Goal: Task Accomplishment & Management: Complete application form

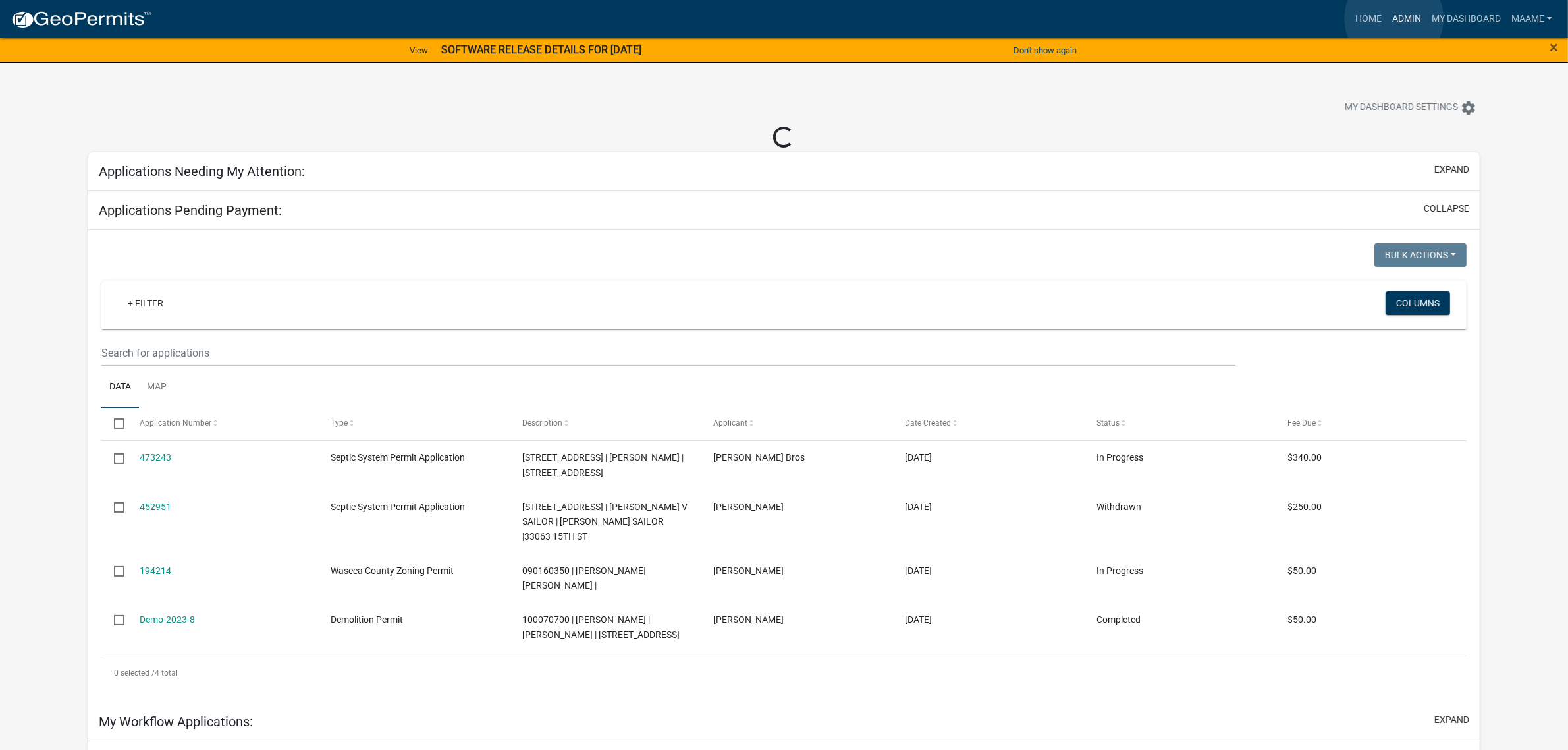
click at [1395, 19] on link "Admin" at bounding box center [1407, 19] width 40 height 25
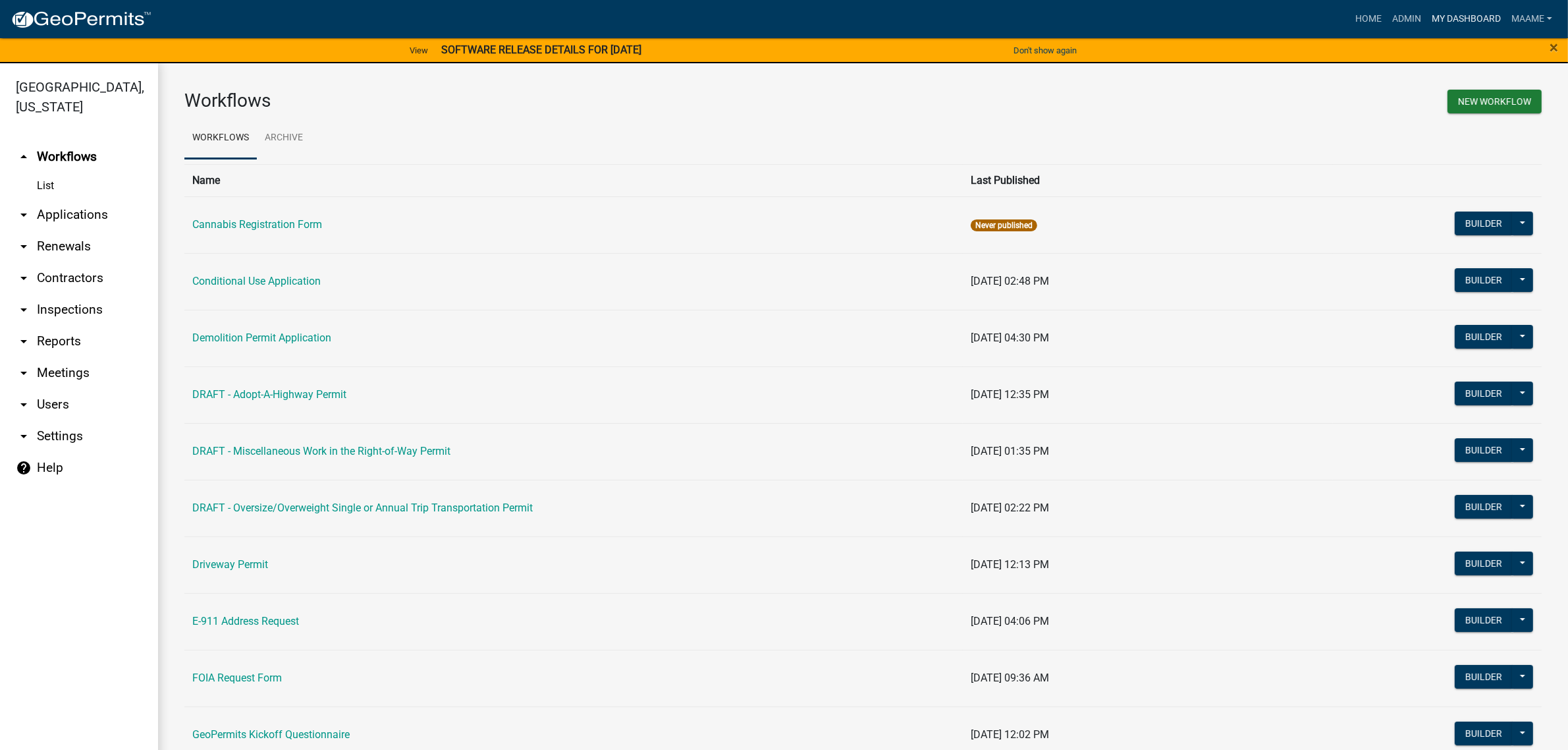
click at [1445, 14] on link "My Dashboard" at bounding box center [1467, 19] width 79 height 25
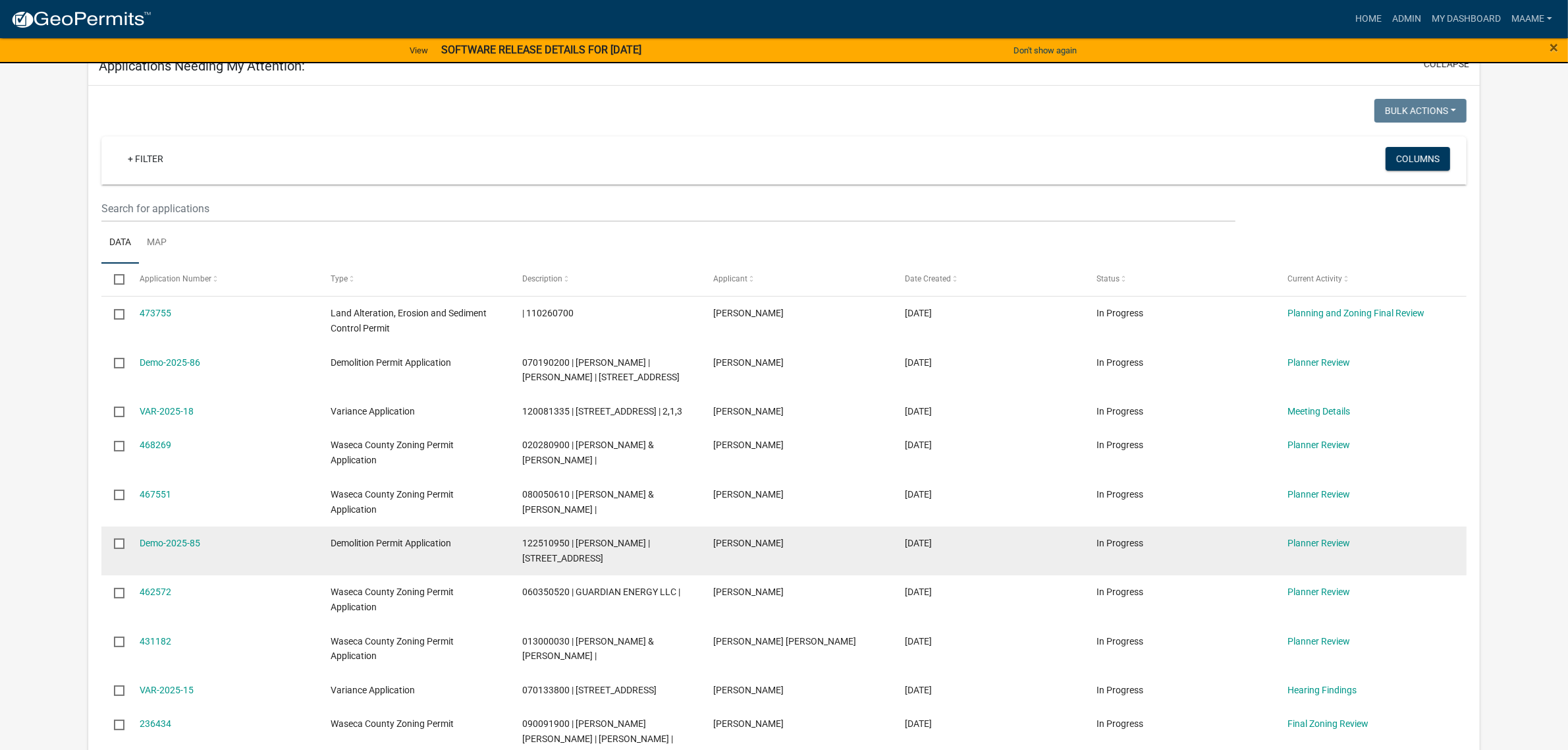
scroll to position [165, 0]
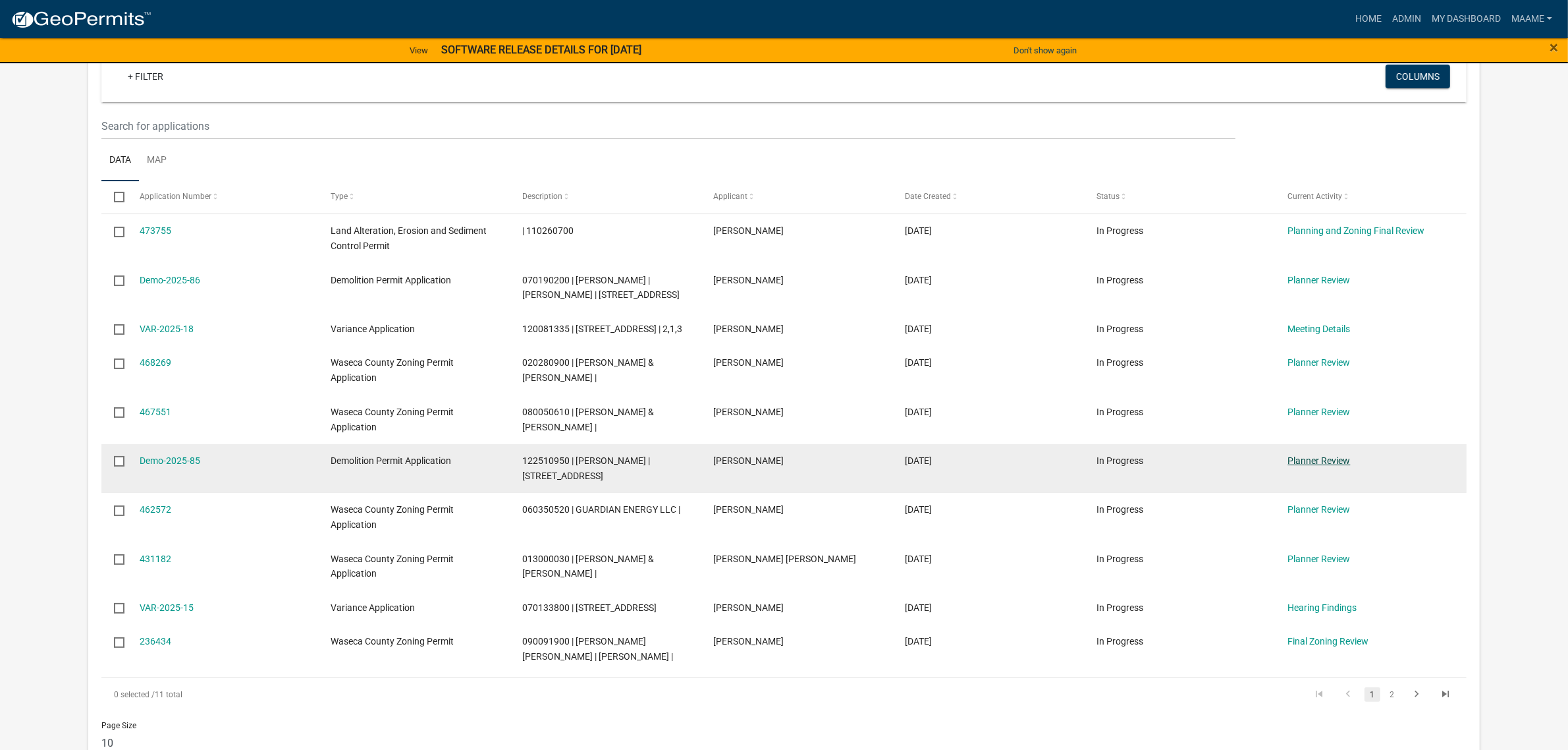
click at [1298, 465] on link "Planner Review" at bounding box center [1319, 460] width 62 height 10
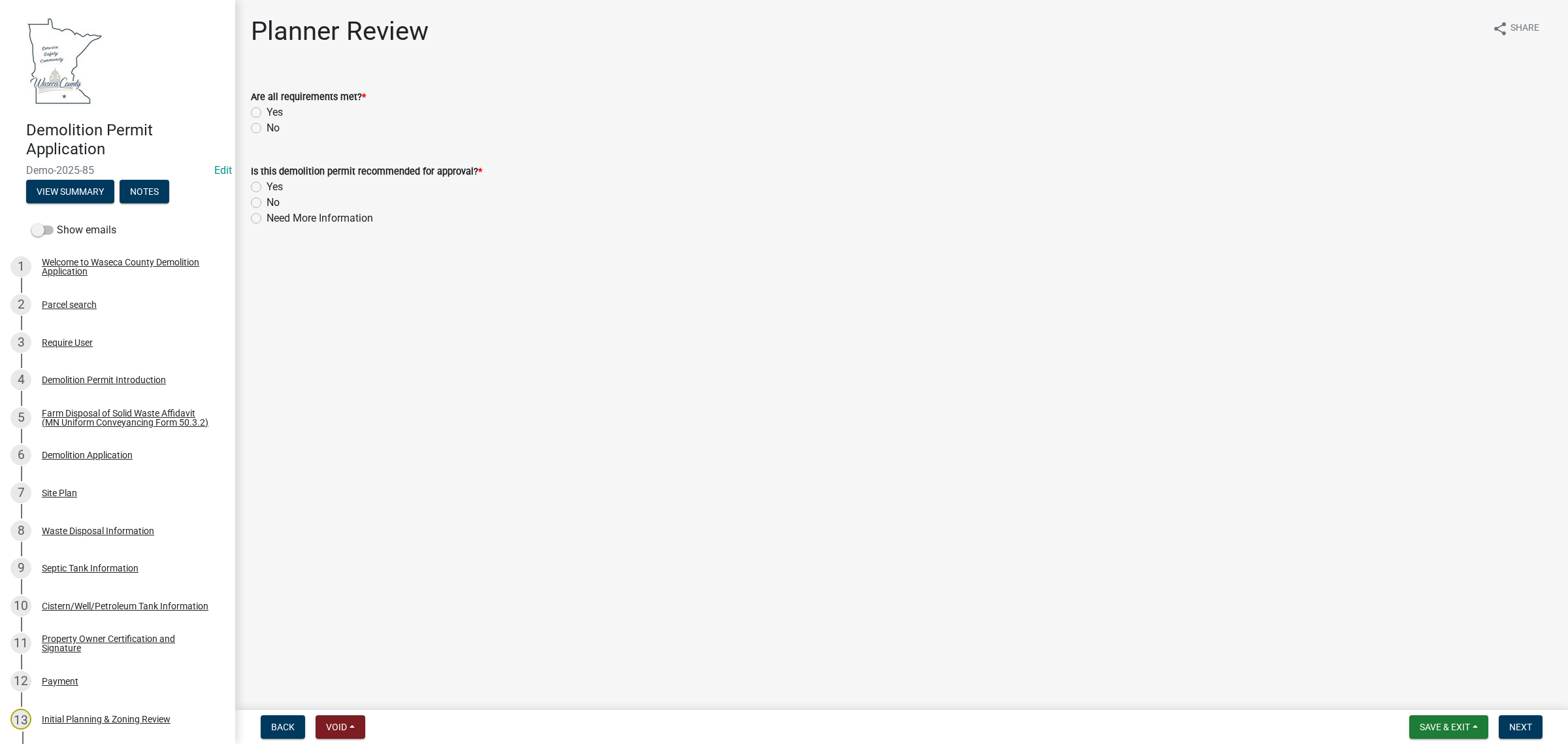
click at [266, 113] on label "Yes" at bounding box center [275, 112] width 16 height 16
click at [266, 113] on input "Yes" at bounding box center [271, 109] width 8 height 8
radio input "true"
click at [266, 184] on label "Yes" at bounding box center [275, 186] width 16 height 16
click at [266, 184] on input "Yes" at bounding box center [271, 183] width 8 height 8
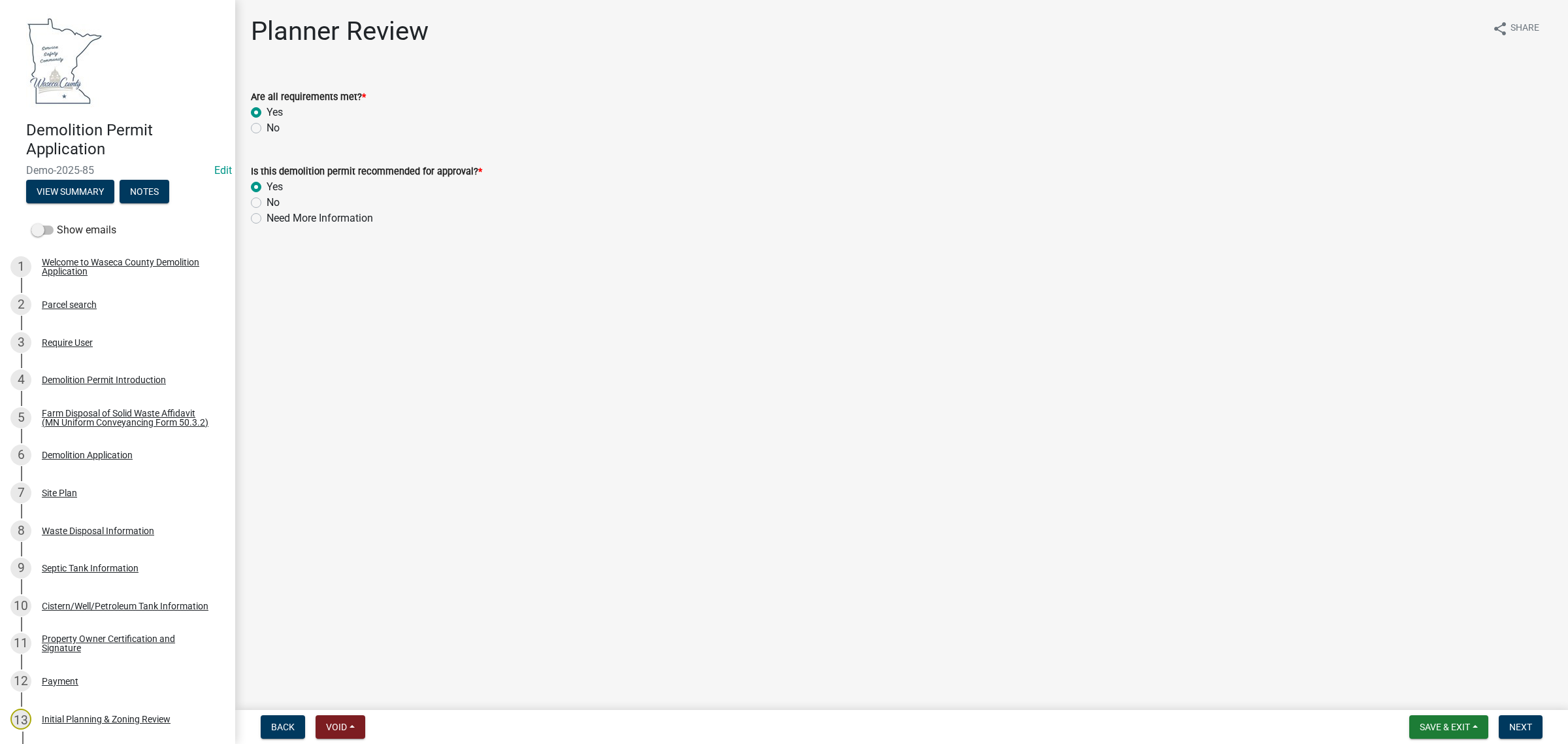
radio input "true"
click at [1437, 724] on span "Save & Exit" at bounding box center [1444, 726] width 50 height 10
drag, startPoint x: 1422, startPoint y: 661, endPoint x: 689, endPoint y: 713, distance: 734.8
click at [1421, 661] on button "Save" at bounding box center [1436, 662] width 105 height 31
click at [58, 497] on div "Site Plan" at bounding box center [60, 492] width 35 height 9
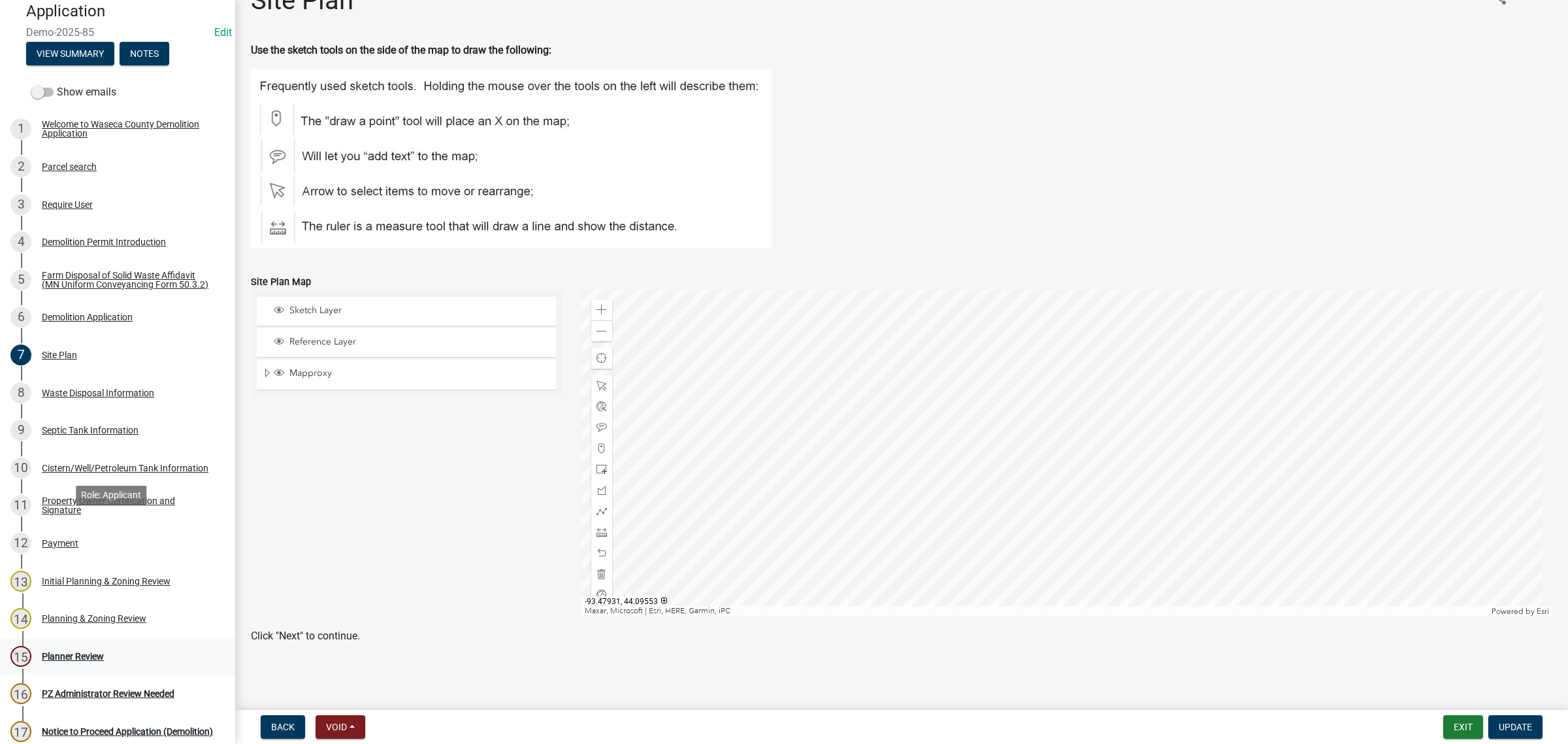
scroll to position [163, 0]
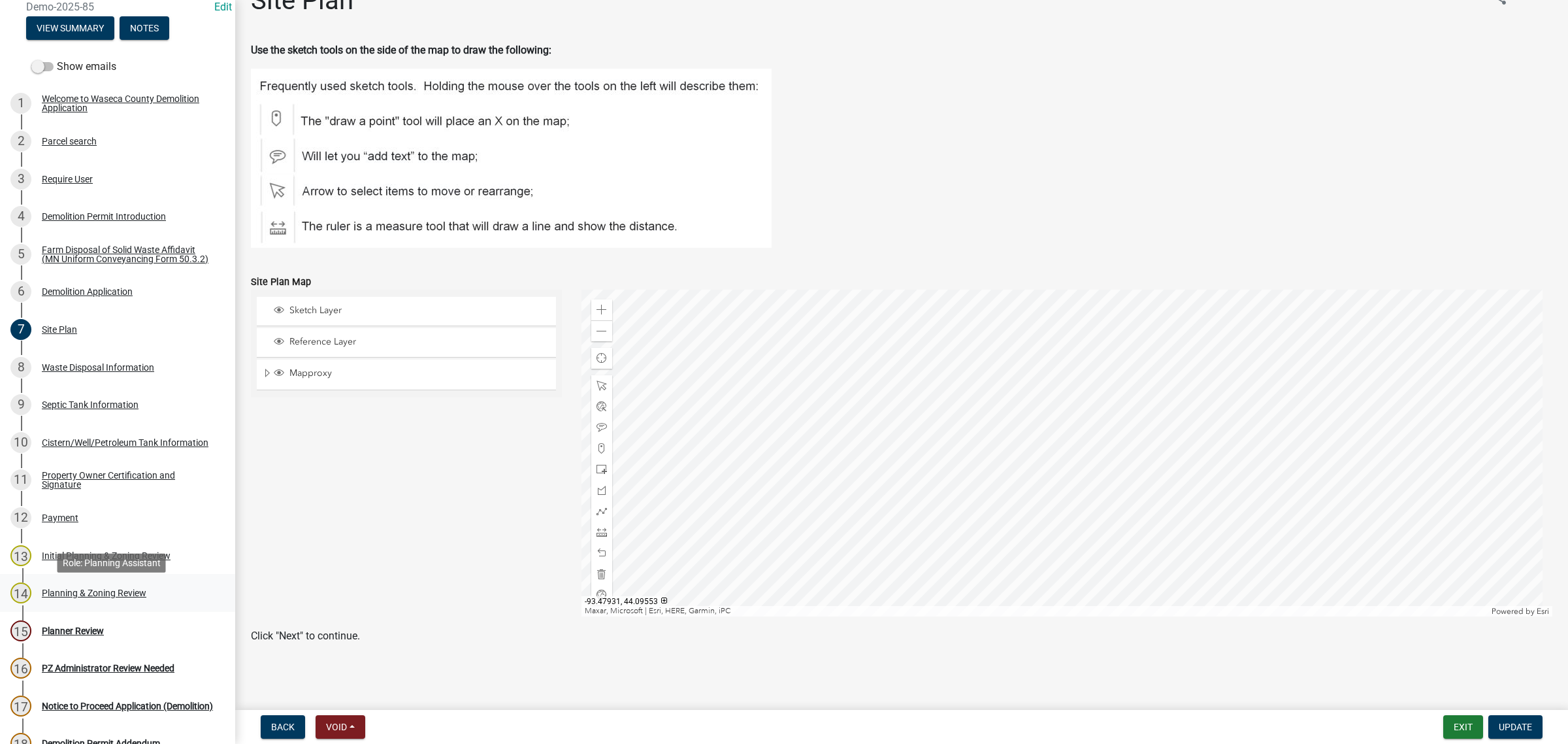
click at [75, 597] on div "Planning & Zoning Review" at bounding box center [94, 592] width 105 height 9
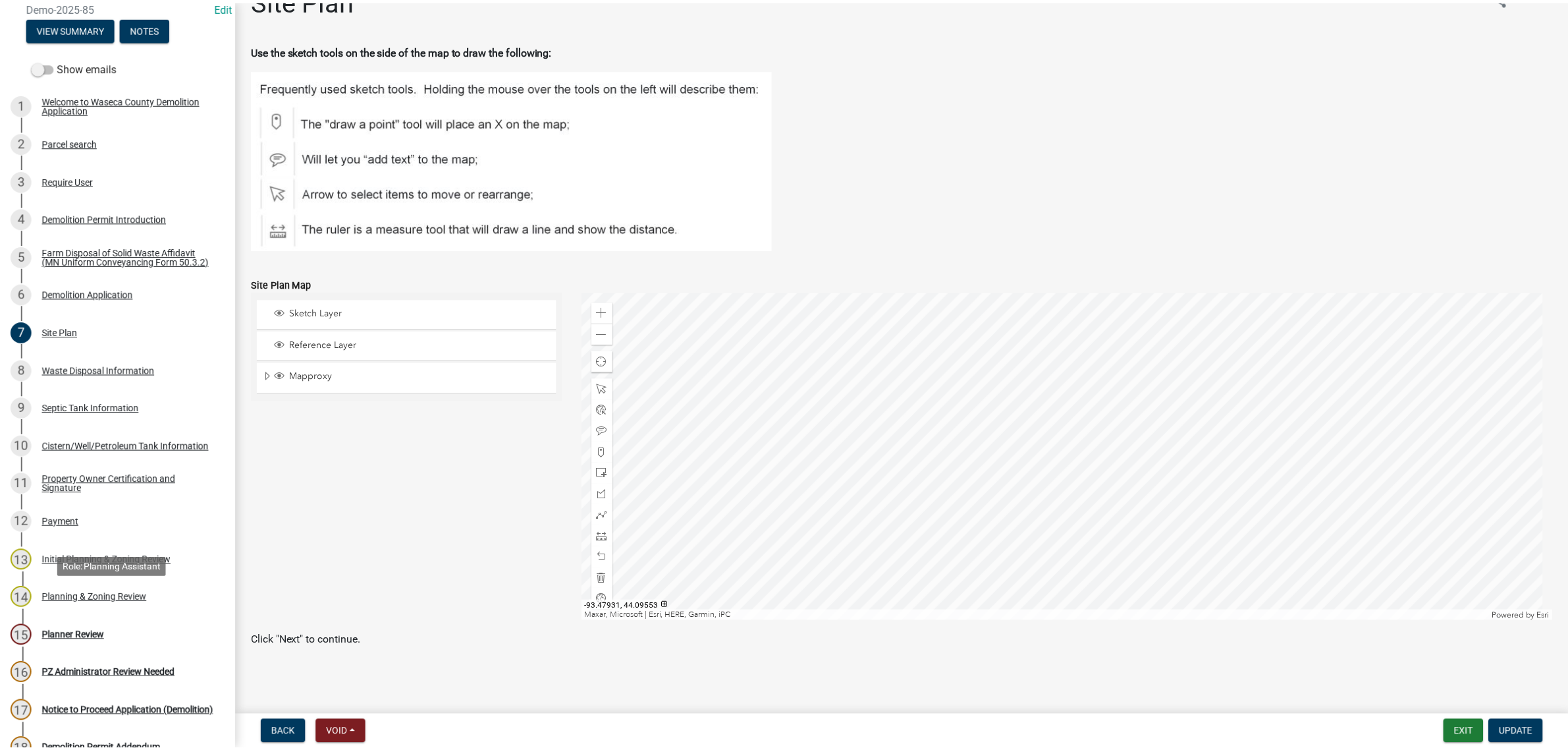
scroll to position [0, 0]
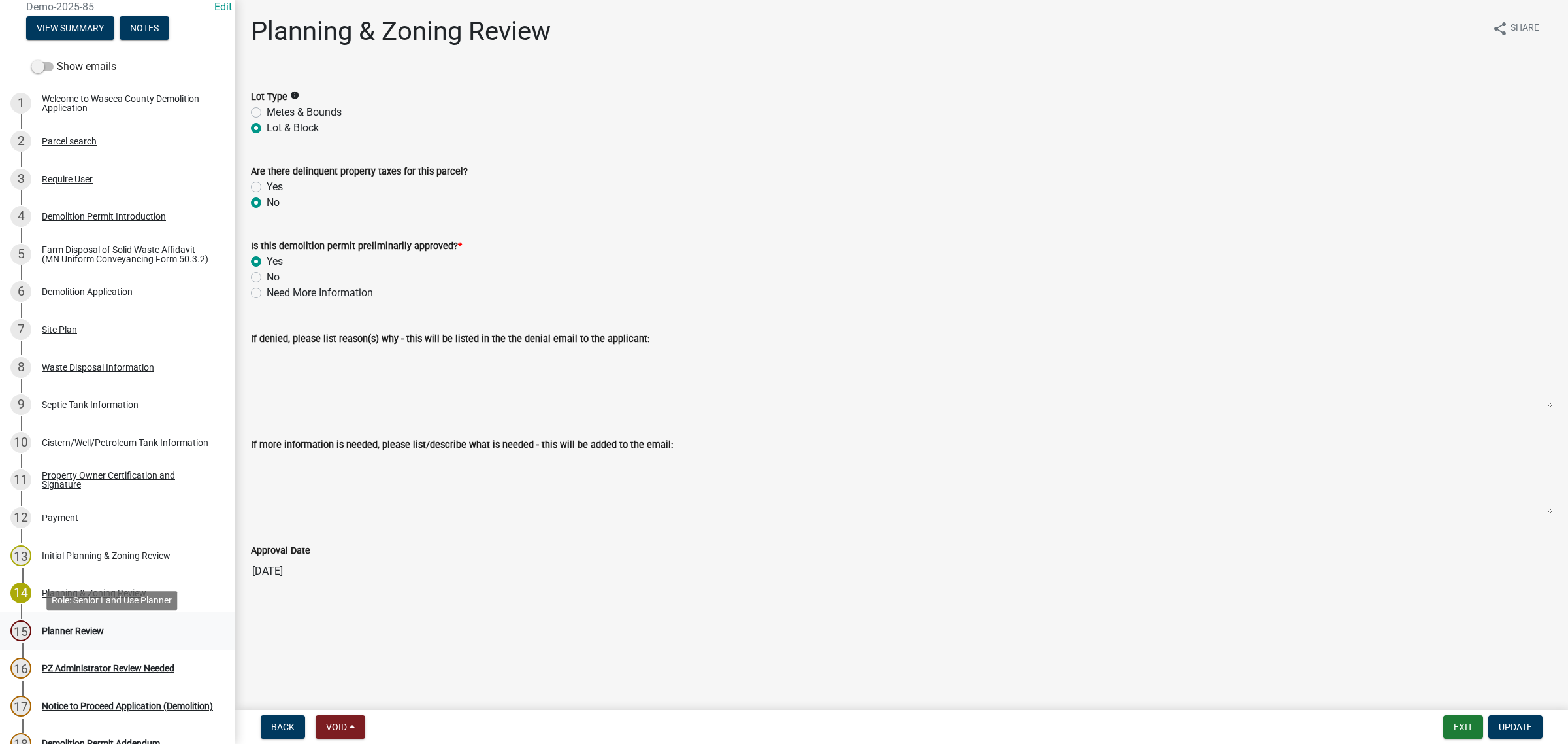
click at [80, 635] on div "Planner Review" at bounding box center [73, 630] width 62 height 9
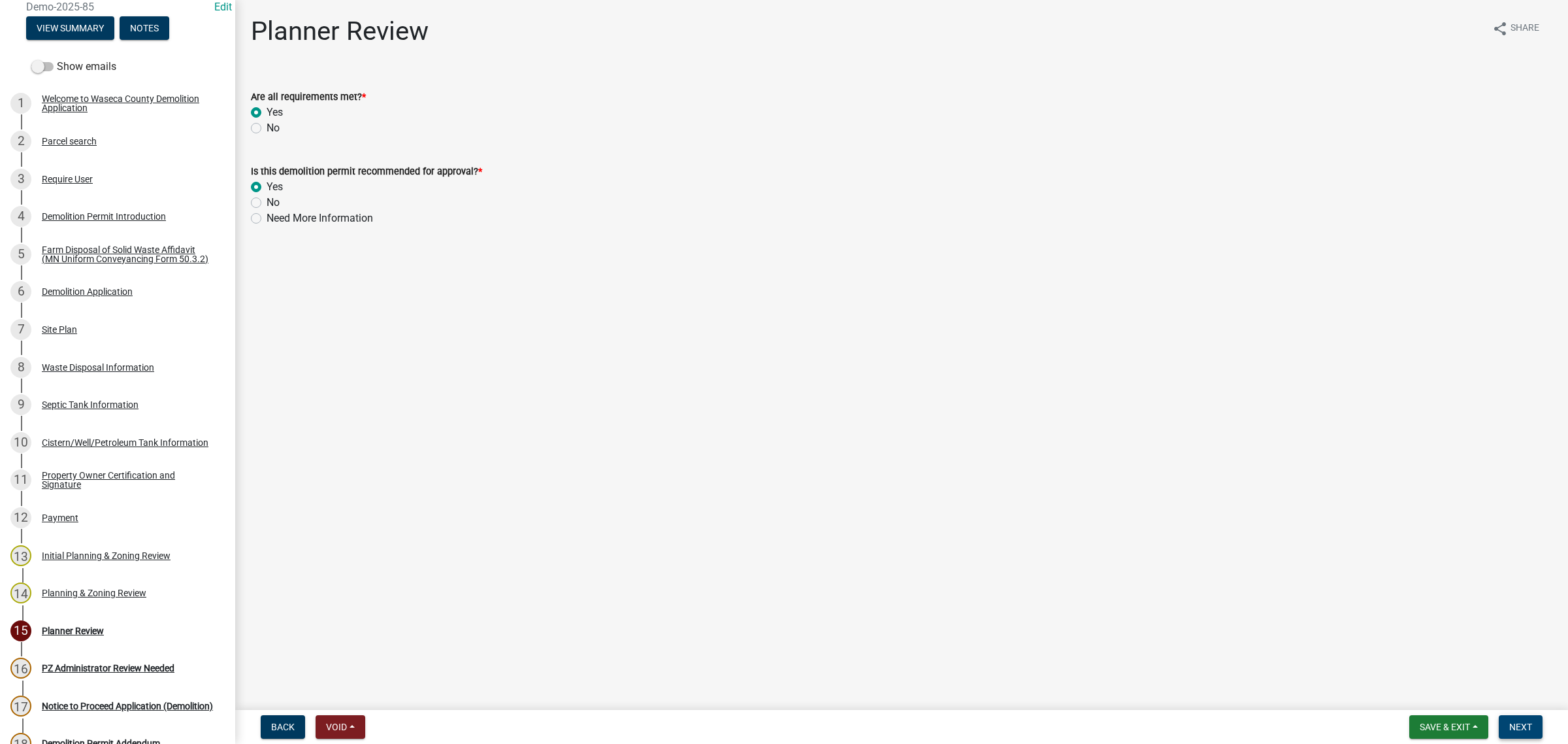
click at [1520, 726] on span "Next" at bounding box center [1520, 726] width 23 height 10
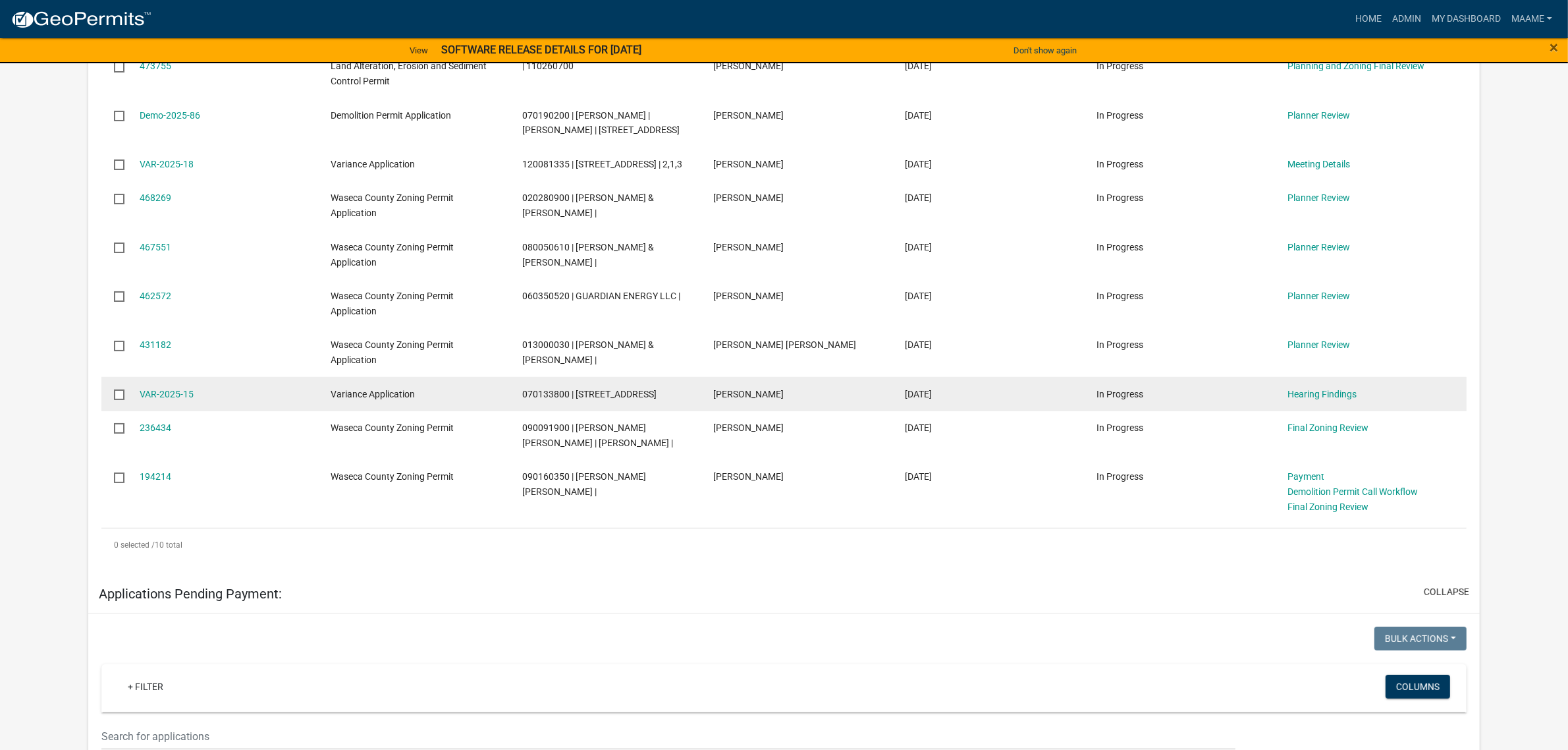
scroll to position [247, 0]
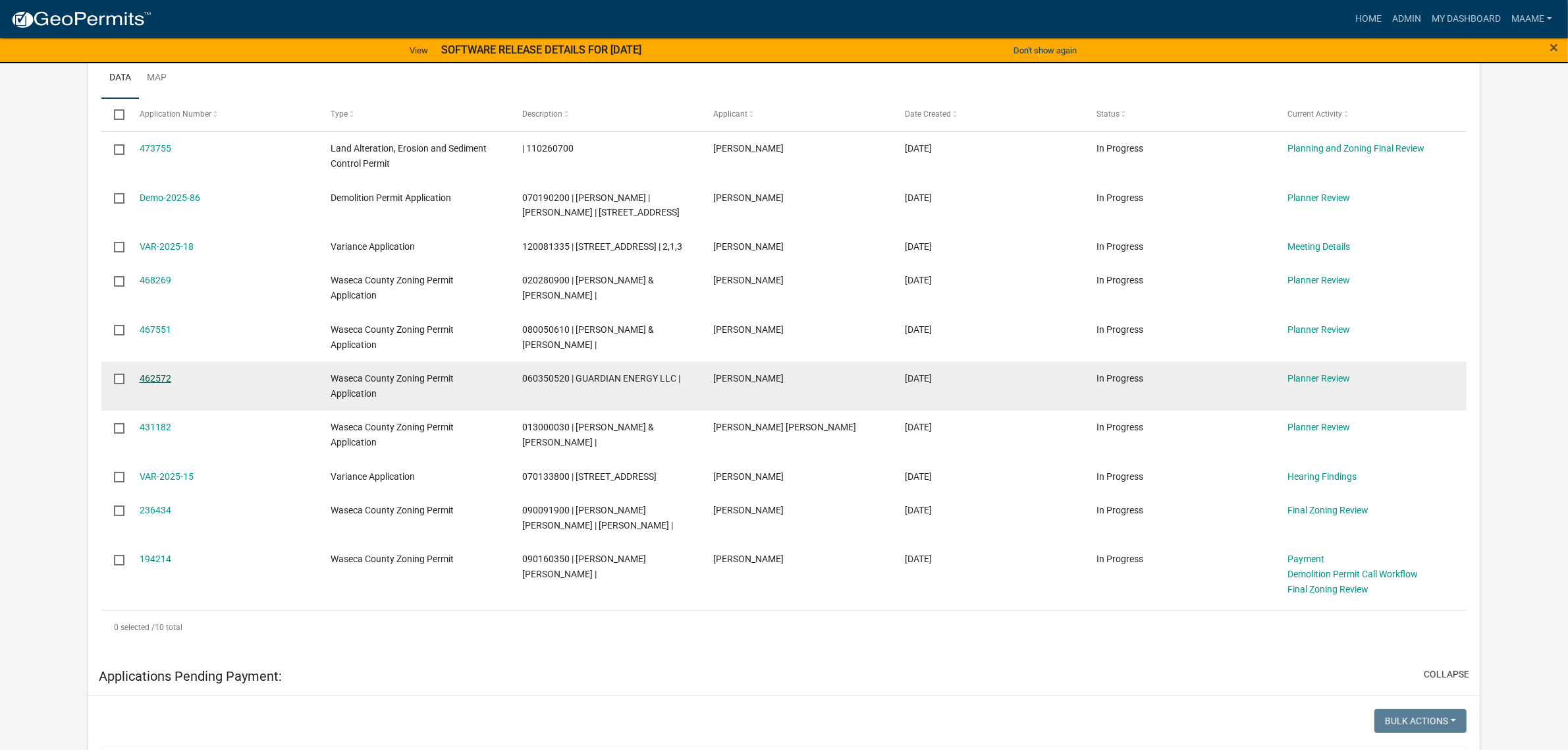
click at [151, 383] on link "462572" at bounding box center [156, 378] width 32 height 10
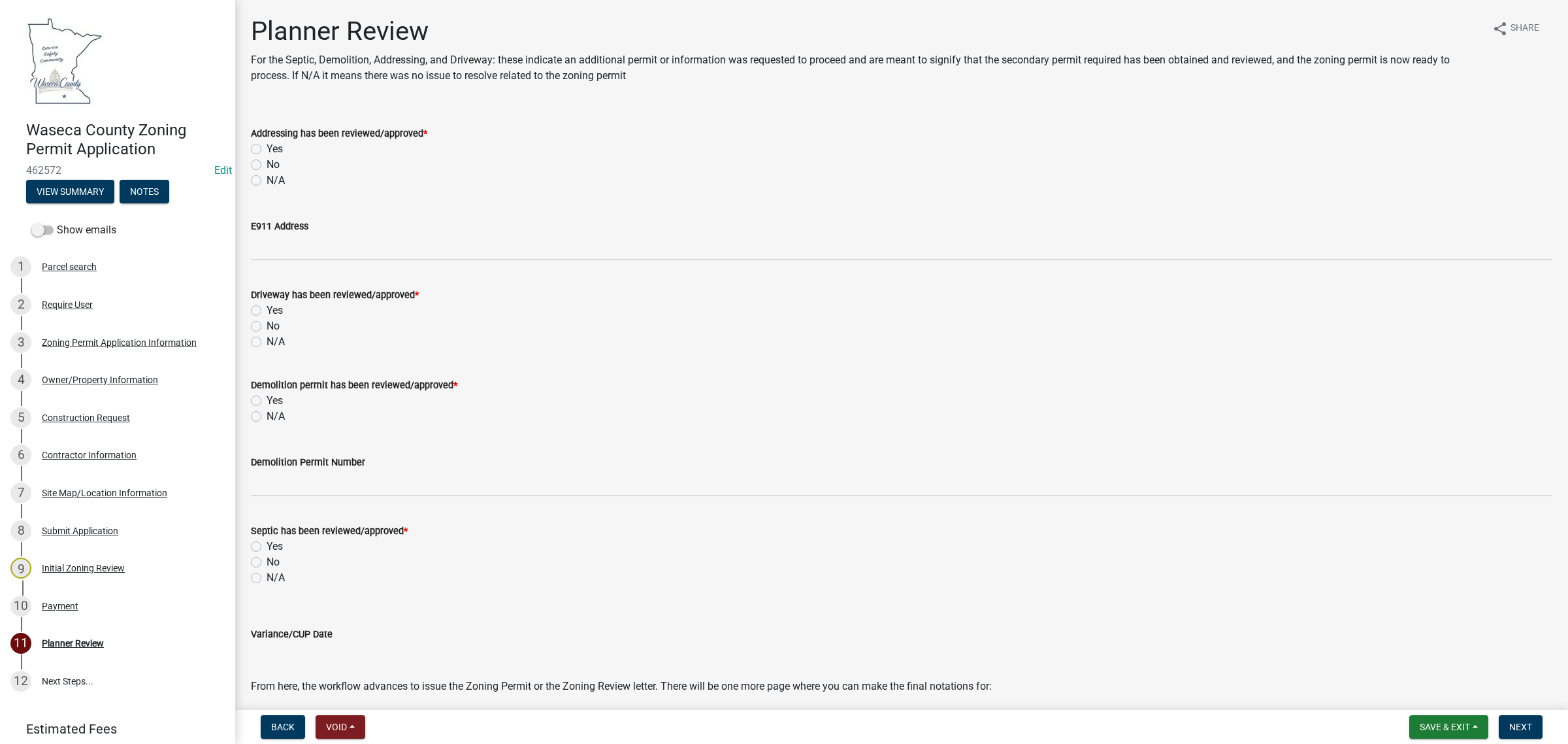
click at [266, 181] on label "N/A" at bounding box center [275, 180] width 18 height 16
click at [266, 181] on input "N/A" at bounding box center [271, 177] width 8 height 8
radio input "true"
click at [266, 345] on label "N/A" at bounding box center [275, 341] width 18 height 16
click at [266, 343] on input "N/A" at bounding box center [271, 338] width 8 height 8
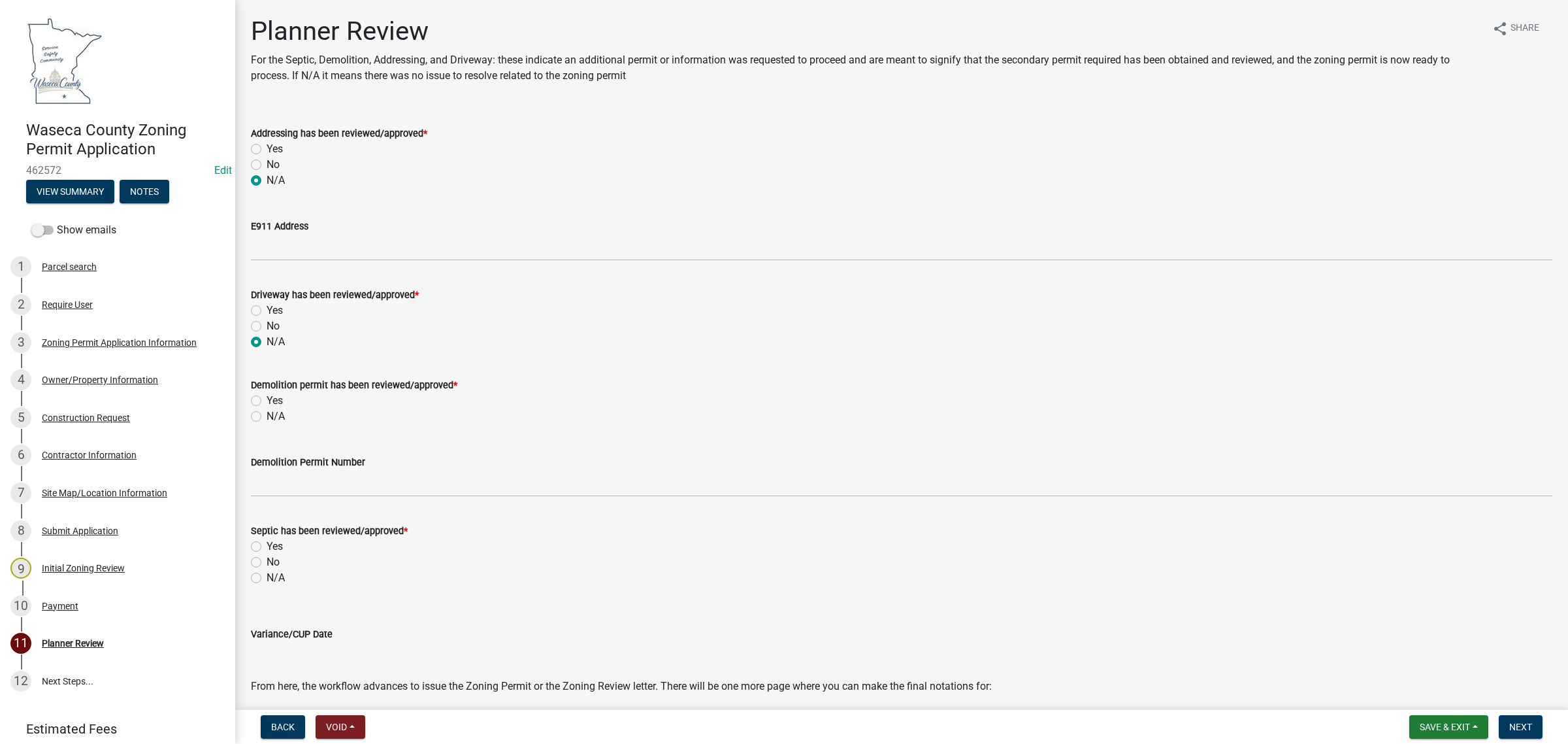
radio input "true"
click at [266, 415] on label "N/A" at bounding box center [275, 416] width 18 height 16
click at [266, 415] on input "N/A" at bounding box center [271, 413] width 8 height 8
radio input "true"
click at [266, 579] on label "N/A" at bounding box center [275, 577] width 18 height 16
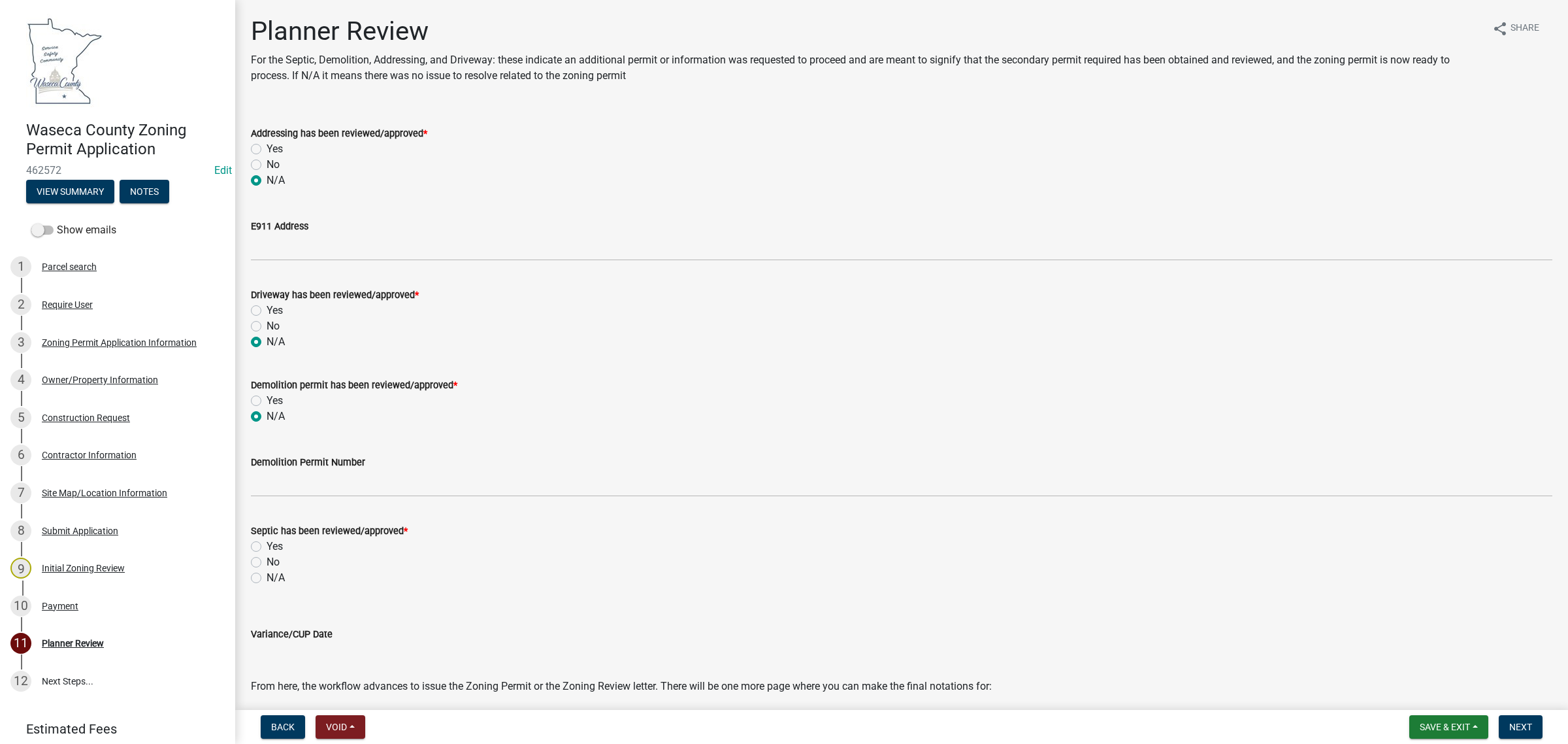
click at [266, 579] on input "N/A" at bounding box center [271, 574] width 8 height 8
radio input "true"
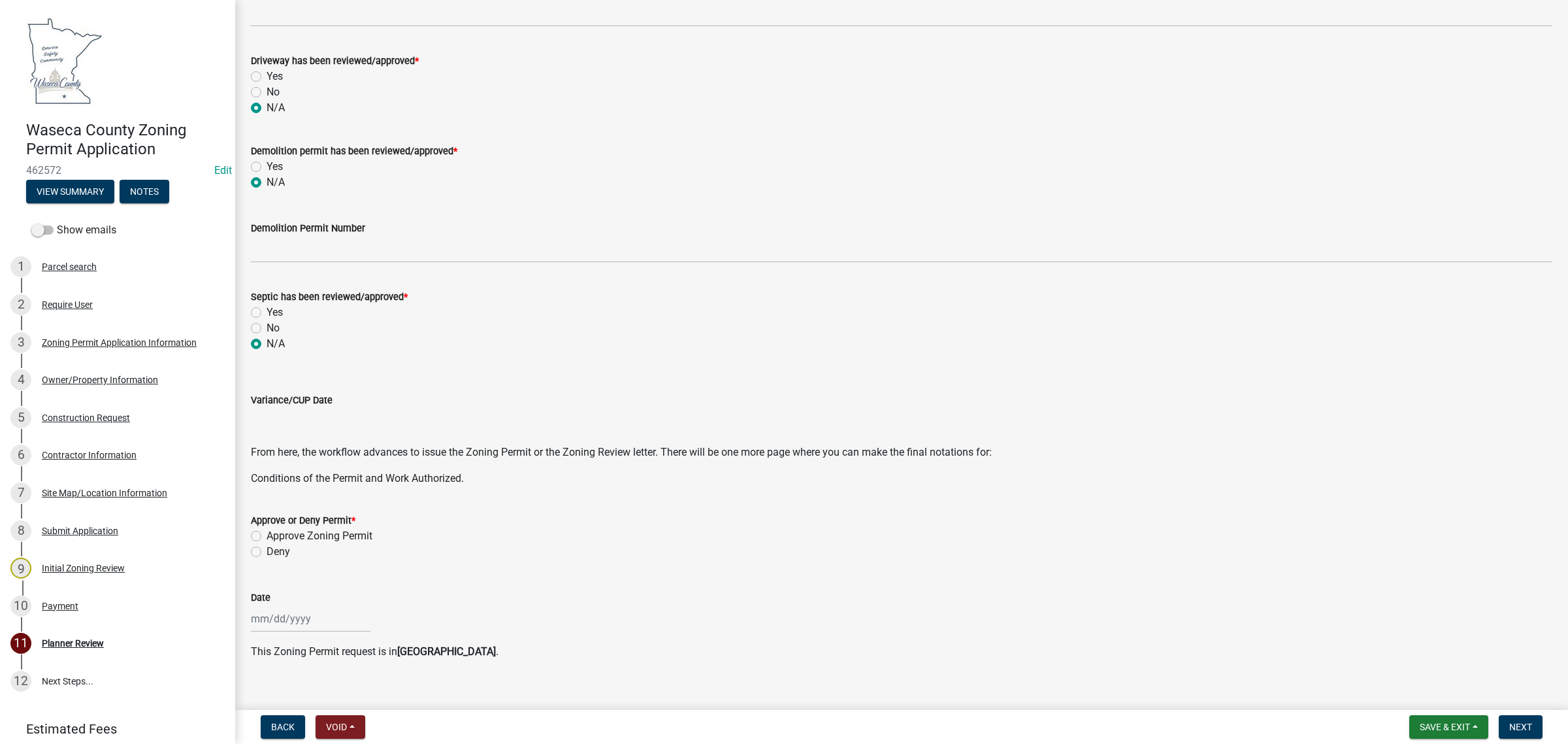
scroll to position [250, 0]
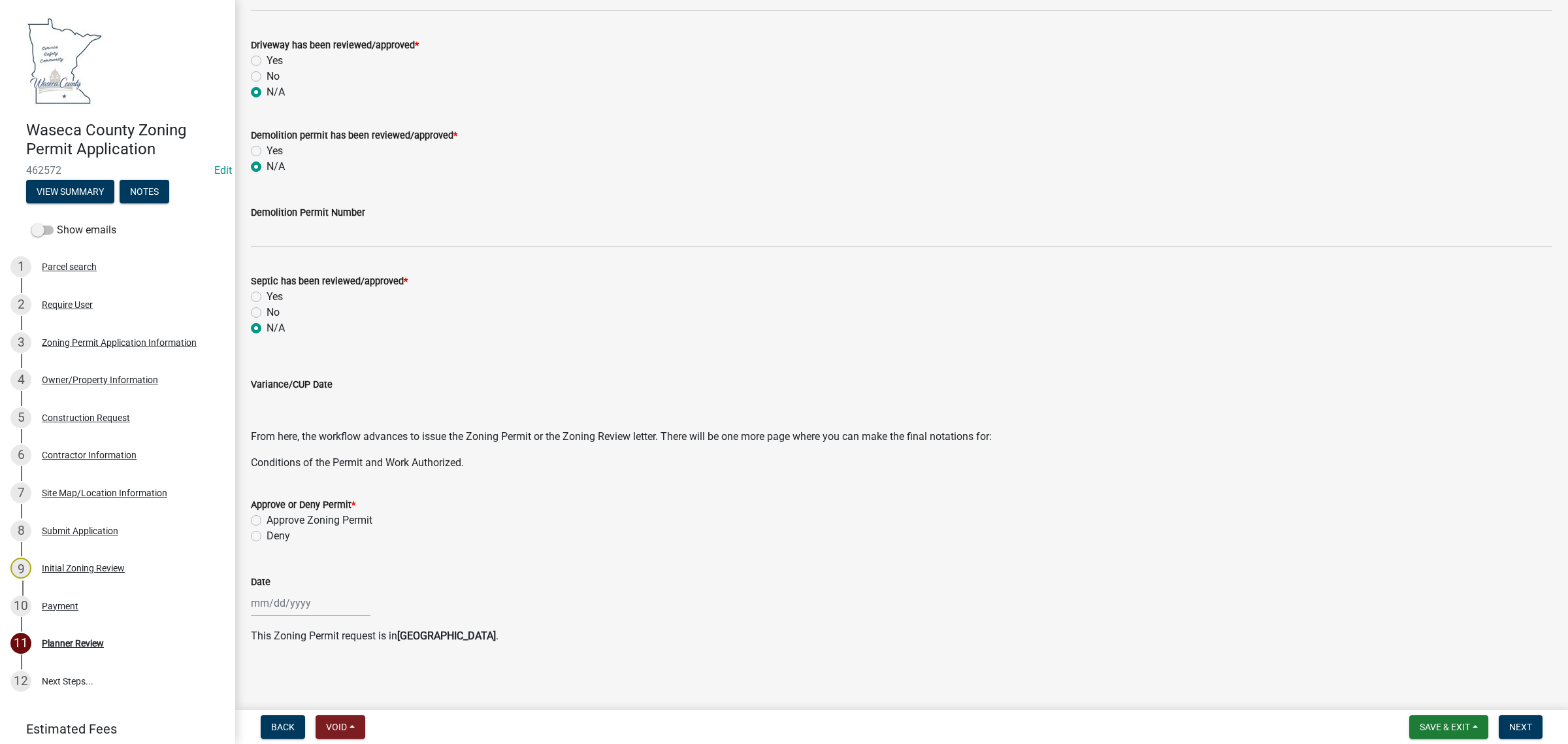
select select "9"
select select "2025"
click at [273, 605] on div "[PERSON_NAME] Feb Mar Apr [PERSON_NAME][DATE] Oct Nov [DATE] 1526 1527 1528 152…" at bounding box center [311, 603] width 120 height 27
click at [264, 488] on div "8" at bounding box center [264, 492] width 21 height 21
type input "[DATE]"
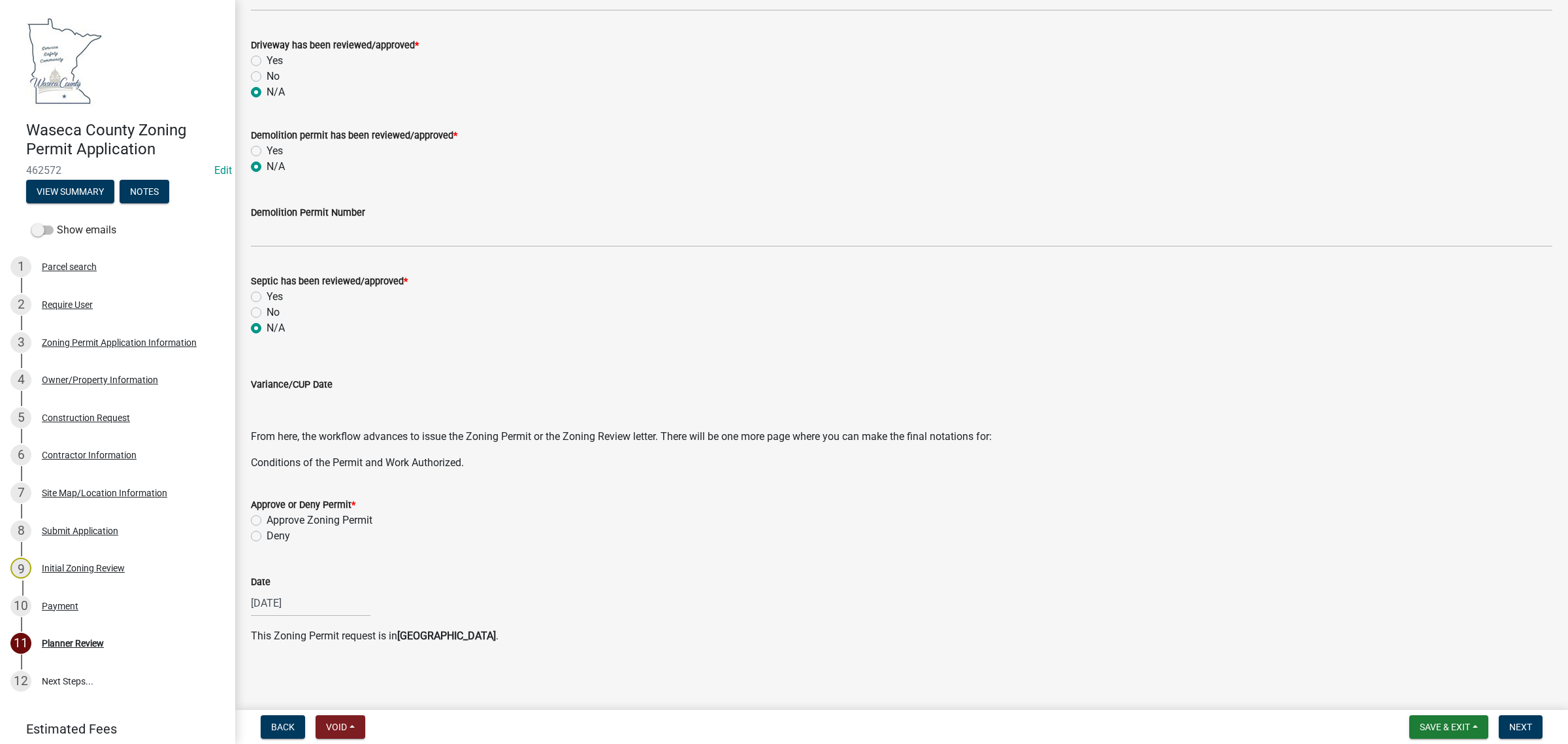
click at [266, 518] on label "Approve Zoning Permit" at bounding box center [319, 520] width 106 height 16
click at [266, 518] on input "Approve Zoning Permit" at bounding box center [271, 516] width 8 height 8
radio input "true"
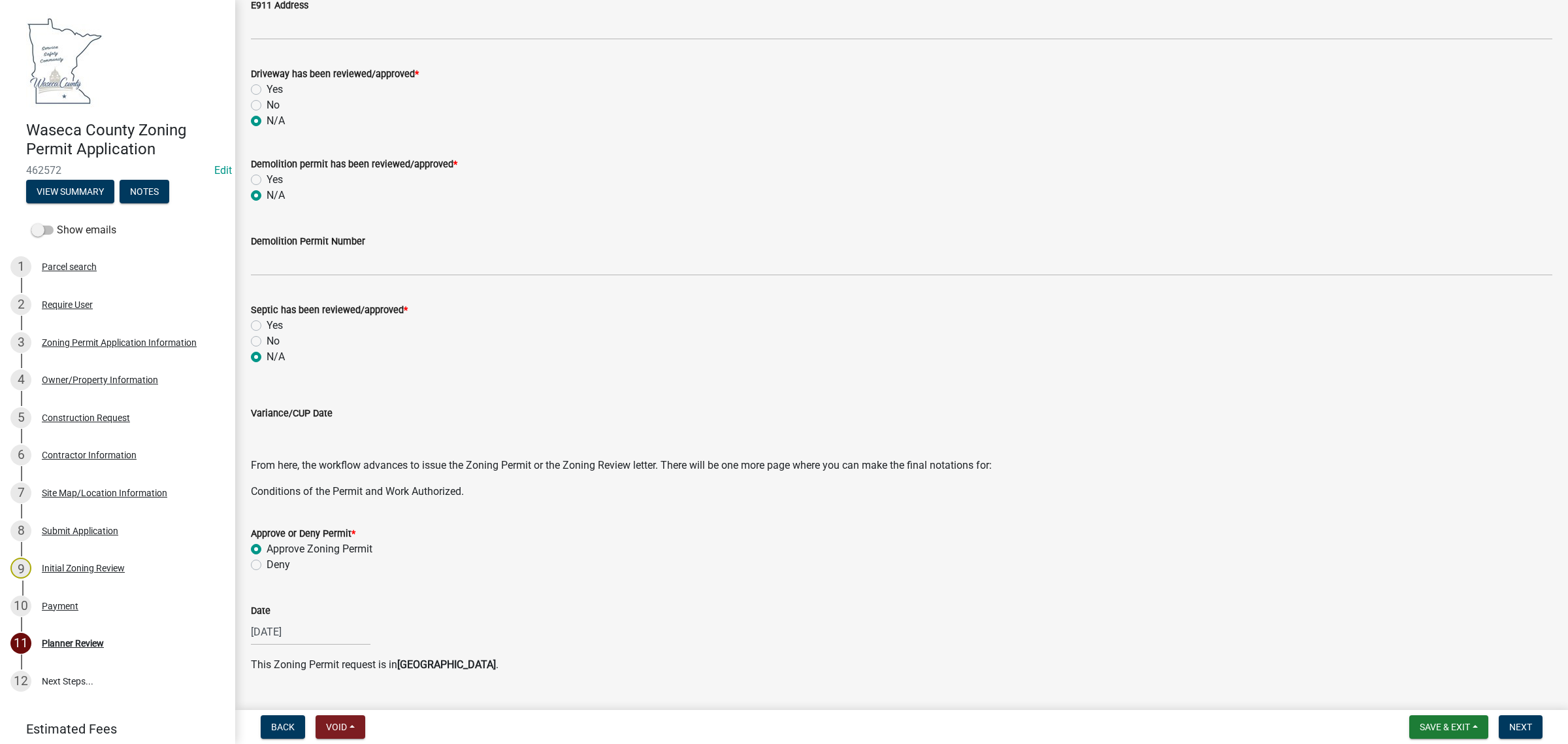
scroll to position [245, 0]
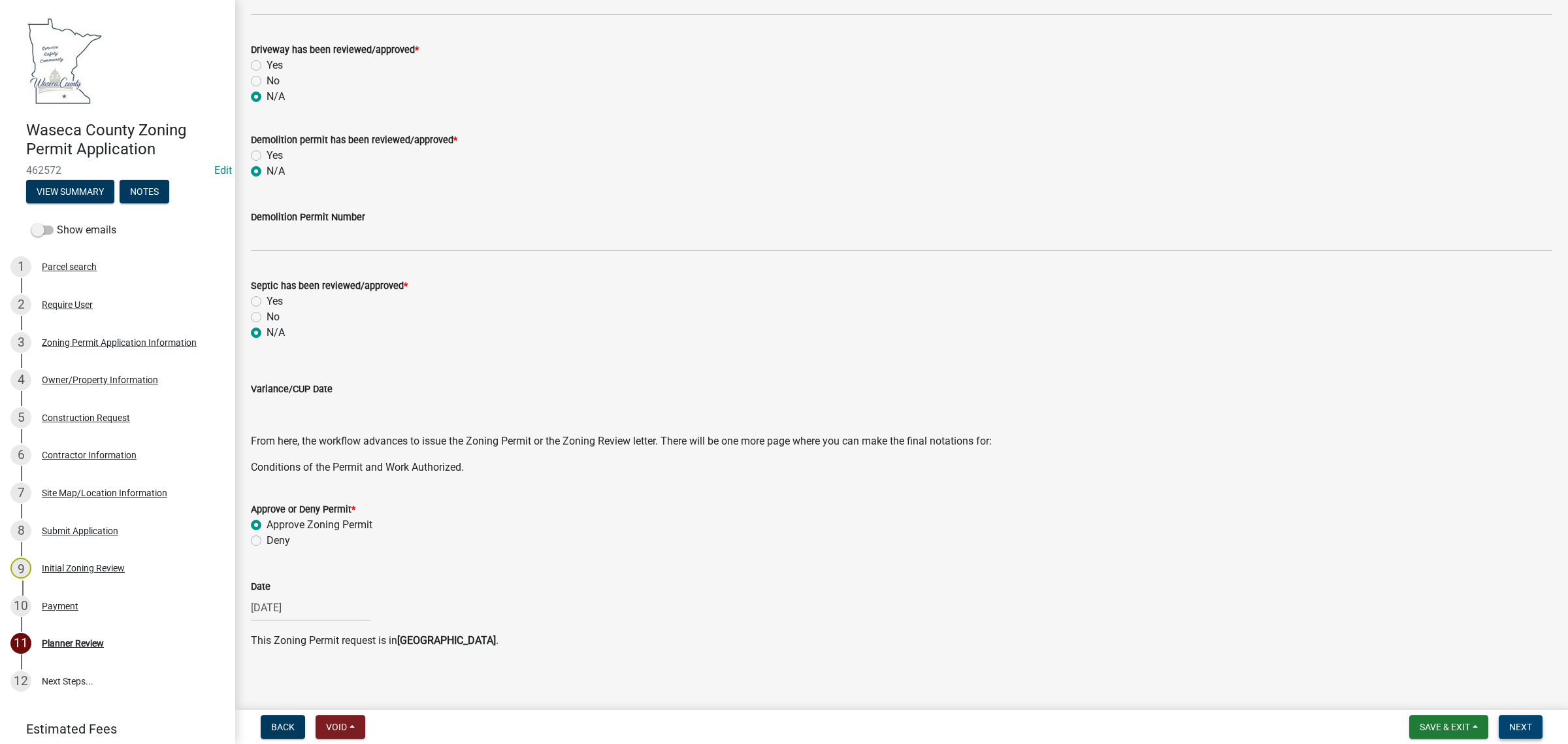
click at [1533, 726] on button "Next" at bounding box center [1520, 726] width 43 height 24
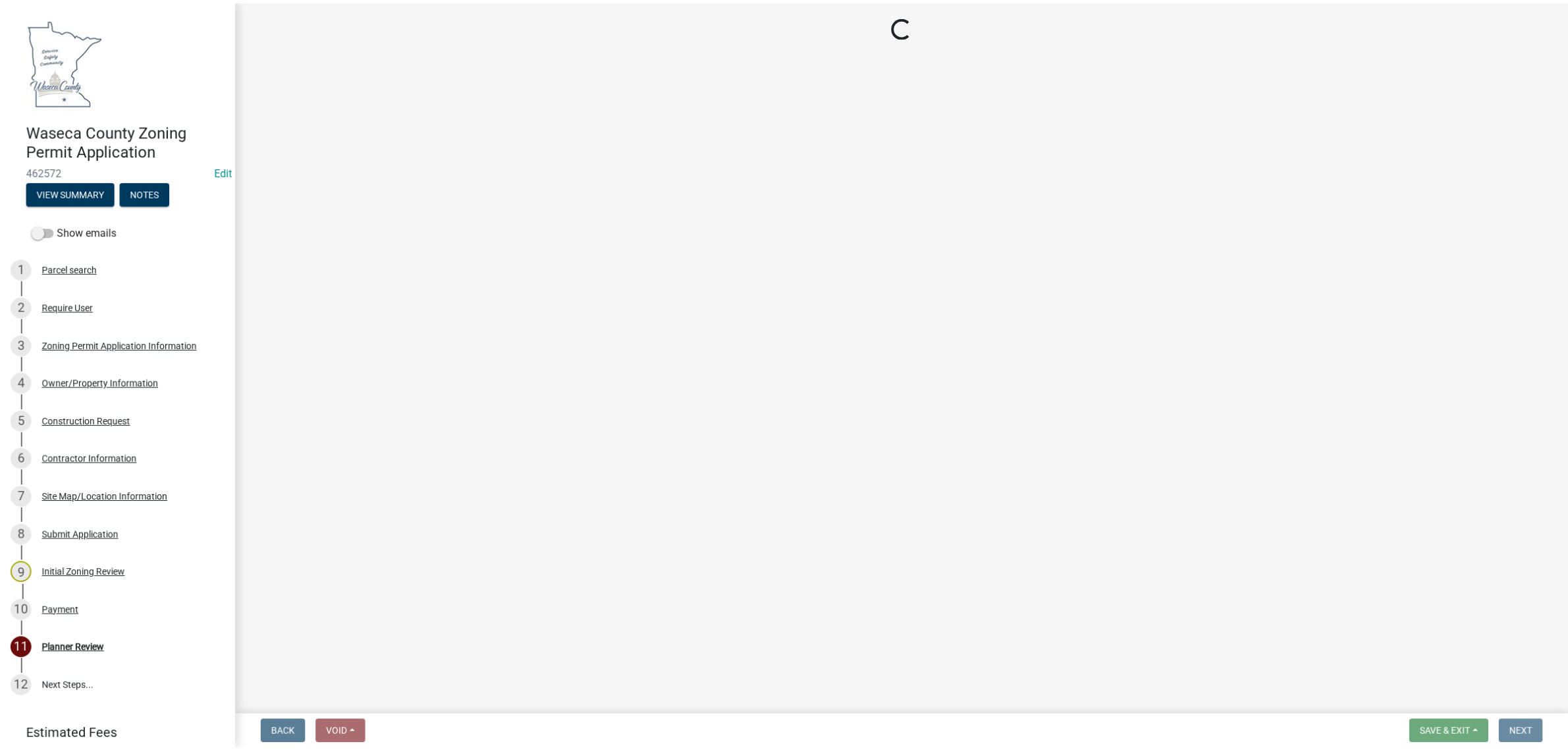
scroll to position [0, 0]
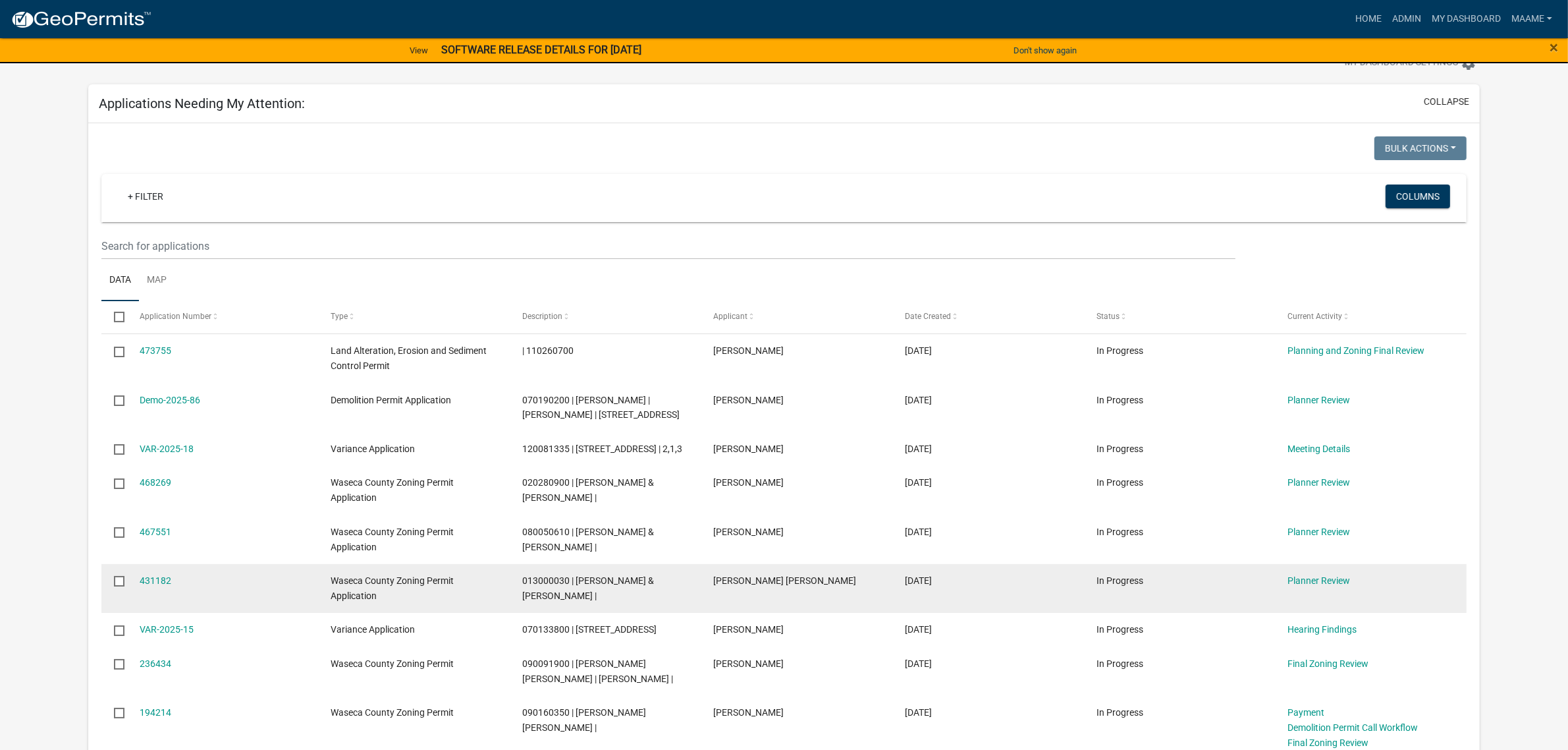
scroll to position [82, 0]
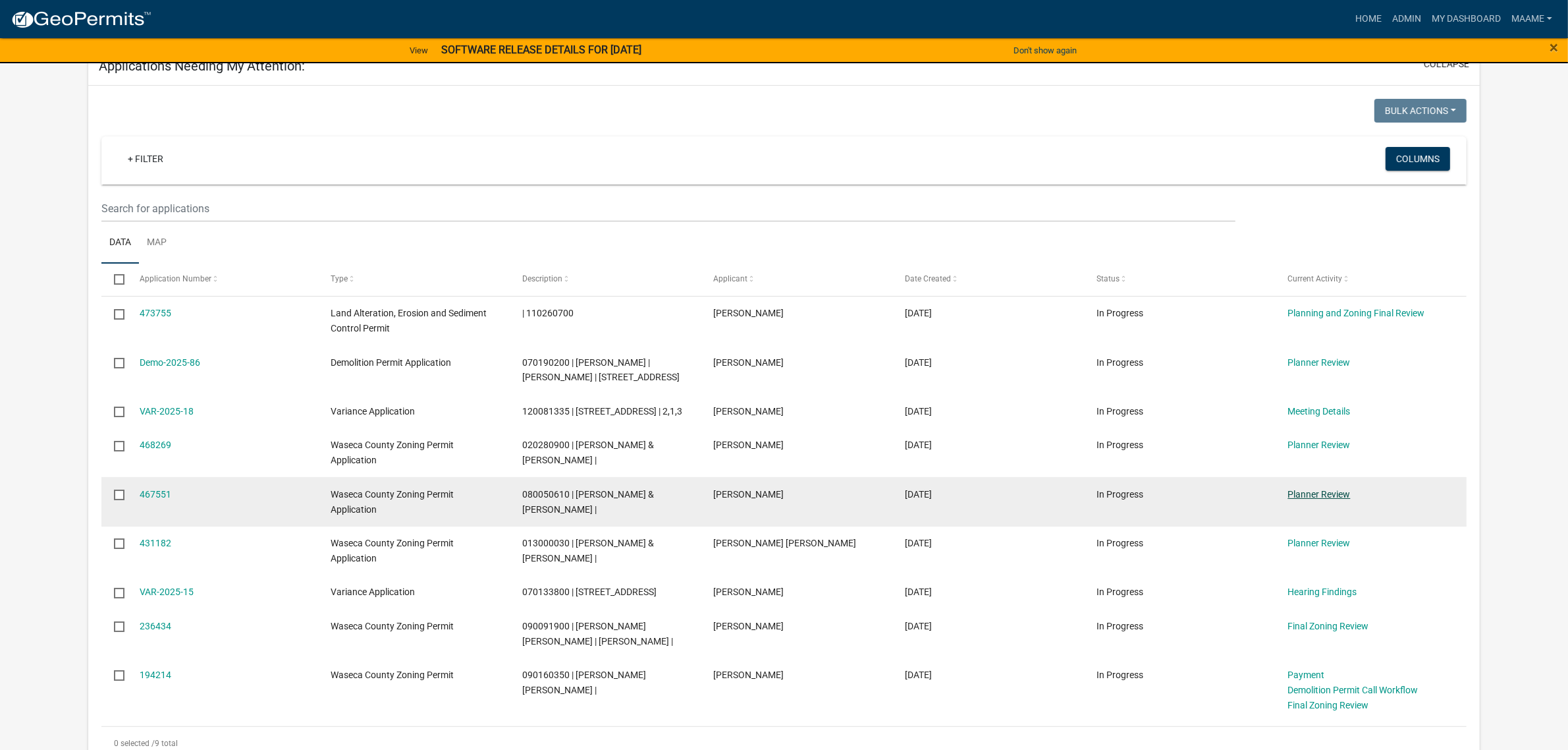
click at [1314, 499] on link "Planner Review" at bounding box center [1319, 494] width 62 height 10
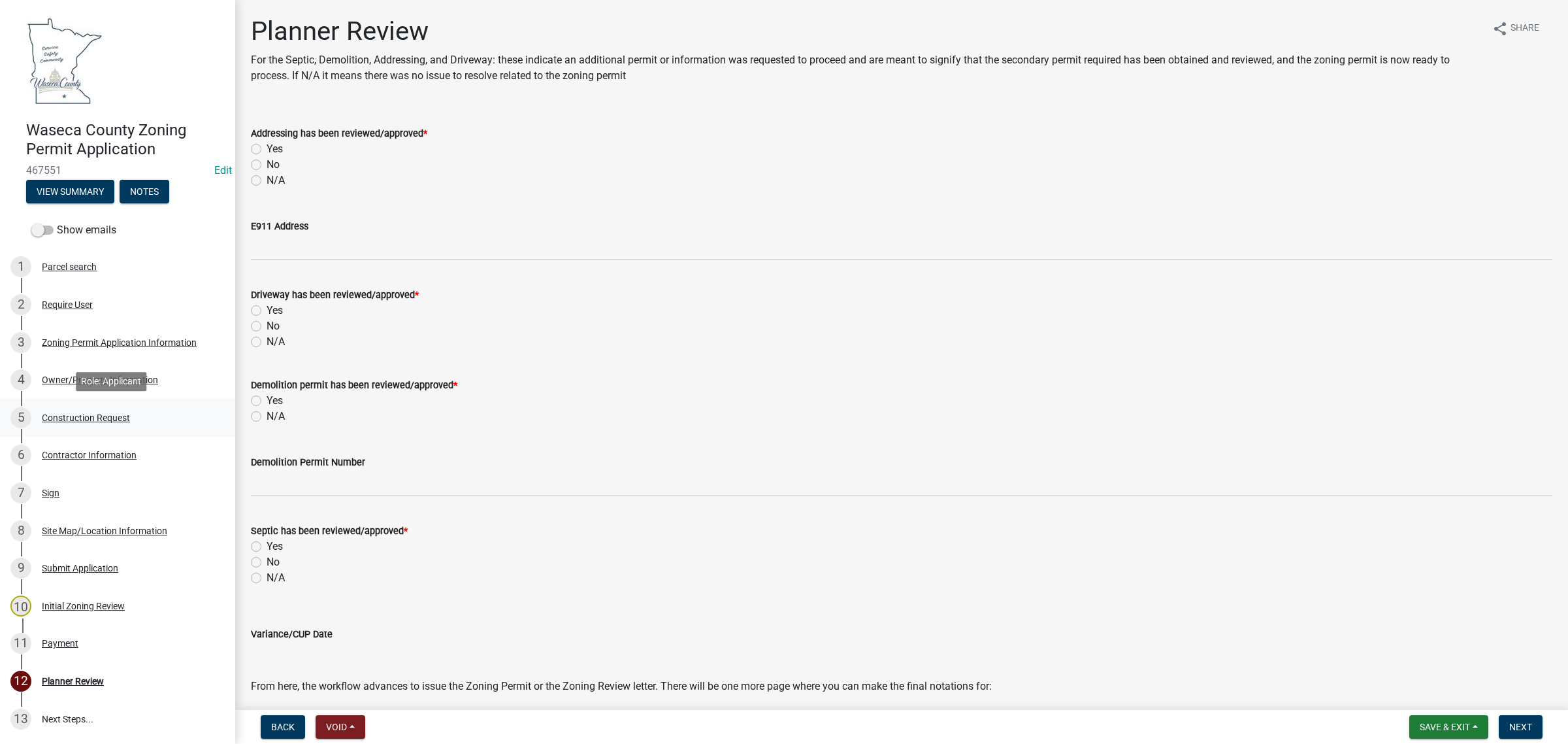
click at [73, 413] on div "Construction Request" at bounding box center [86, 417] width 88 height 9
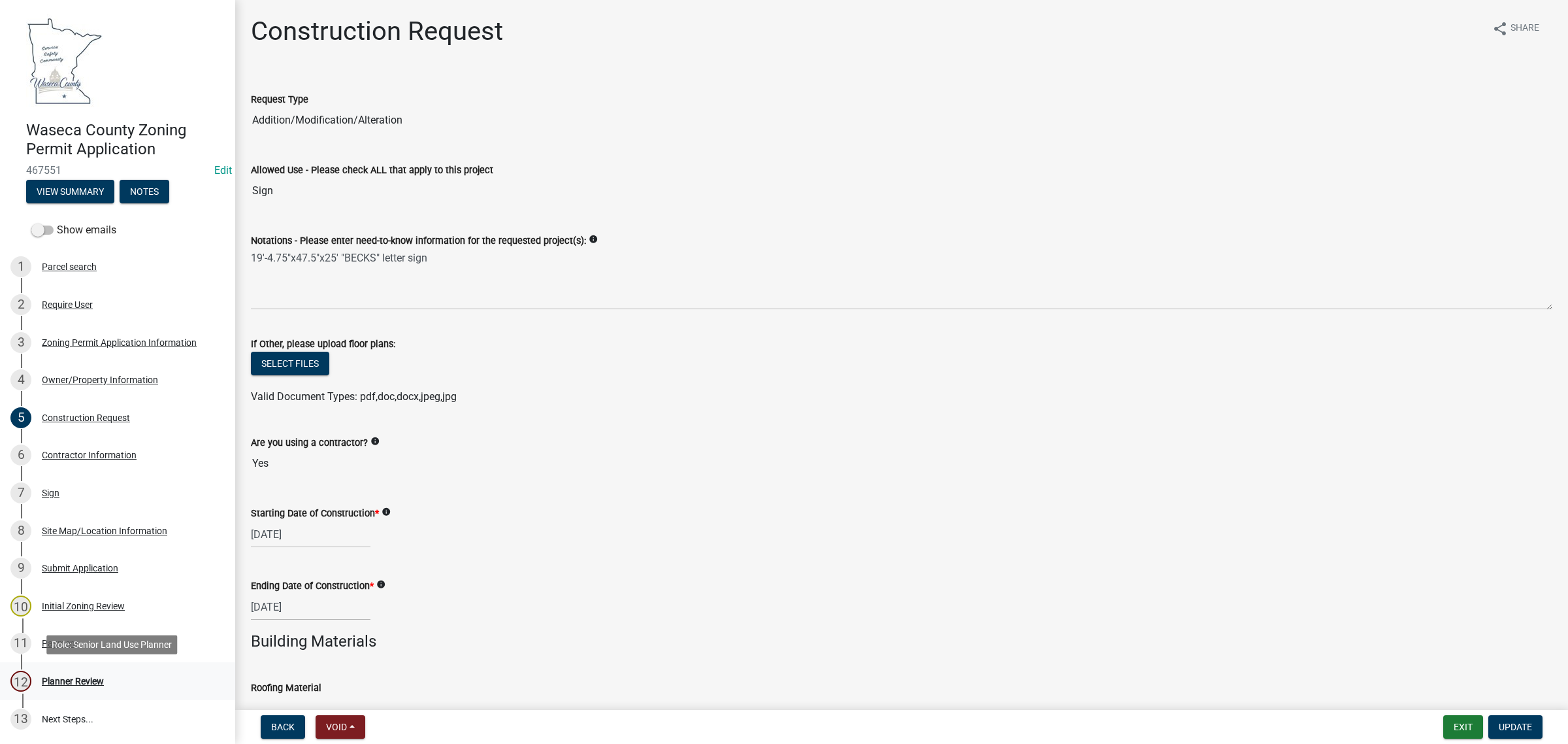
click at [76, 677] on div "Planner Review" at bounding box center [73, 681] width 62 height 9
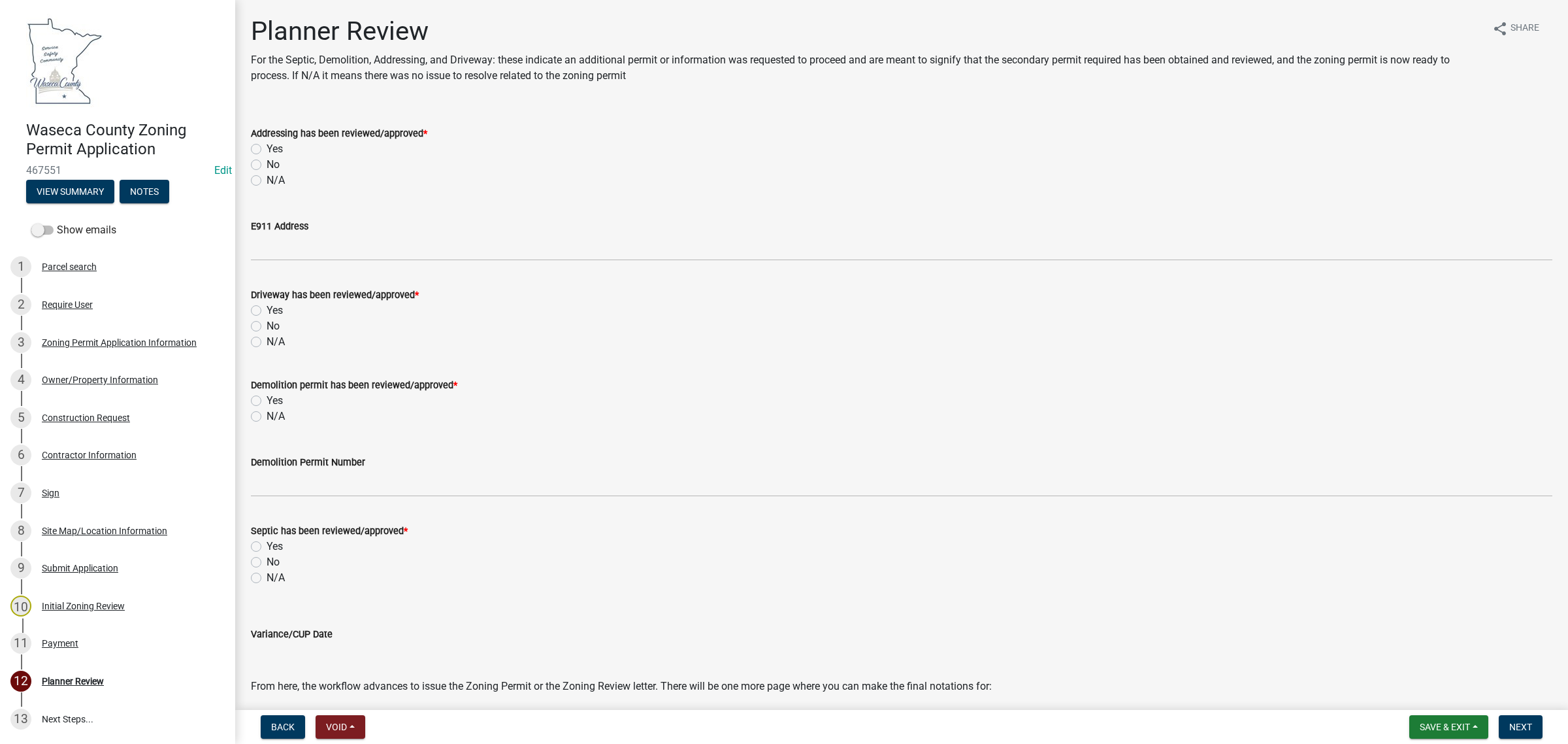
click at [266, 183] on label "N/A" at bounding box center [275, 180] width 18 height 16
click at [266, 181] on input "N/A" at bounding box center [271, 177] width 8 height 8
radio input "true"
click at [266, 337] on label "N/A" at bounding box center [275, 341] width 18 height 16
click at [266, 337] on input "N/A" at bounding box center [271, 338] width 8 height 8
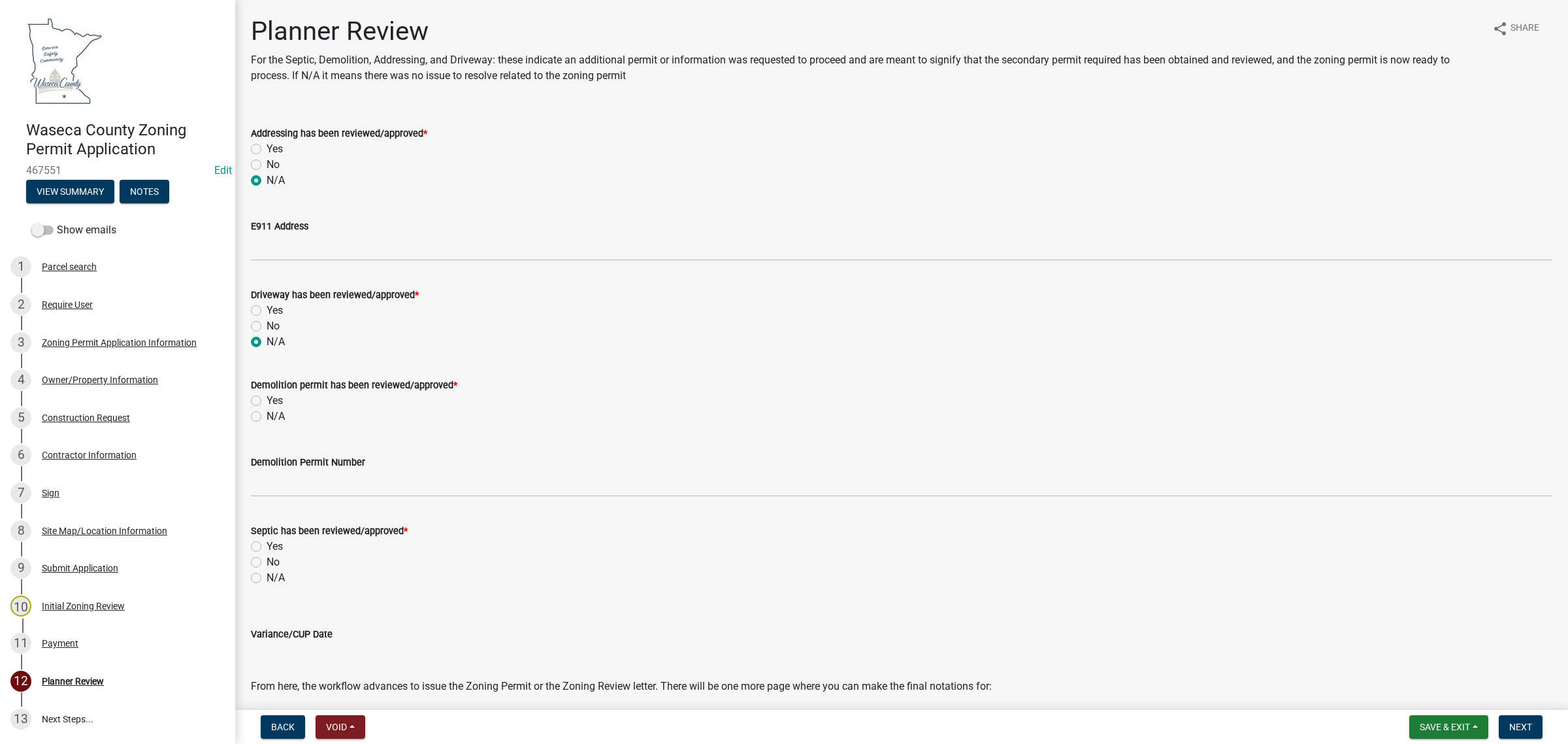
radio input "true"
click at [266, 577] on label "N/A" at bounding box center [275, 577] width 18 height 16
click at [266, 577] on input "N/A" at bounding box center [271, 574] width 8 height 8
radio input "true"
click at [266, 416] on label "N/A" at bounding box center [275, 416] width 18 height 16
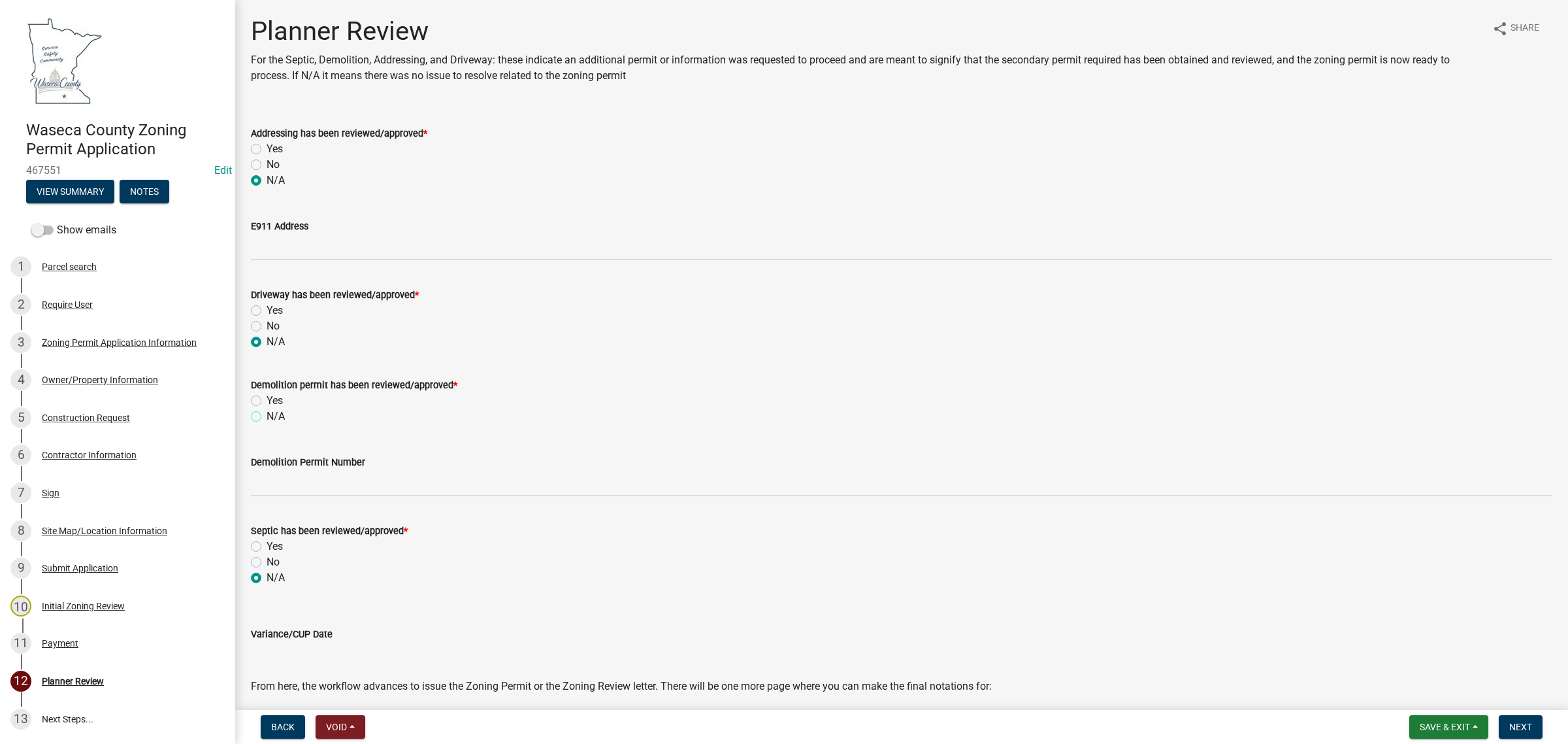
click at [266, 416] on input "N/A" at bounding box center [271, 413] width 8 height 8
radio input "true"
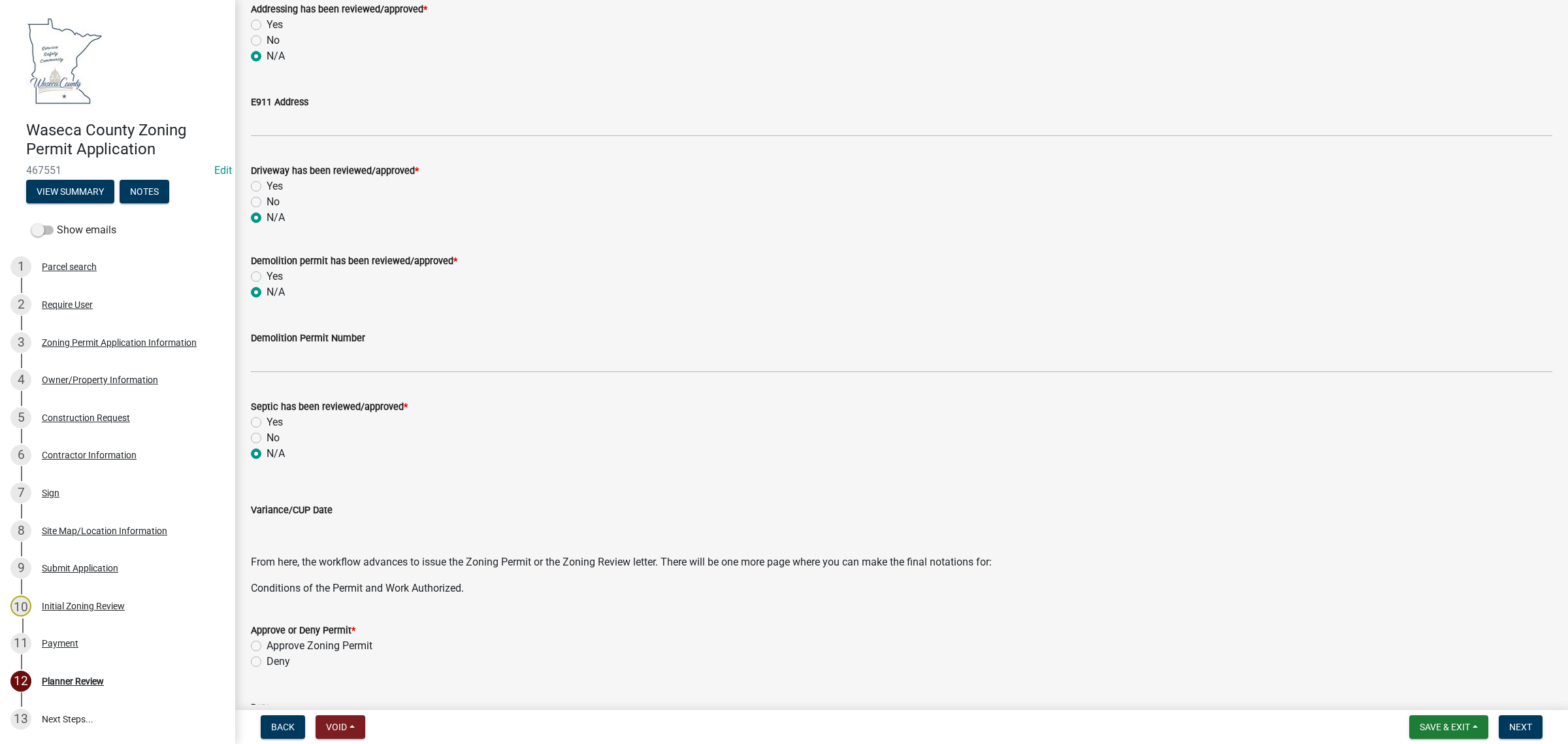
scroll to position [250, 0]
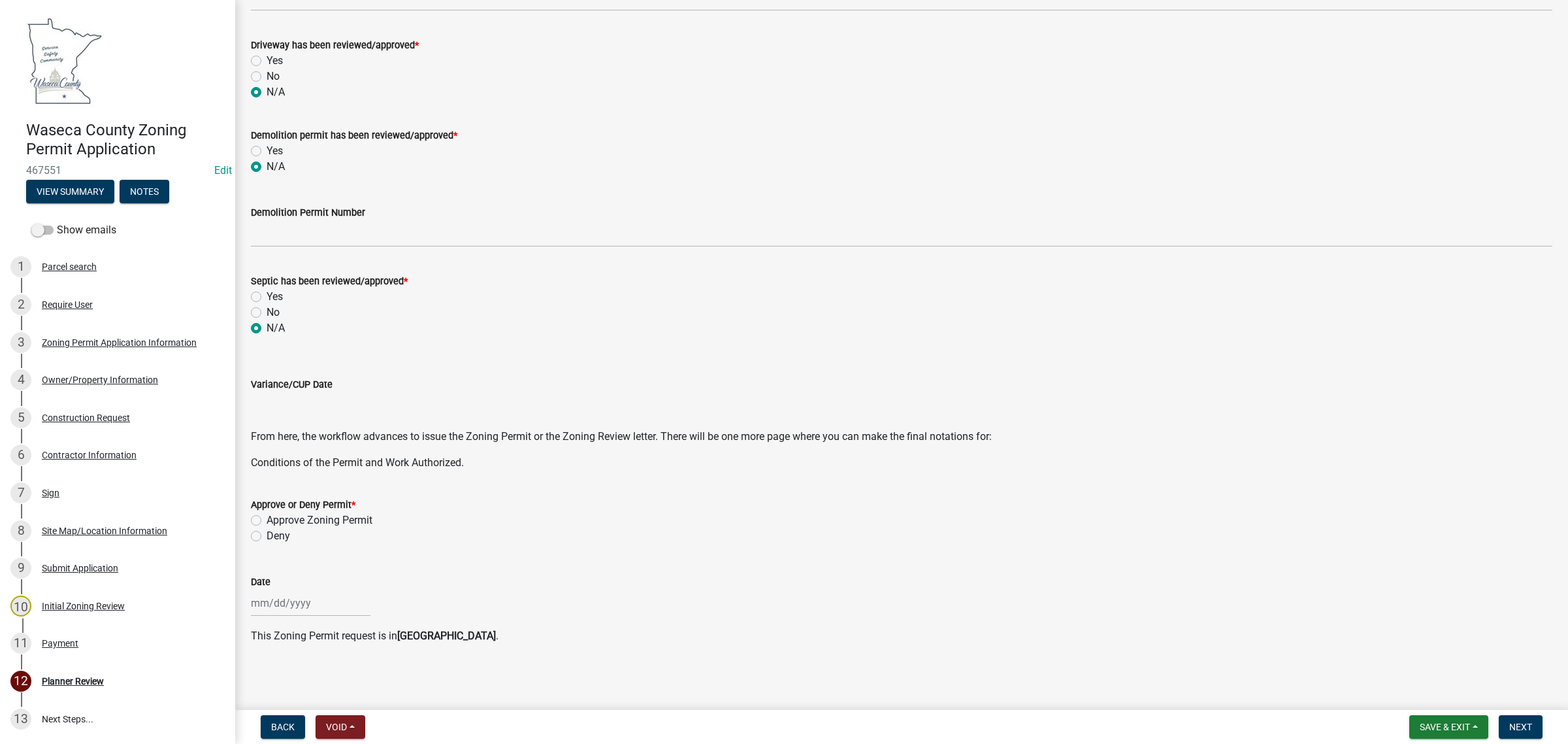
click at [266, 520] on label "Approve Zoning Permit" at bounding box center [319, 520] width 106 height 16
click at [266, 520] on input "Approve Zoning Permit" at bounding box center [271, 516] width 8 height 8
radio input "true"
select select "9"
select select "2025"
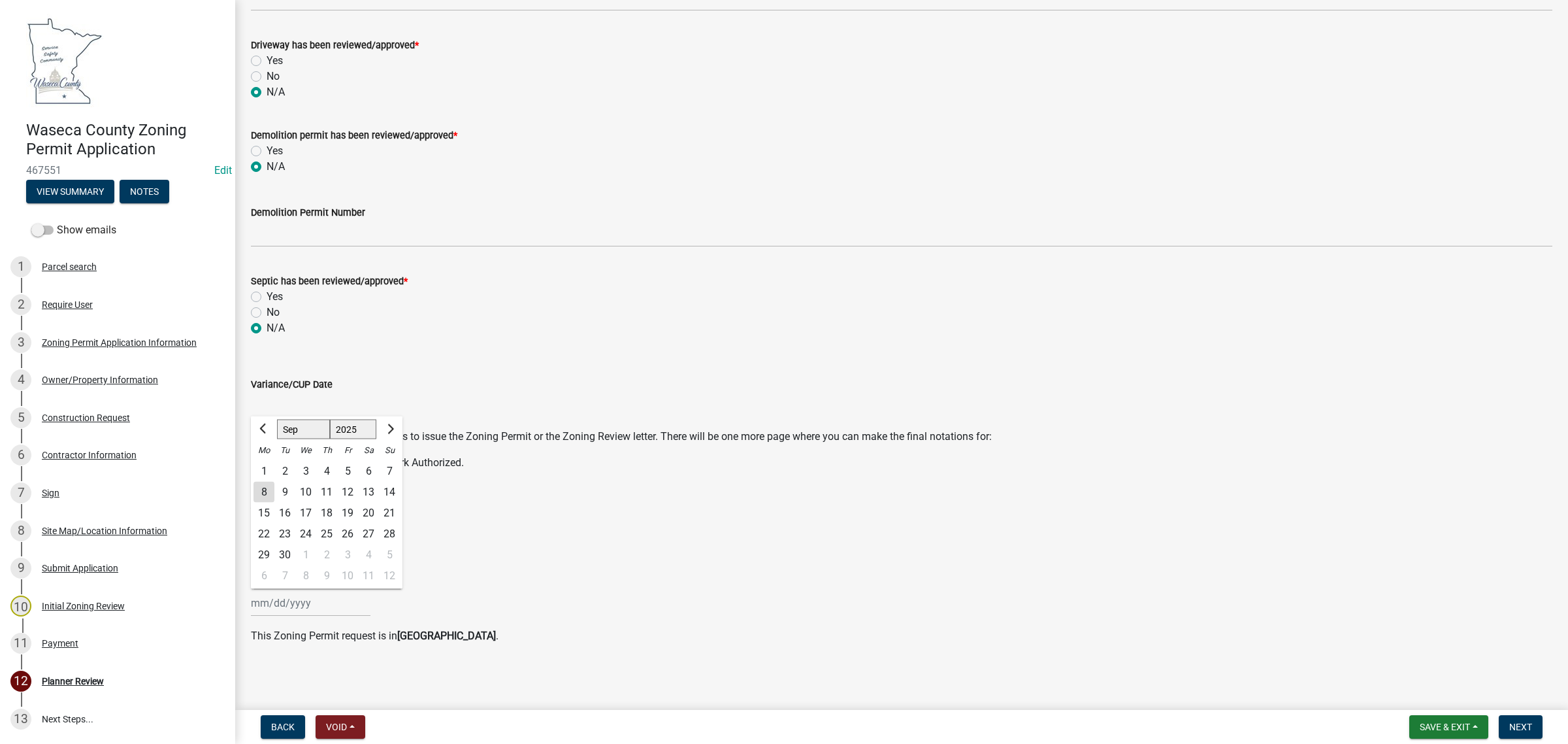
click at [277, 606] on div "[PERSON_NAME] Feb Mar Apr [PERSON_NAME][DATE] Oct Nov [DATE] 1526 1527 1528 152…" at bounding box center [311, 603] width 120 height 27
click at [260, 495] on div "8" at bounding box center [264, 492] width 21 height 21
type input "[DATE]"
click at [1450, 729] on span "Save & Exit" at bounding box center [1444, 726] width 50 height 10
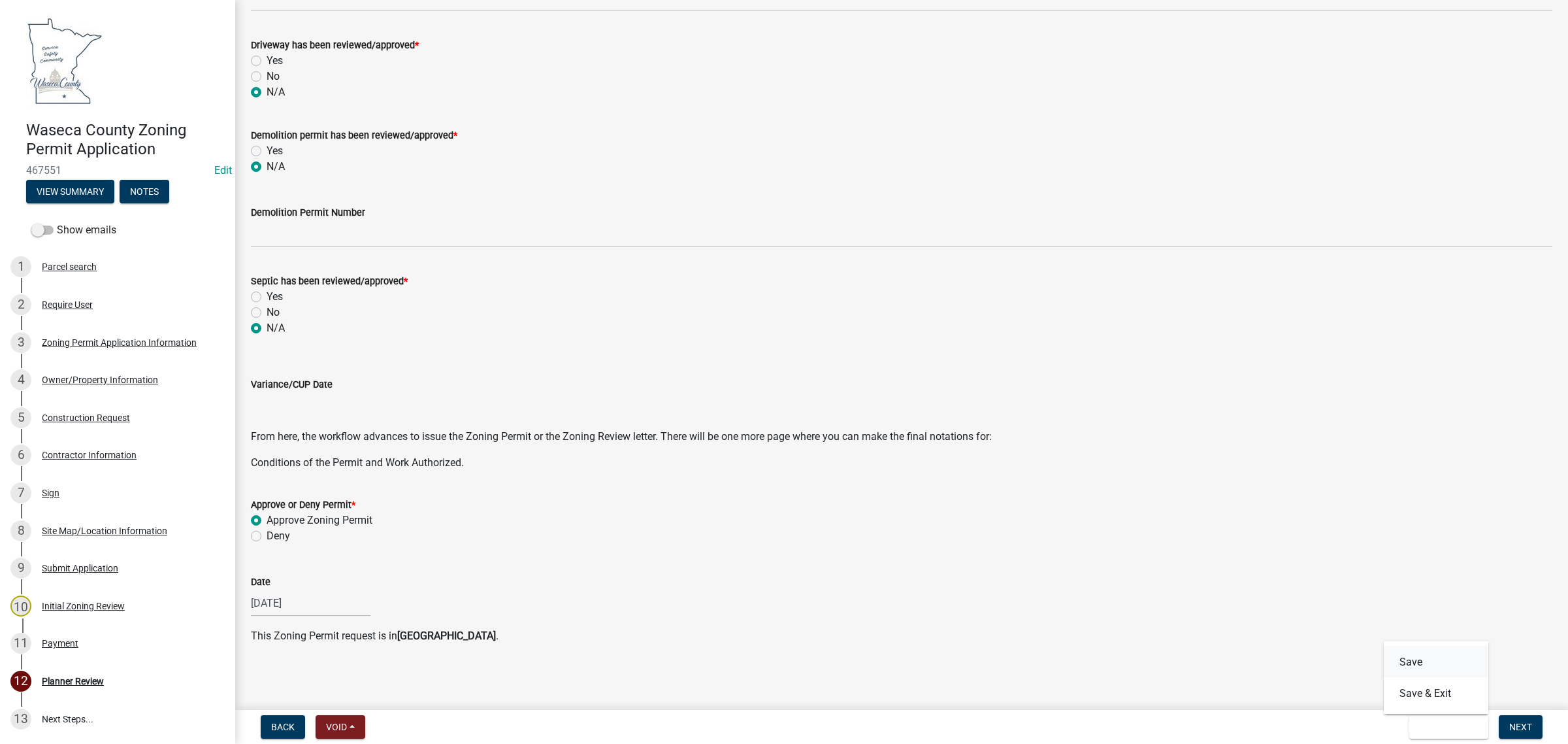
click at [1411, 659] on button "Save" at bounding box center [1436, 662] width 105 height 31
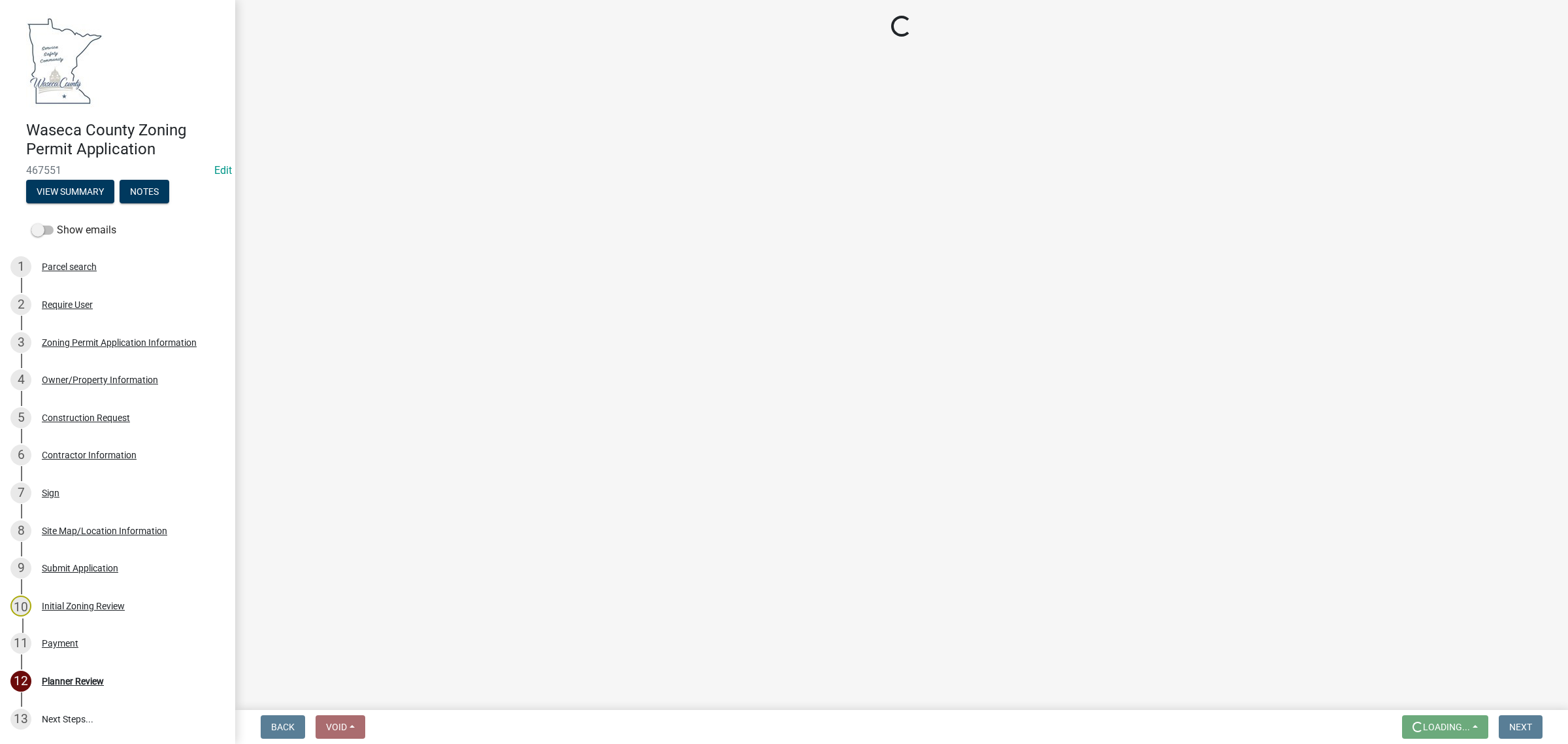
scroll to position [0, 0]
click at [69, 416] on div "Construction Request" at bounding box center [86, 417] width 88 height 9
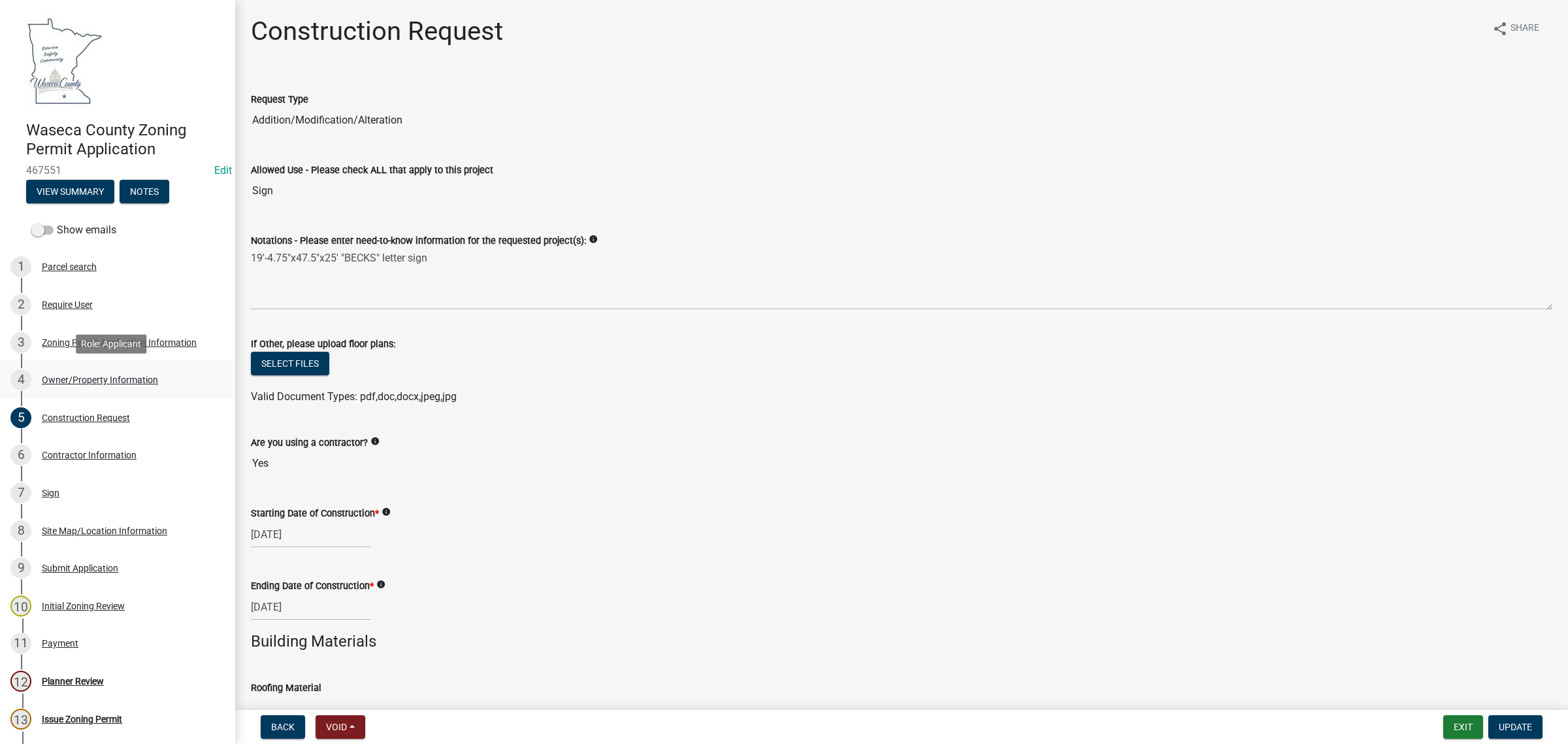
click at [73, 380] on div "Owner/Property Information" at bounding box center [100, 379] width 116 height 9
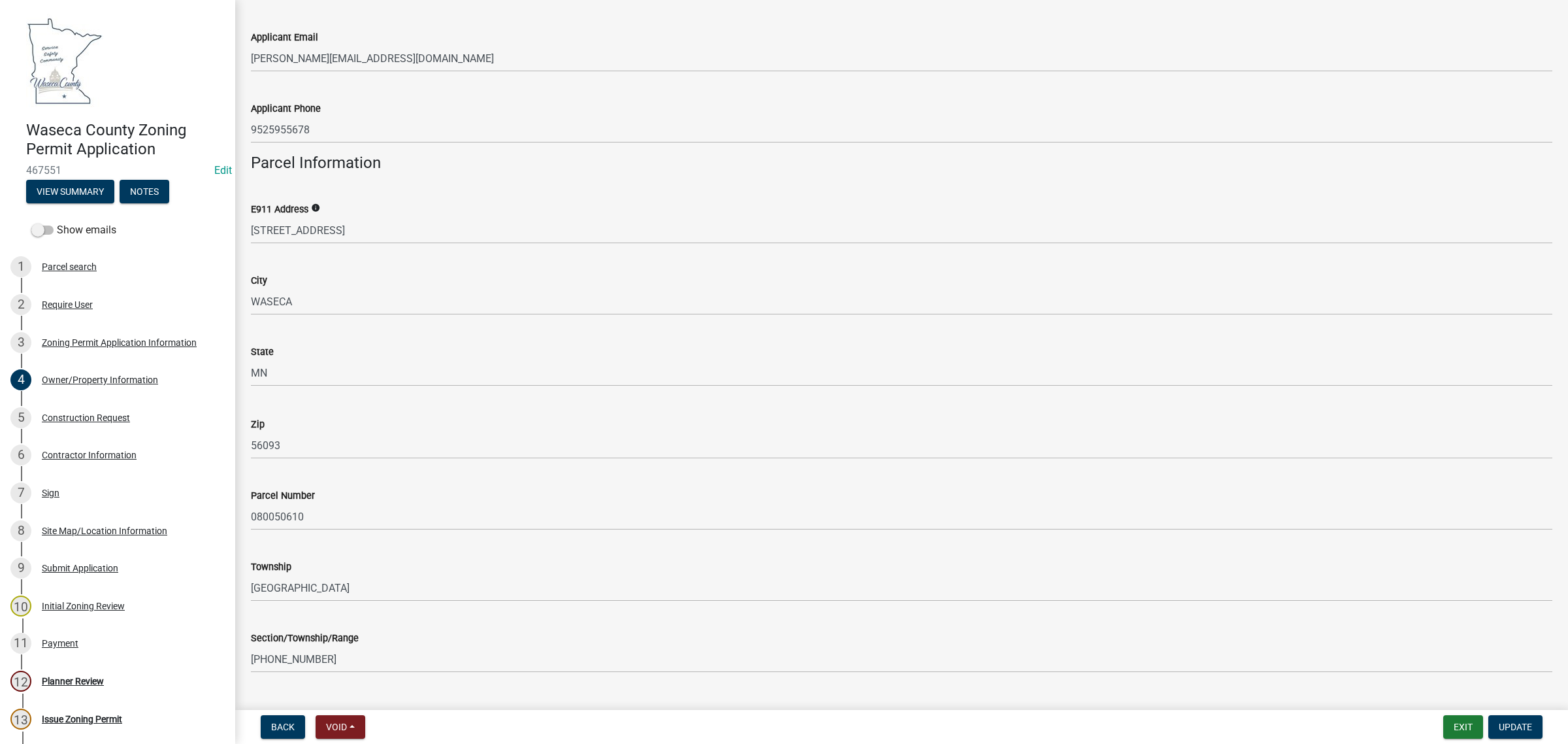
scroll to position [735, 0]
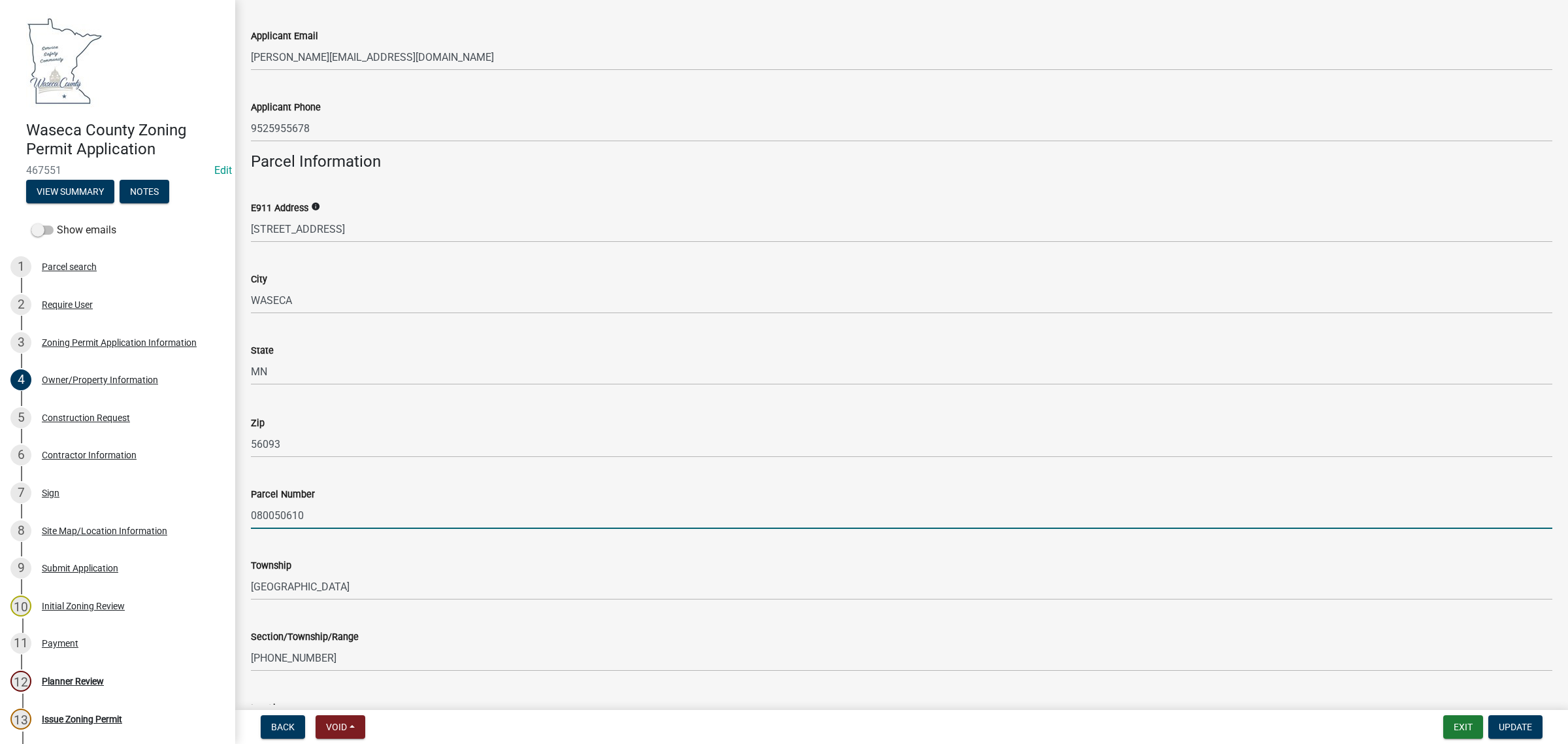
click at [294, 513] on input "080050610" at bounding box center [901, 515] width 1301 height 27
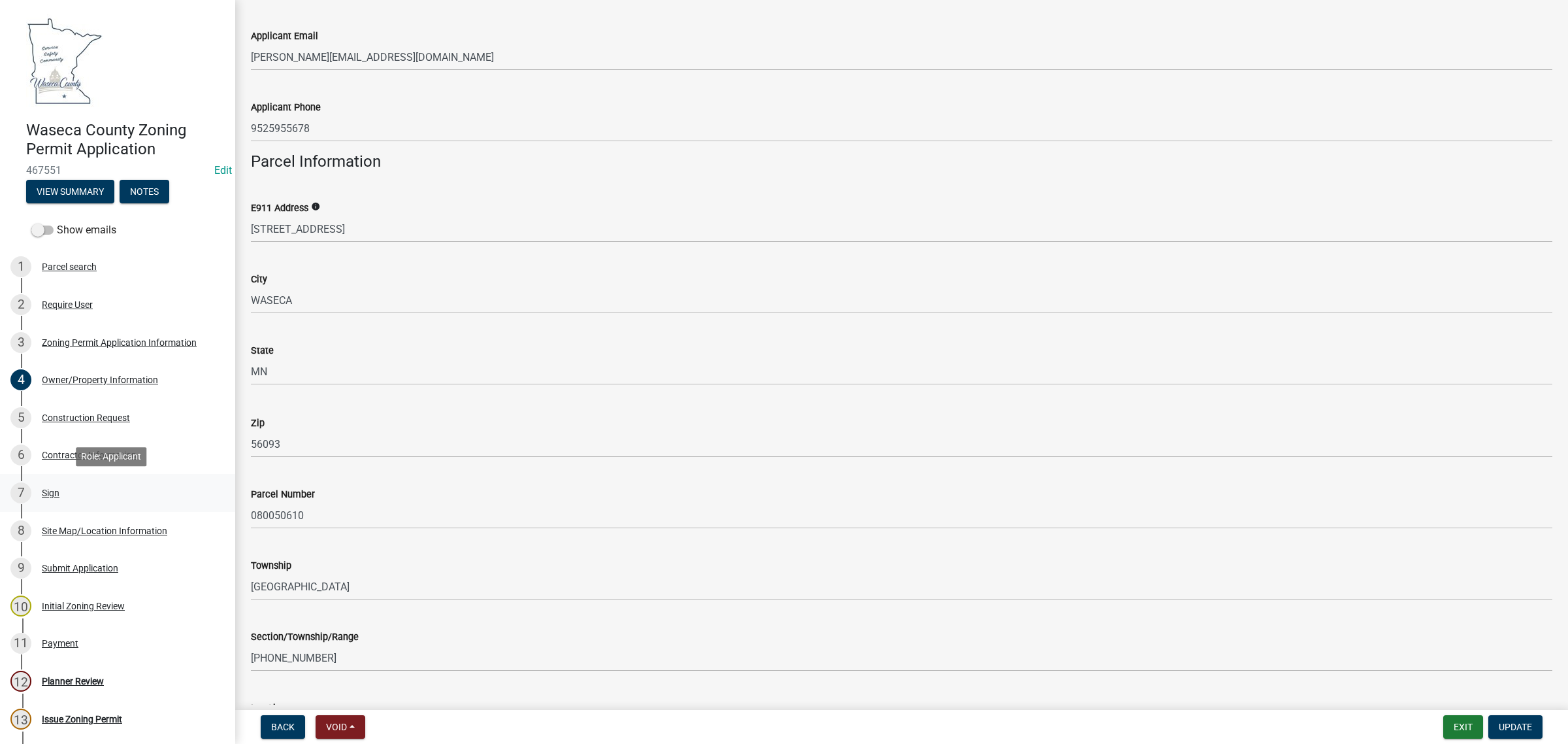
click at [48, 490] on div "Sign" at bounding box center [51, 492] width 18 height 9
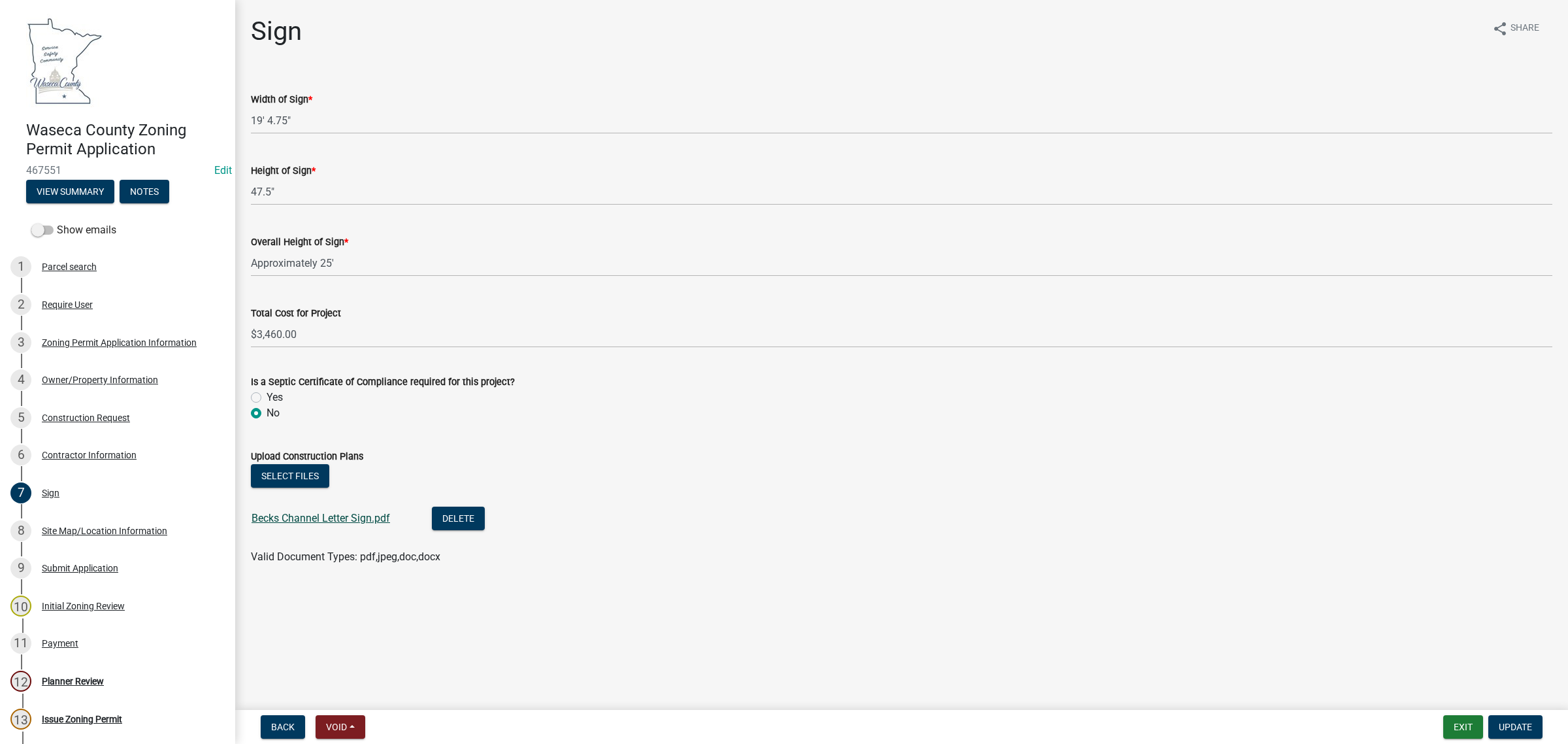
click at [273, 514] on link "Becks Channel Letter Sign.pdf" at bounding box center [321, 518] width 139 height 12
click at [90, 677] on div "Planner Review" at bounding box center [73, 681] width 62 height 9
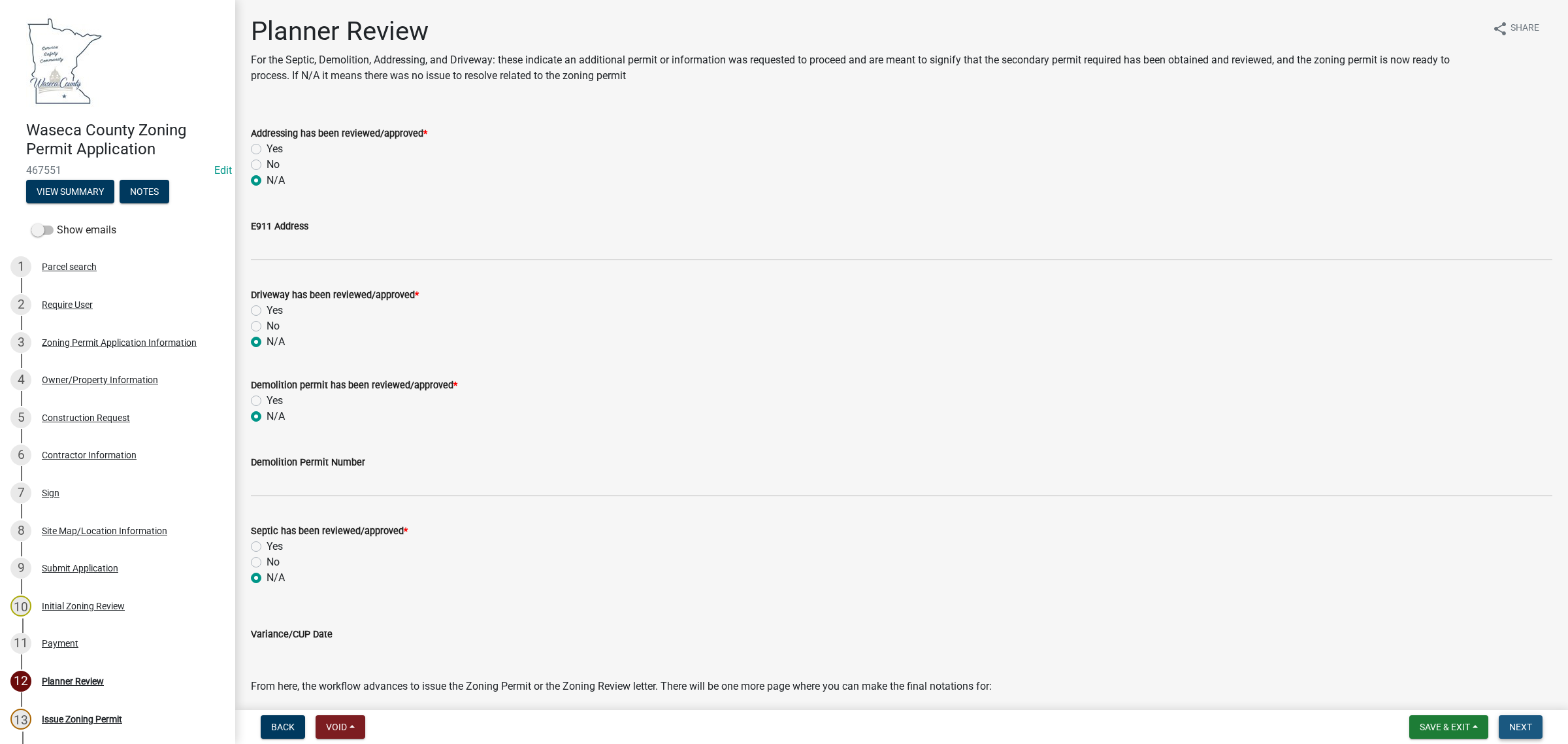
click at [1516, 722] on span "Next" at bounding box center [1520, 726] width 23 height 10
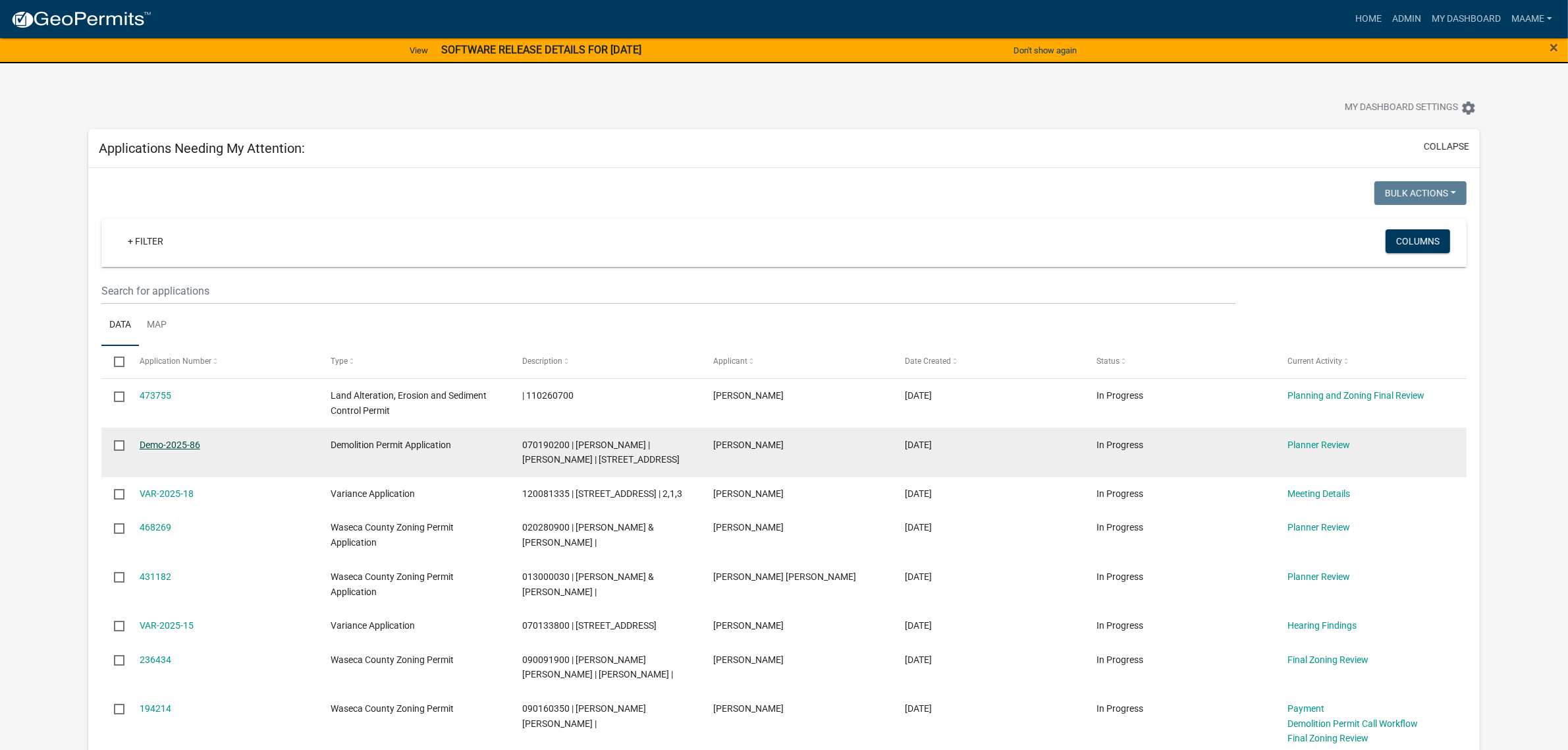
click at [190, 440] on link "Demo-2025-86" at bounding box center [170, 444] width 60 height 10
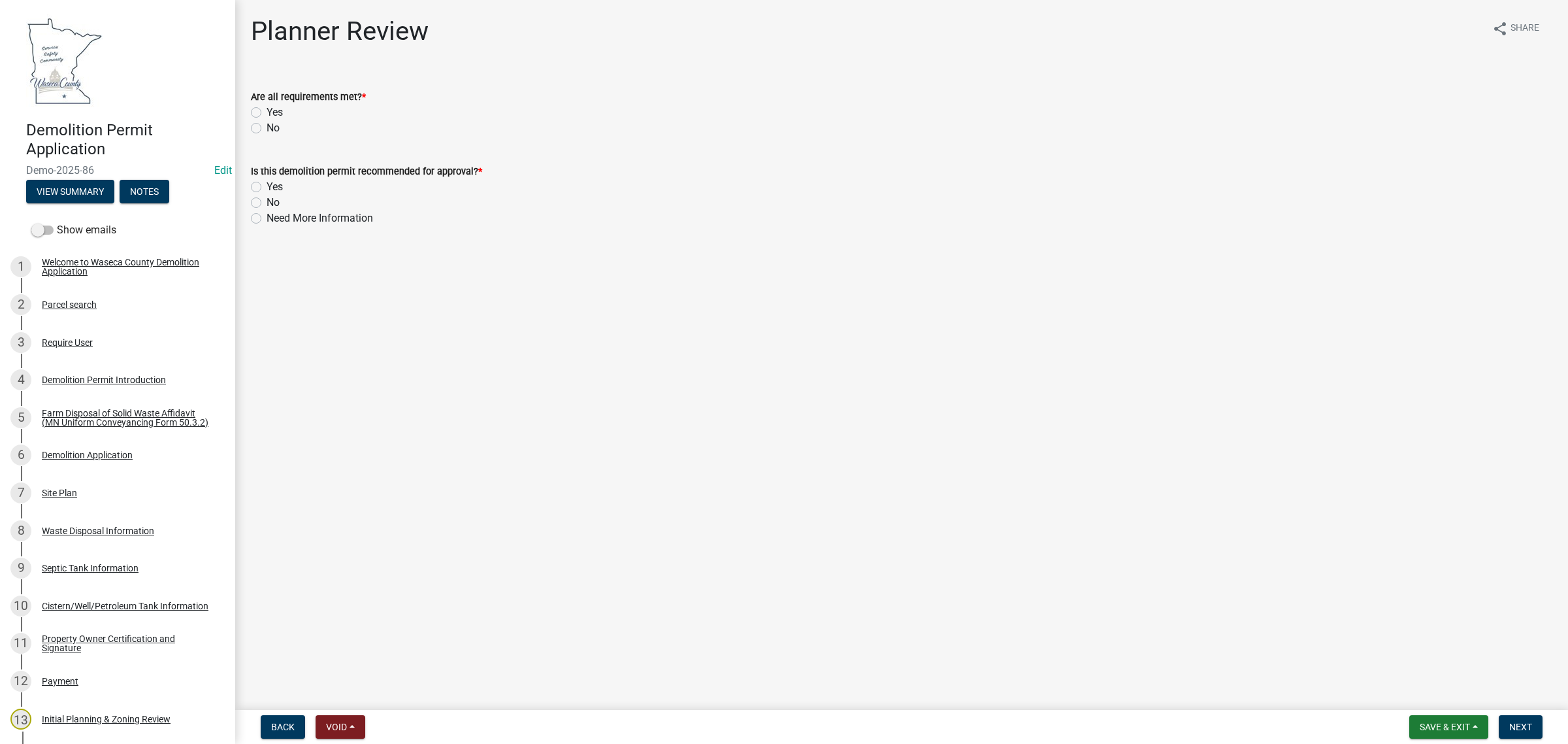
drag, startPoint x: 257, startPoint y: 112, endPoint x: 248, endPoint y: 112, distance: 9.0
click at [249, 112] on div "Are all requirements met? * Yes No" at bounding box center [901, 105] width 1321 height 63
click at [266, 115] on label "Yes" at bounding box center [275, 112] width 16 height 16
click at [266, 113] on input "Yes" at bounding box center [271, 109] width 8 height 8
radio input "true"
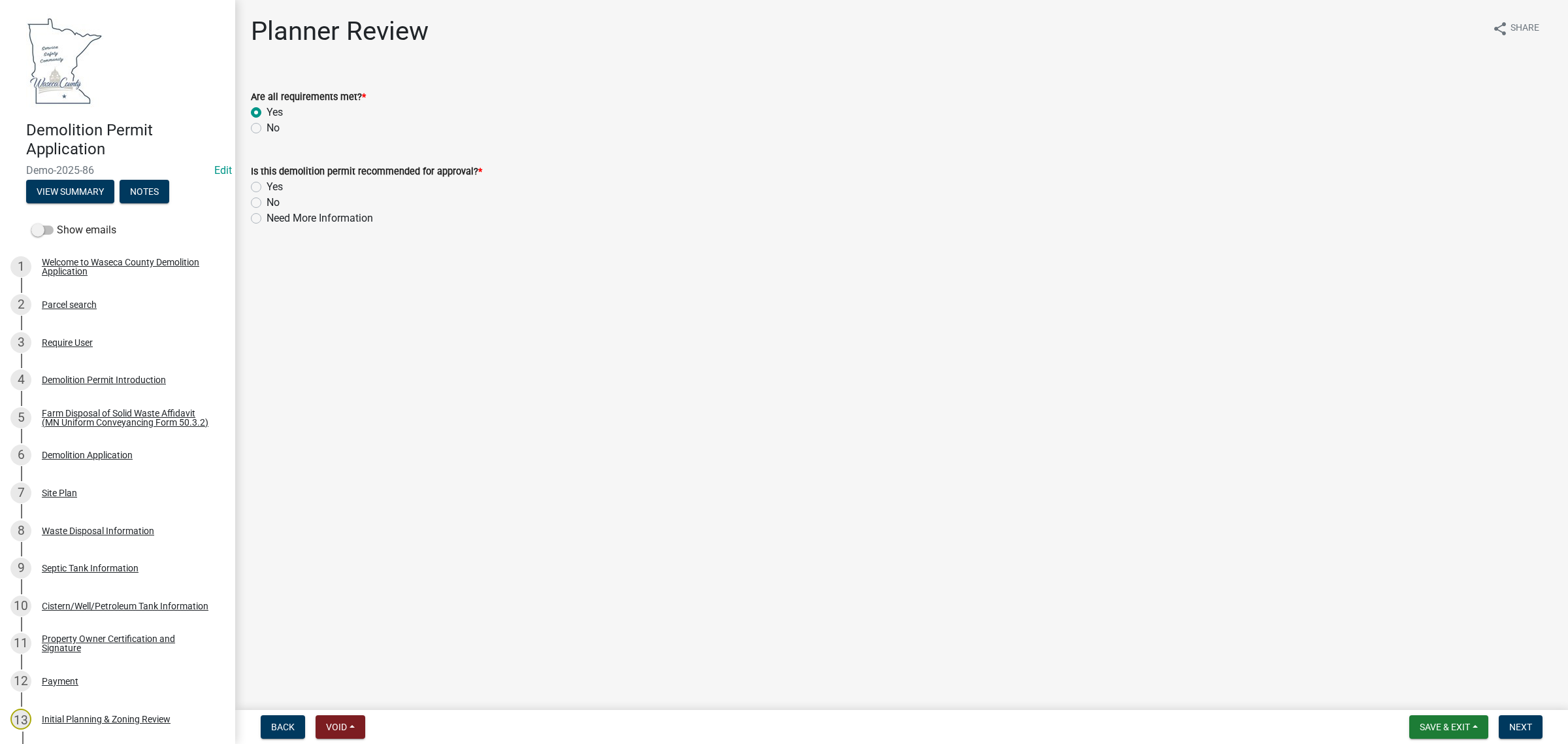
click at [266, 188] on label "Yes" at bounding box center [275, 186] width 16 height 16
click at [266, 188] on input "Yes" at bounding box center [271, 183] width 8 height 8
radio input "true"
click at [1532, 739] on nav "Back Void Withdraw Lock Expire Void Save & Exit Save Save & Exit Next" at bounding box center [901, 727] width 1333 height 34
click at [1516, 728] on span "Next" at bounding box center [1520, 726] width 23 height 10
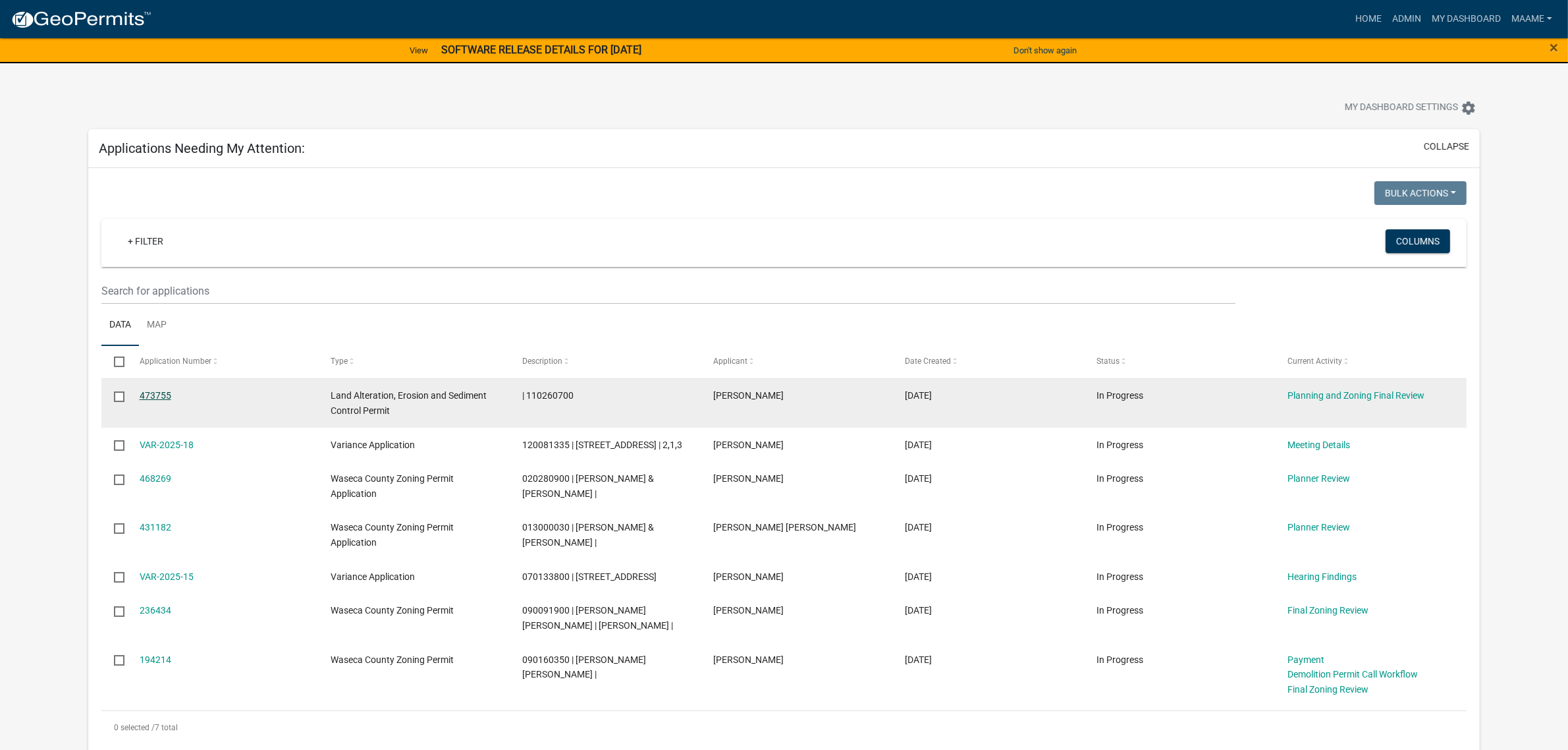
click at [166, 396] on link "473755" at bounding box center [156, 395] width 32 height 10
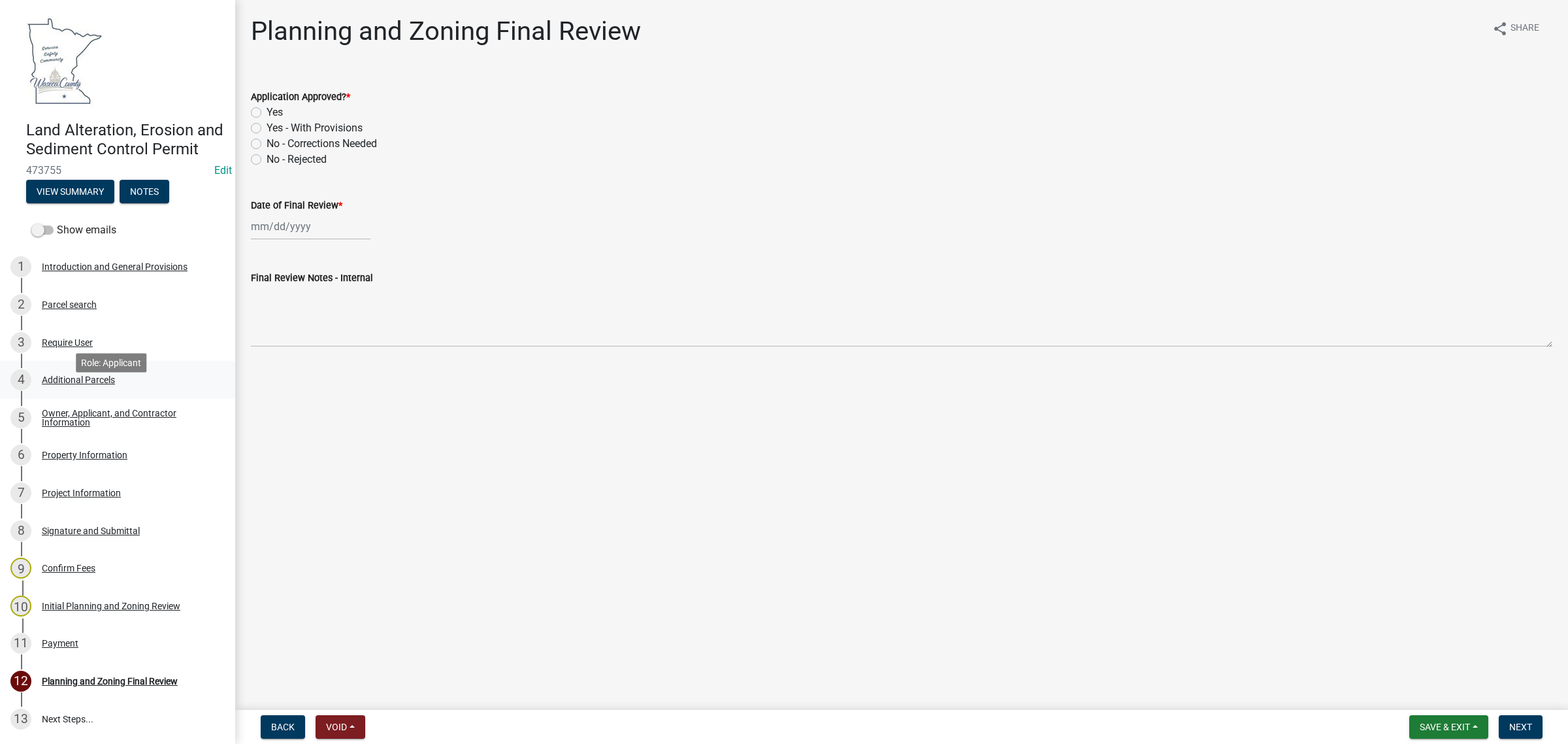
click at [44, 384] on div "Additional Parcels" at bounding box center [79, 379] width 73 height 9
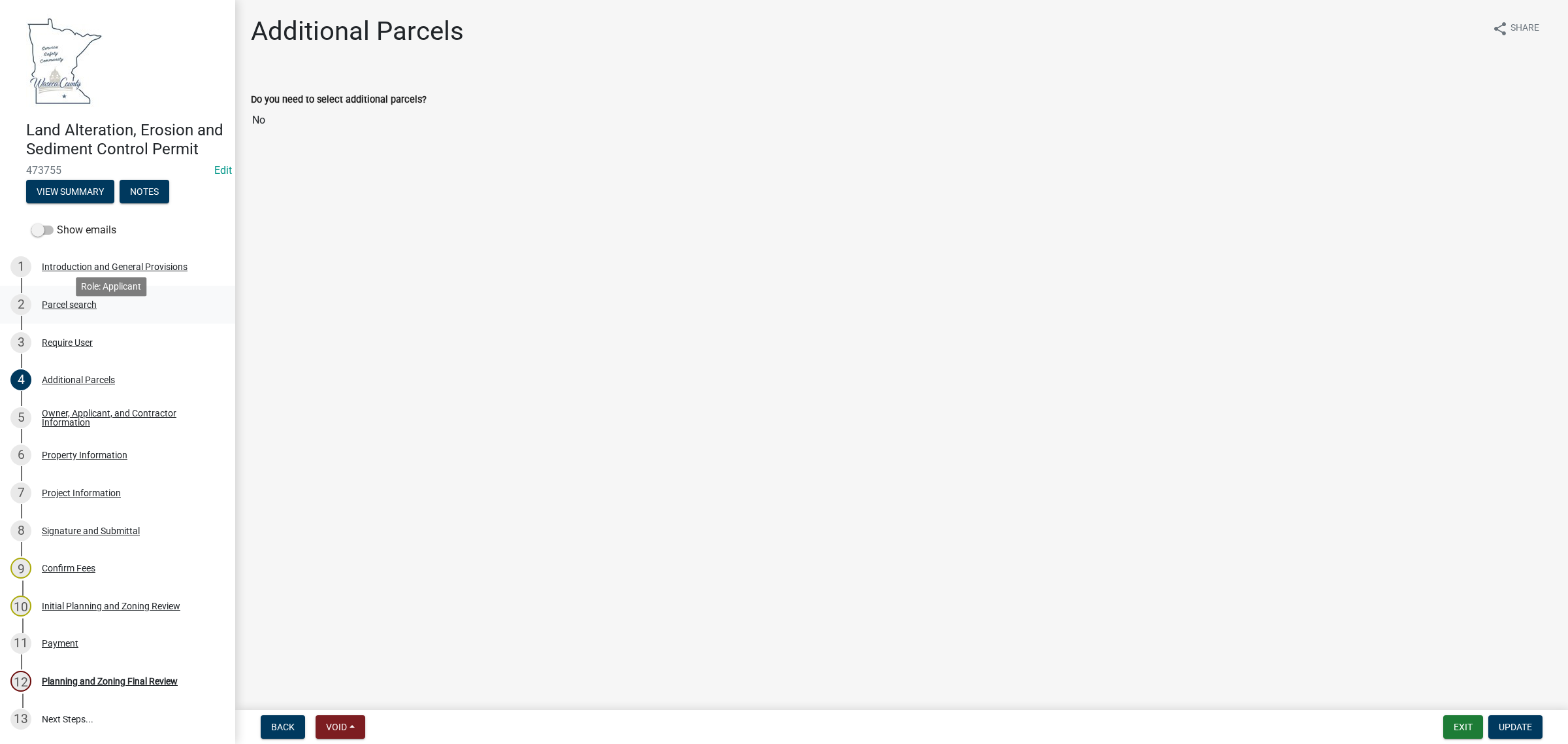
click at [51, 315] on div "2 Parcel search" at bounding box center [112, 304] width 204 height 21
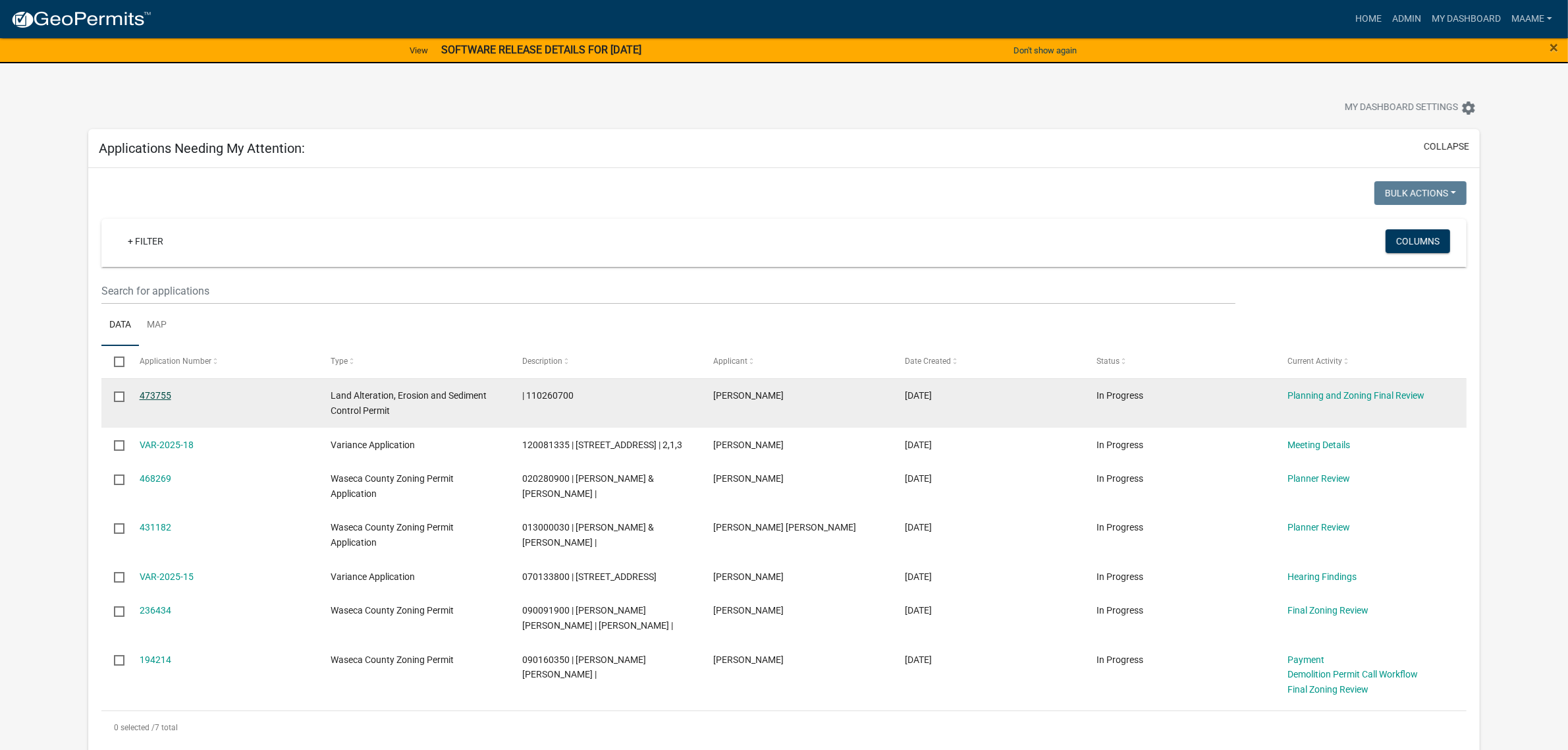
click at [142, 396] on link "473755" at bounding box center [156, 395] width 32 height 10
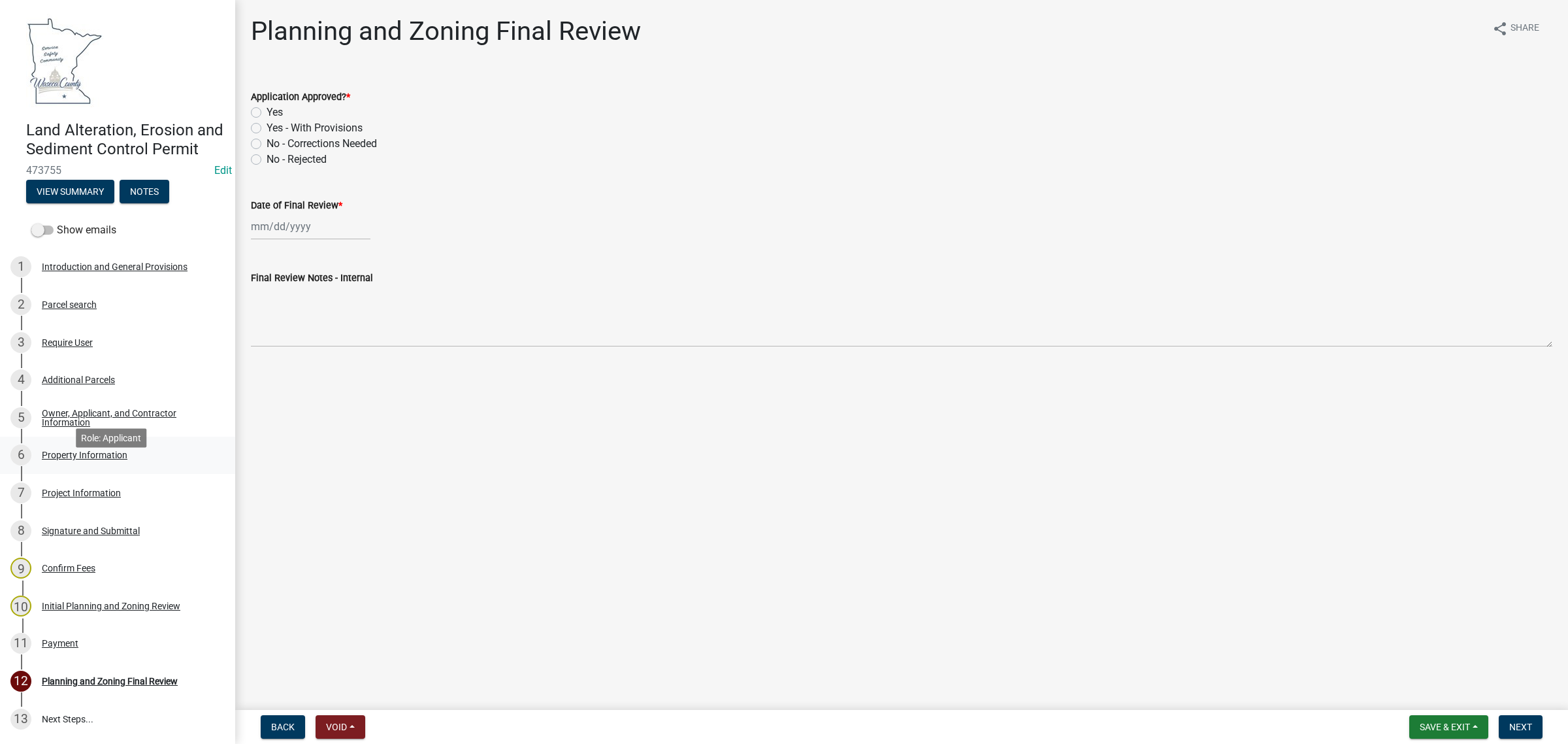
click at [76, 460] on div "Property Information" at bounding box center [85, 454] width 86 height 9
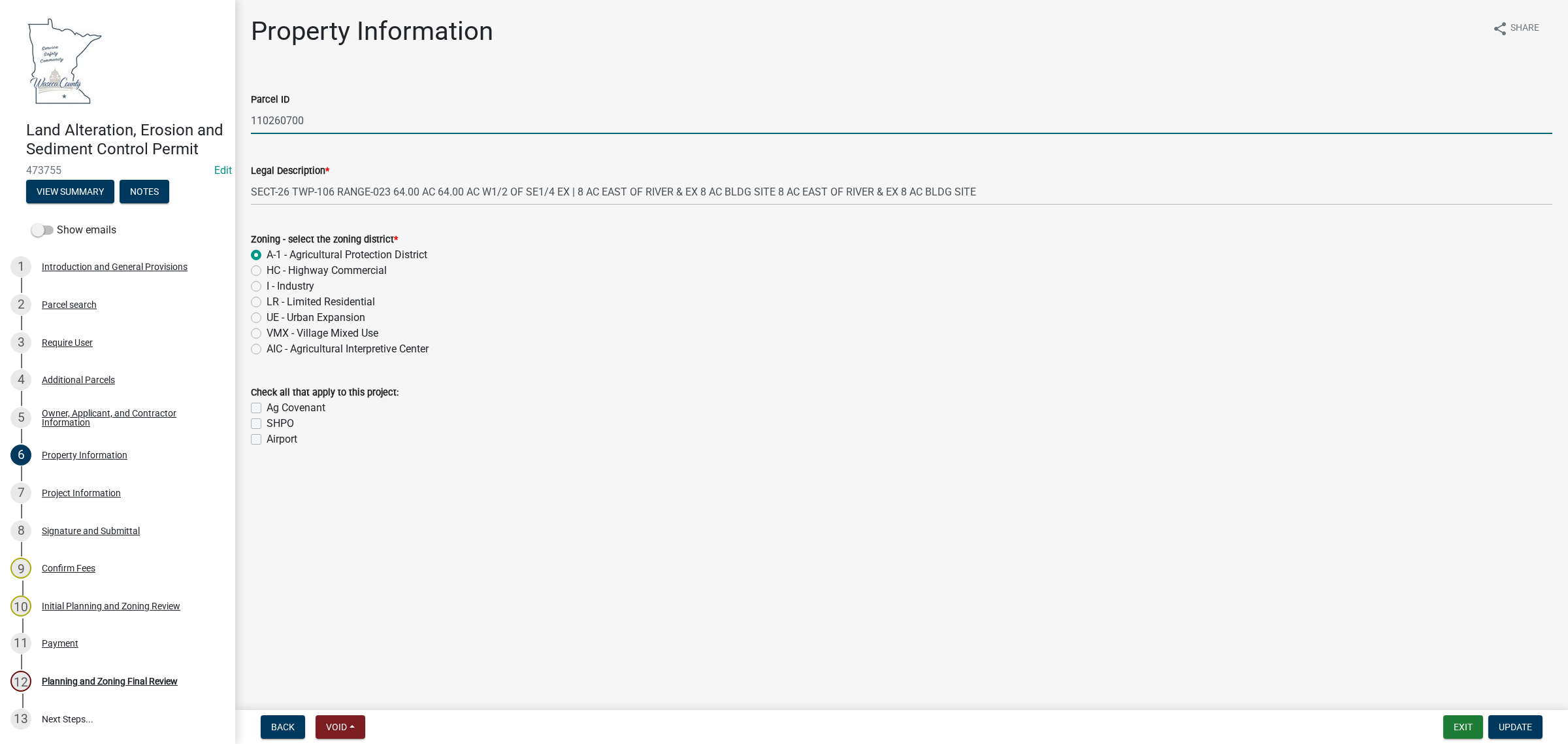
click at [256, 123] on input "110260700" at bounding box center [901, 120] width 1301 height 27
click at [255, 123] on input "110260700" at bounding box center [901, 120] width 1301 height 27
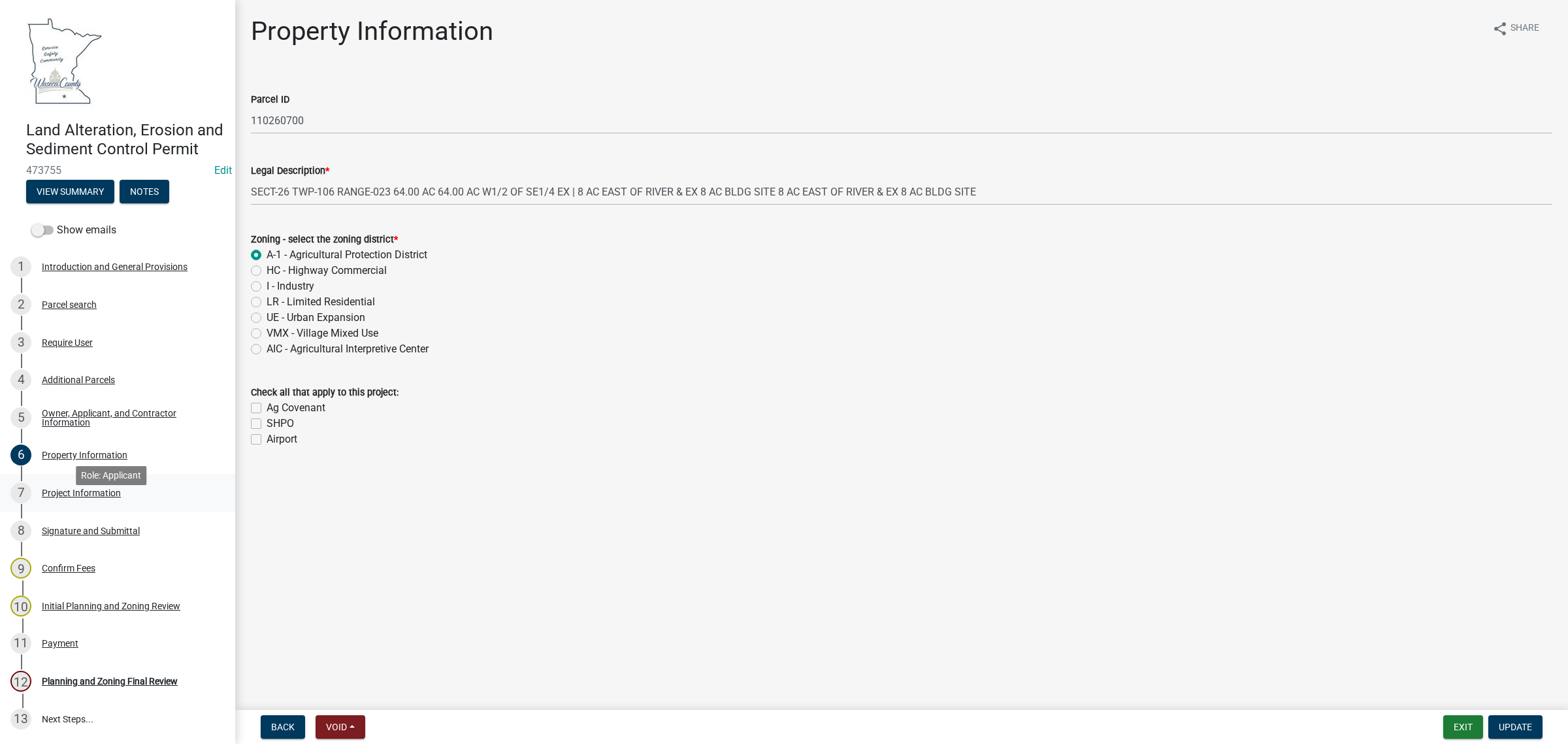
click at [65, 497] on div "Project Information" at bounding box center [82, 492] width 79 height 9
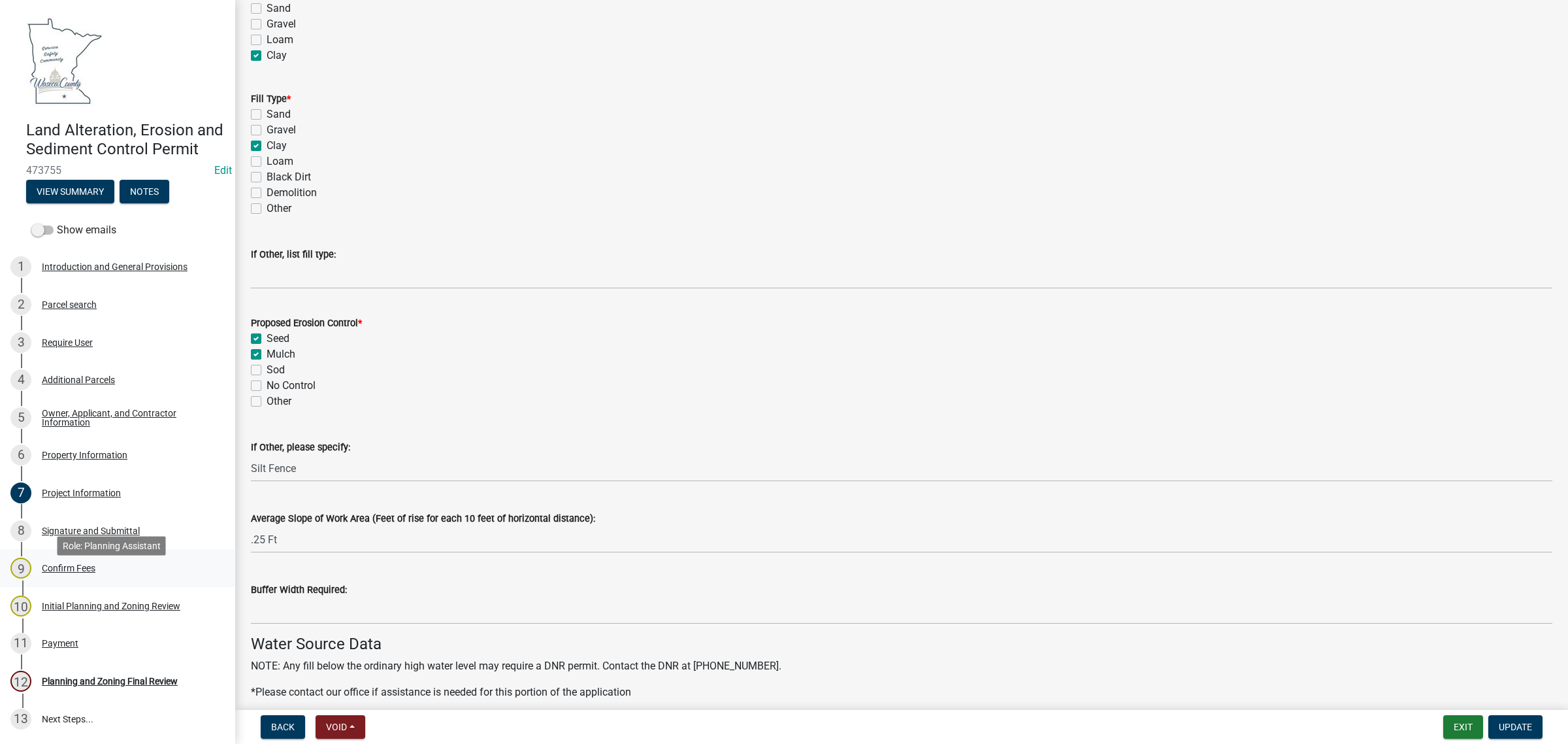
scroll to position [82, 0]
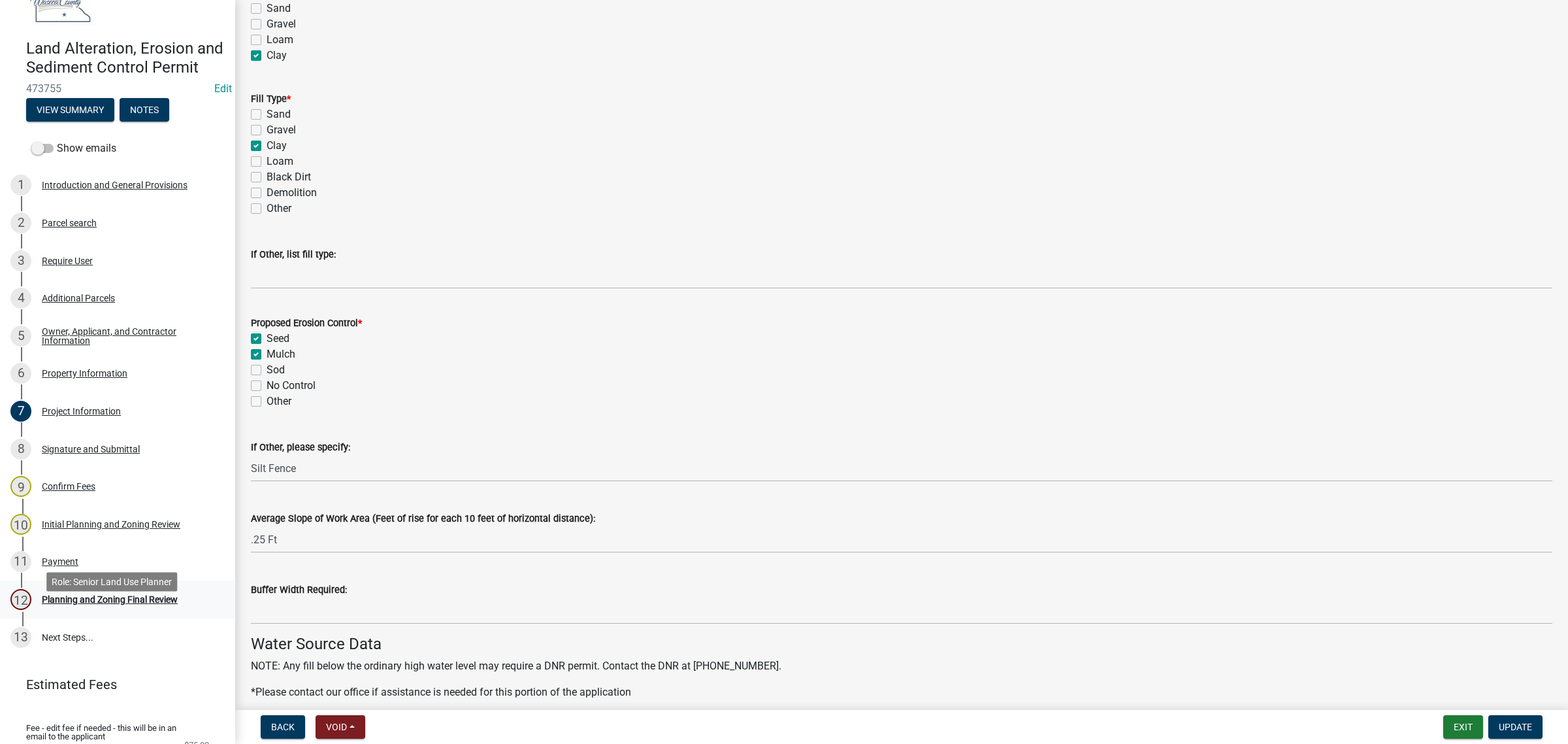
click at [71, 604] on div "Planning and Zoning Final Review" at bounding box center [110, 599] width 136 height 9
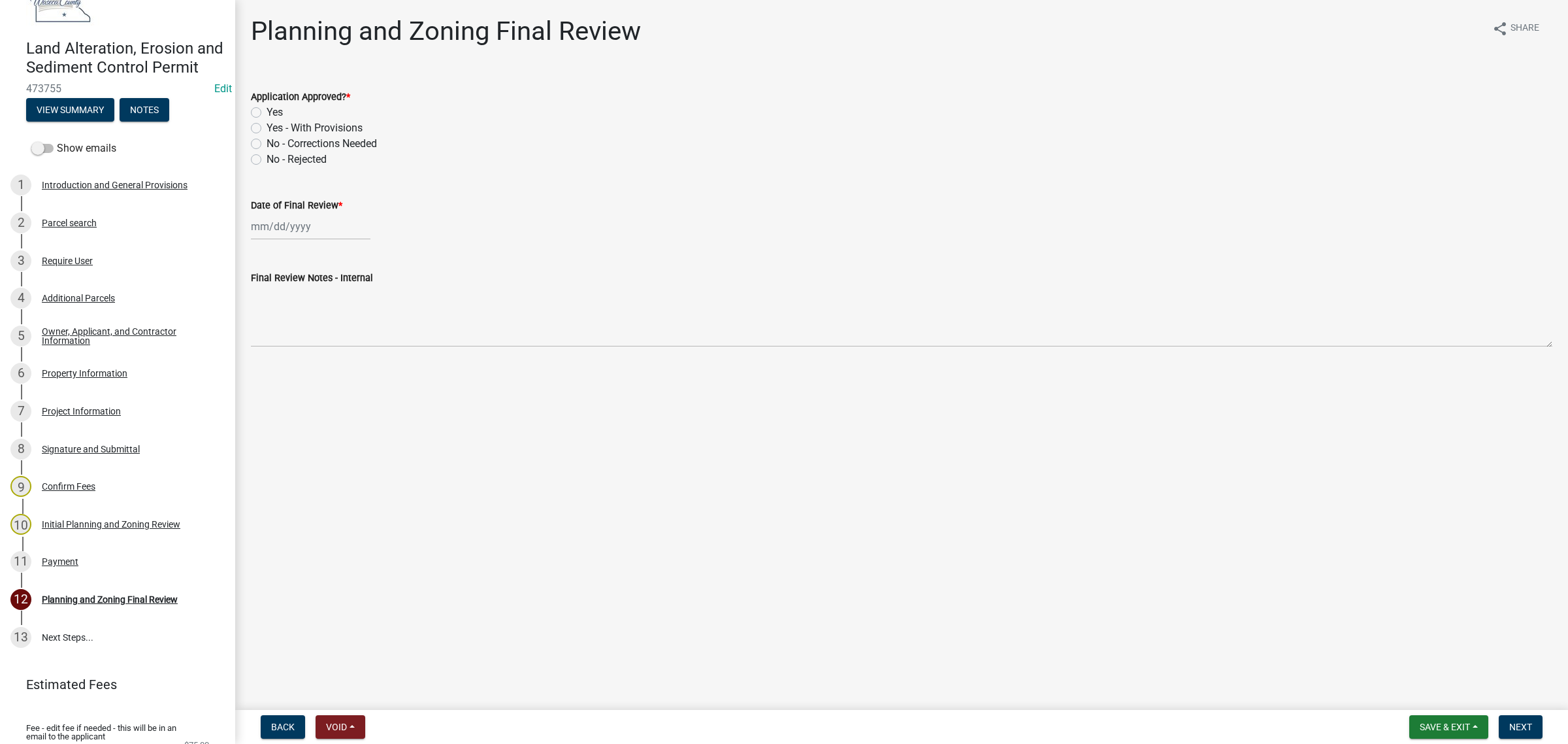
click at [256, 105] on div "Yes" at bounding box center [901, 112] width 1301 height 16
click at [266, 109] on label "Yes" at bounding box center [275, 112] width 16 height 16
click at [266, 109] on input "Yes" at bounding box center [271, 109] width 8 height 8
radio input "true"
select select "9"
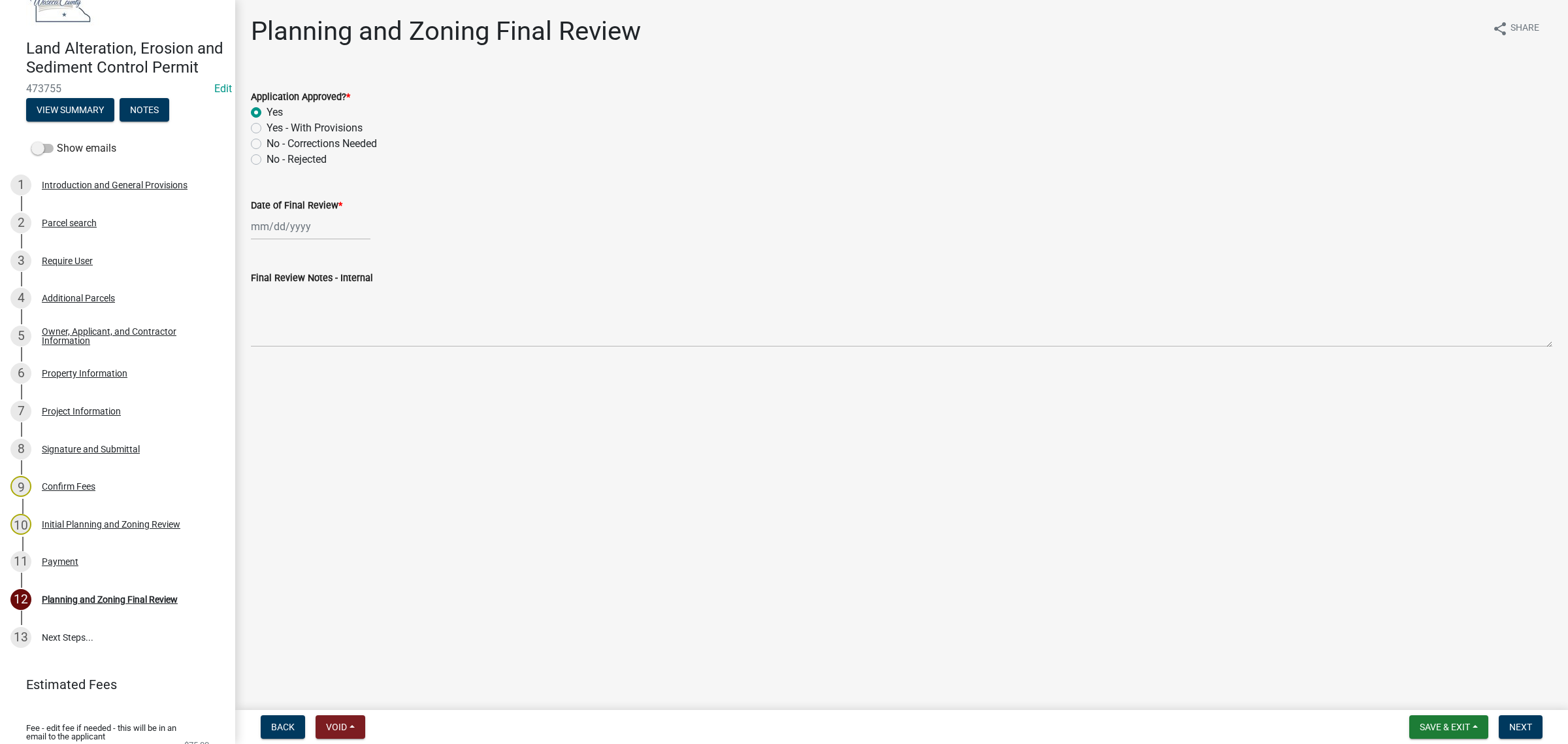
select select "2025"
click at [268, 226] on div "[PERSON_NAME] Feb Mar Apr [PERSON_NAME][DATE] Oct Nov [DATE] 1526 1527 1528 152…" at bounding box center [311, 226] width 120 height 27
click at [264, 312] on div "8" at bounding box center [264, 317] width 21 height 21
type input "[DATE]"
click at [1517, 730] on span "Next" at bounding box center [1520, 726] width 23 height 10
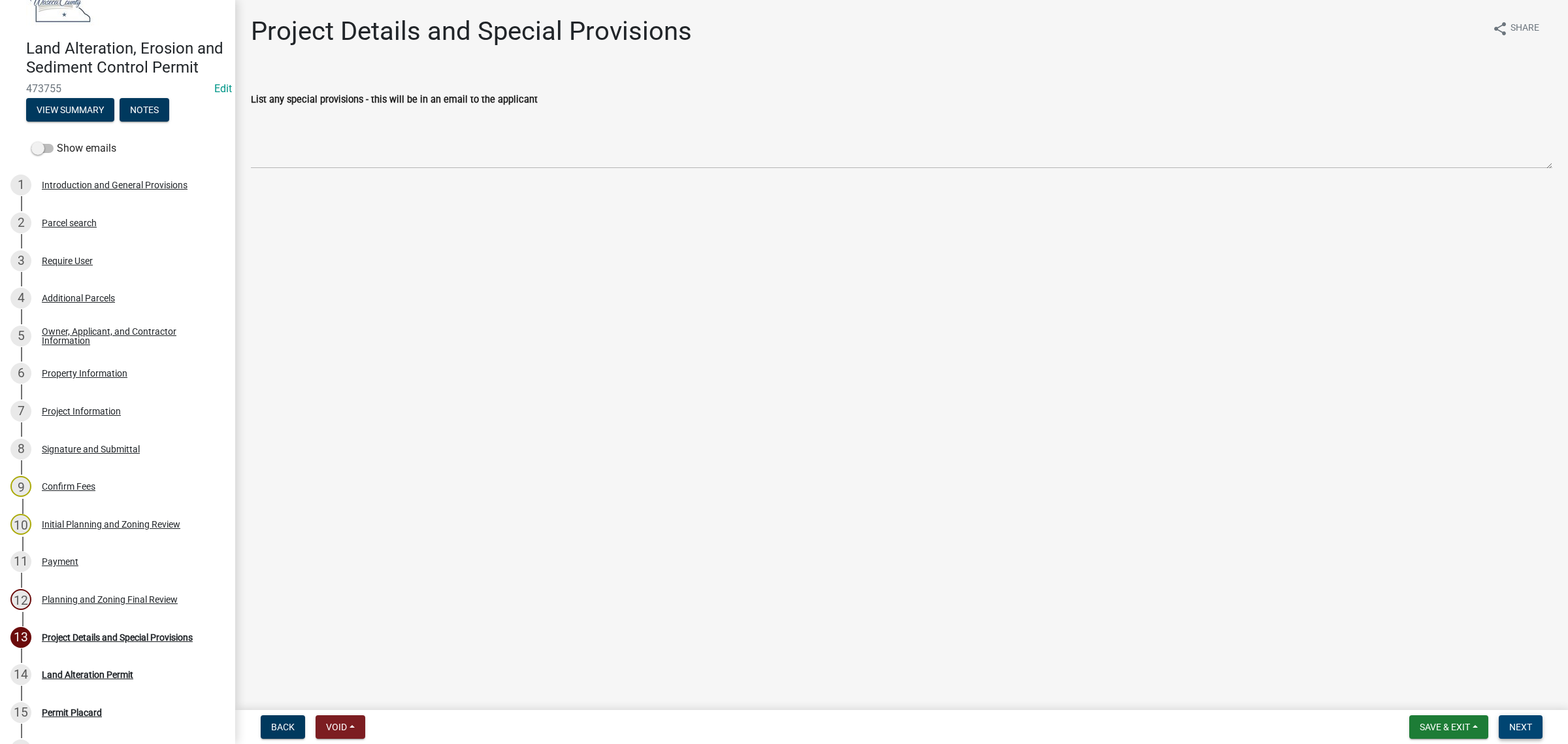
click at [1527, 723] on span "Next" at bounding box center [1520, 726] width 23 height 10
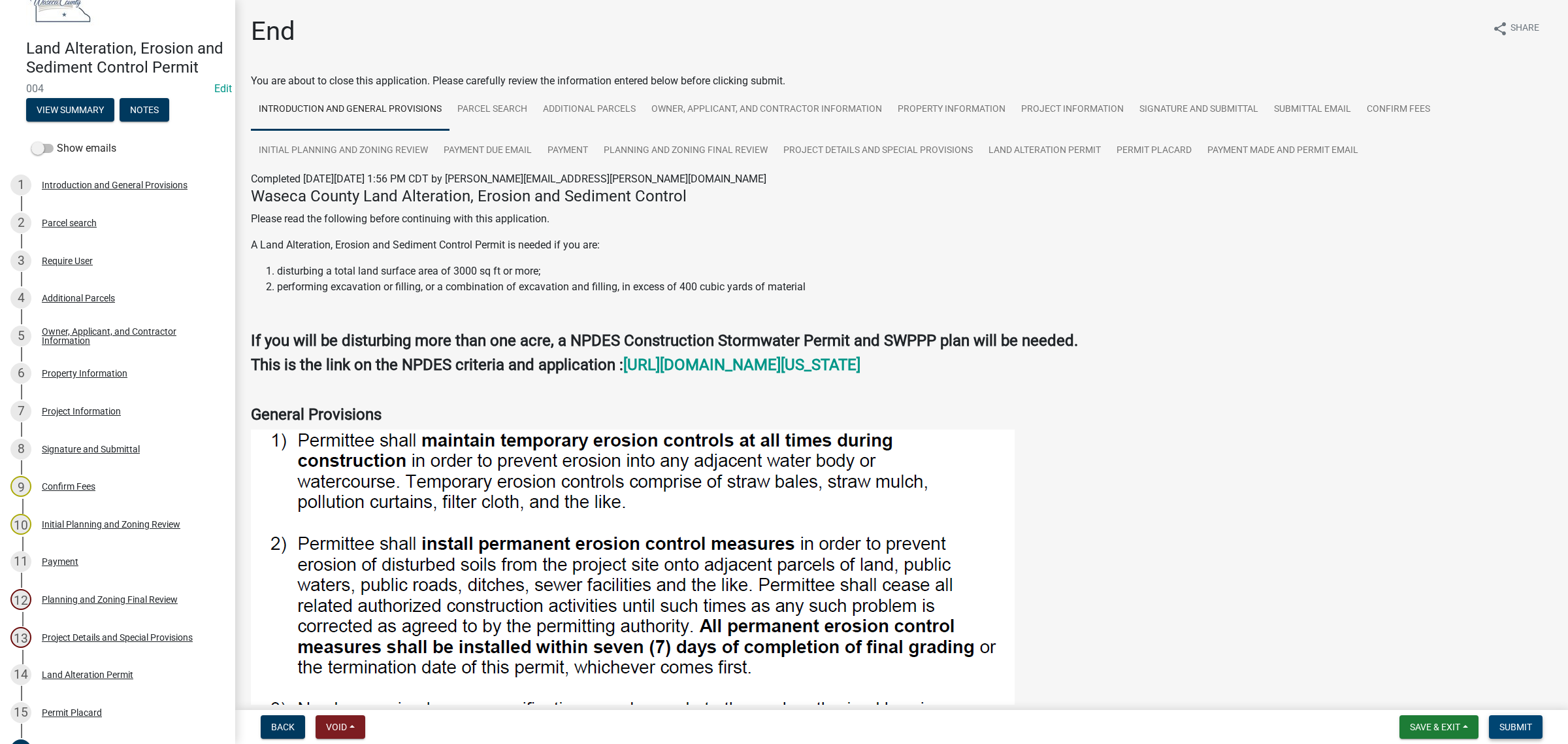
click at [1525, 716] on button "Submit" at bounding box center [1515, 726] width 54 height 24
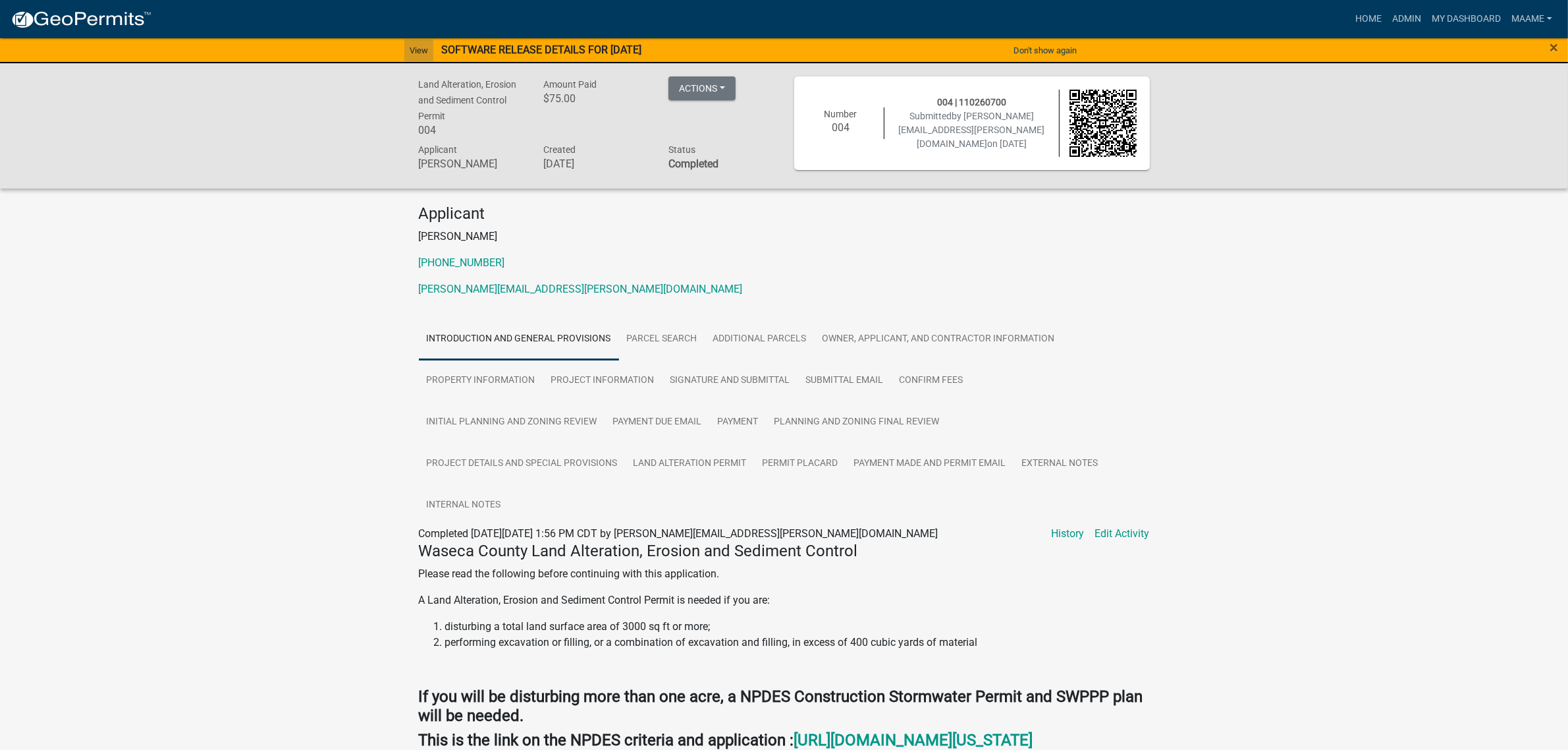
click at [408, 47] on link "View" at bounding box center [419, 51] width 29 height 22
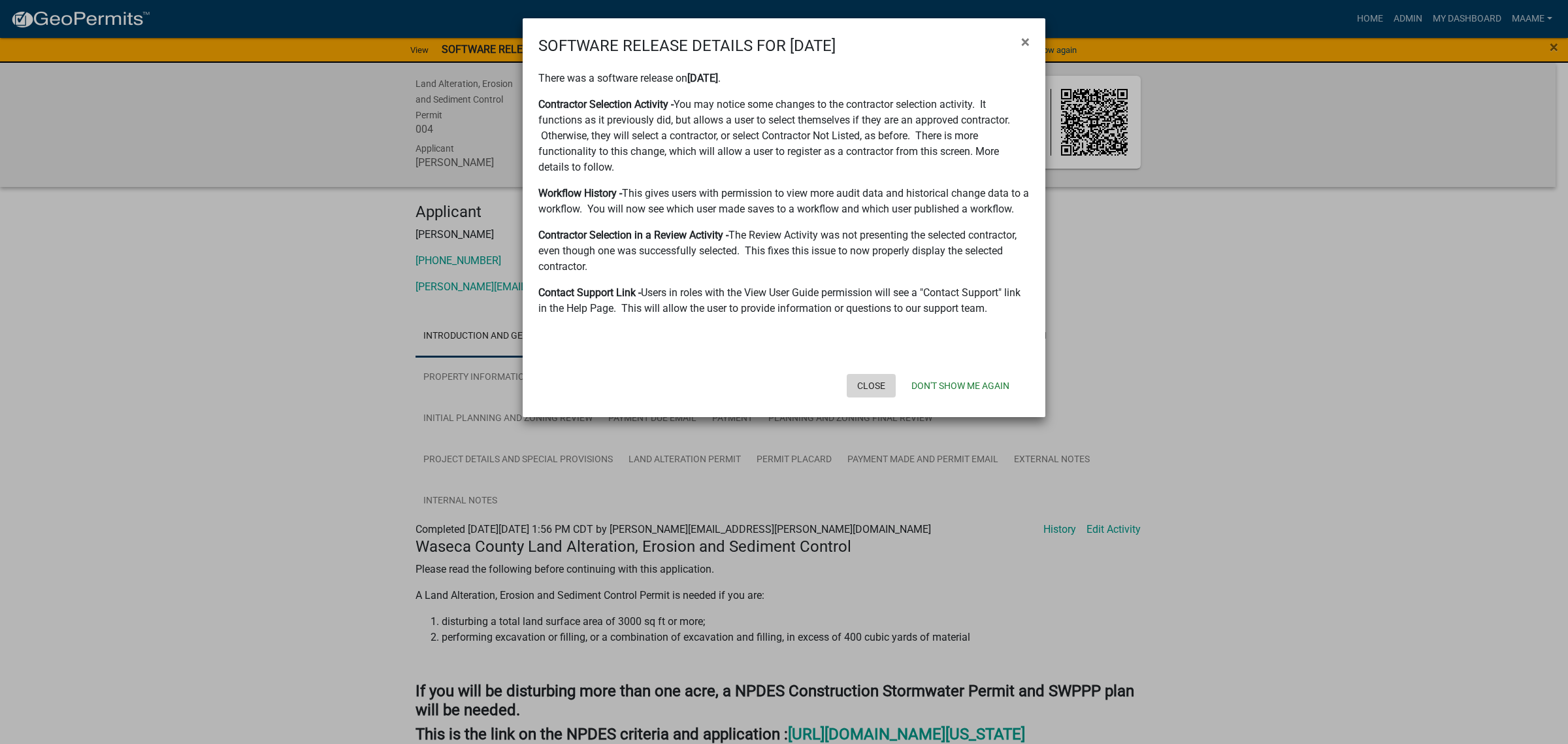
click at [864, 381] on button "Close" at bounding box center [871, 386] width 49 height 24
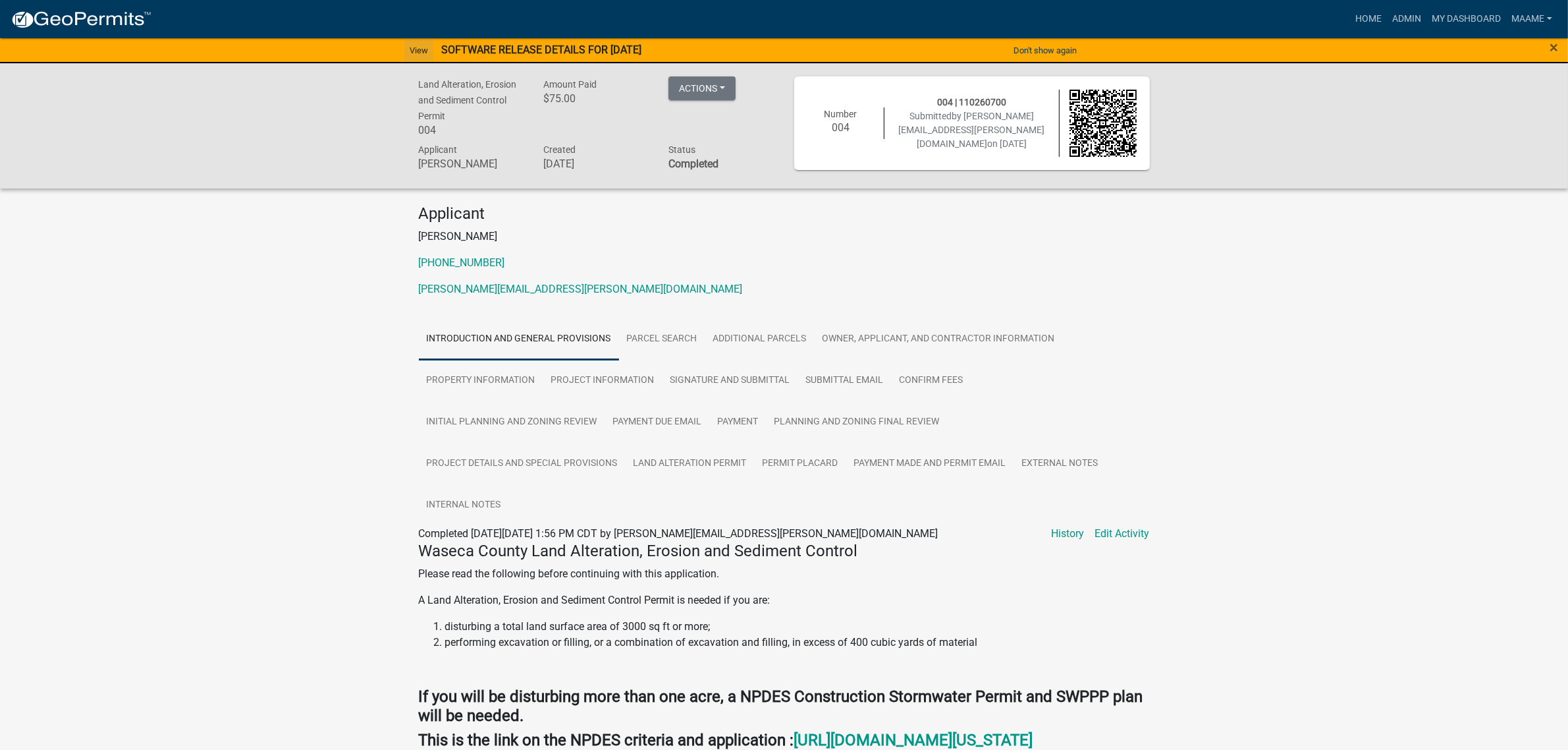
click at [406, 51] on link "View" at bounding box center [419, 51] width 29 height 22
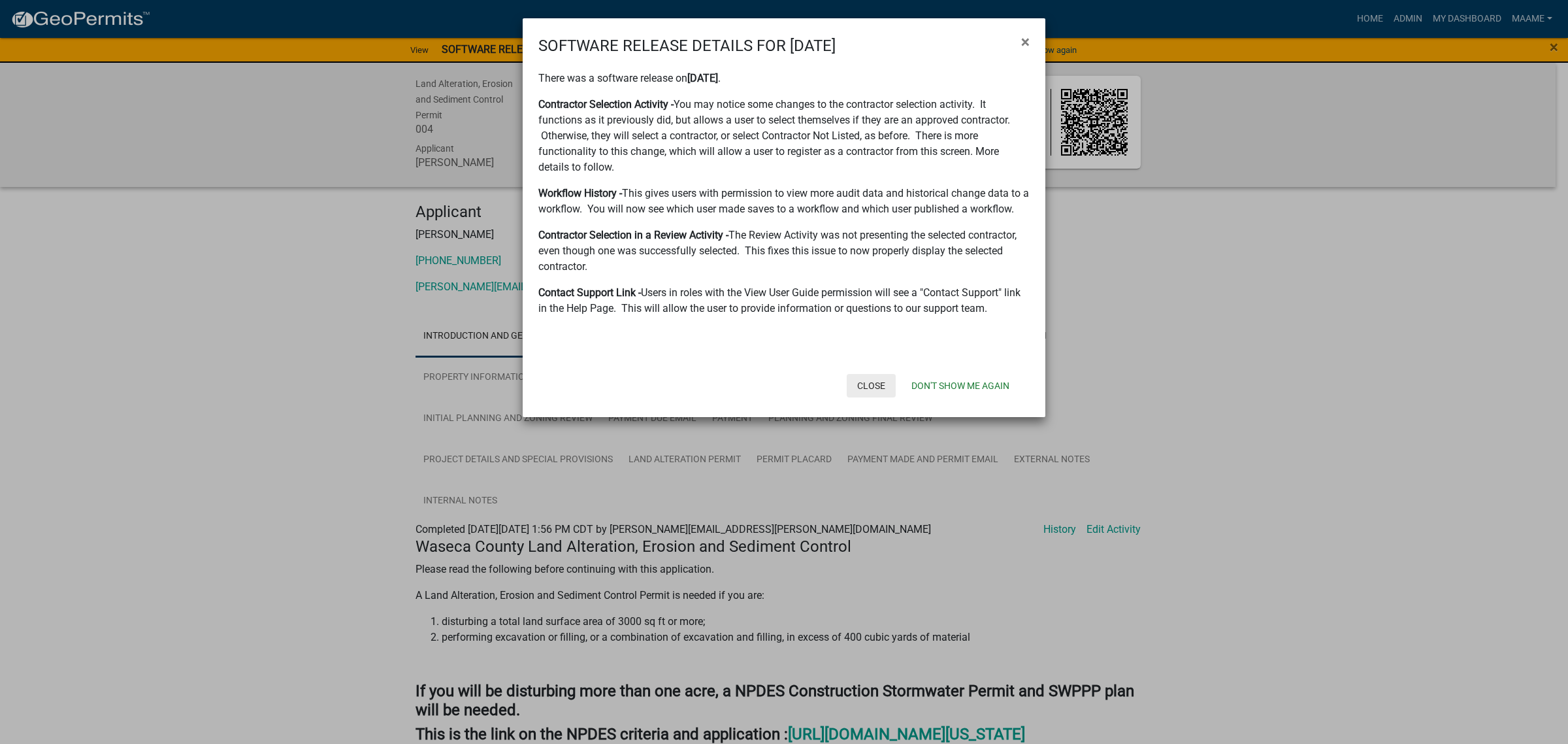
click at [857, 393] on button "Close" at bounding box center [871, 386] width 49 height 24
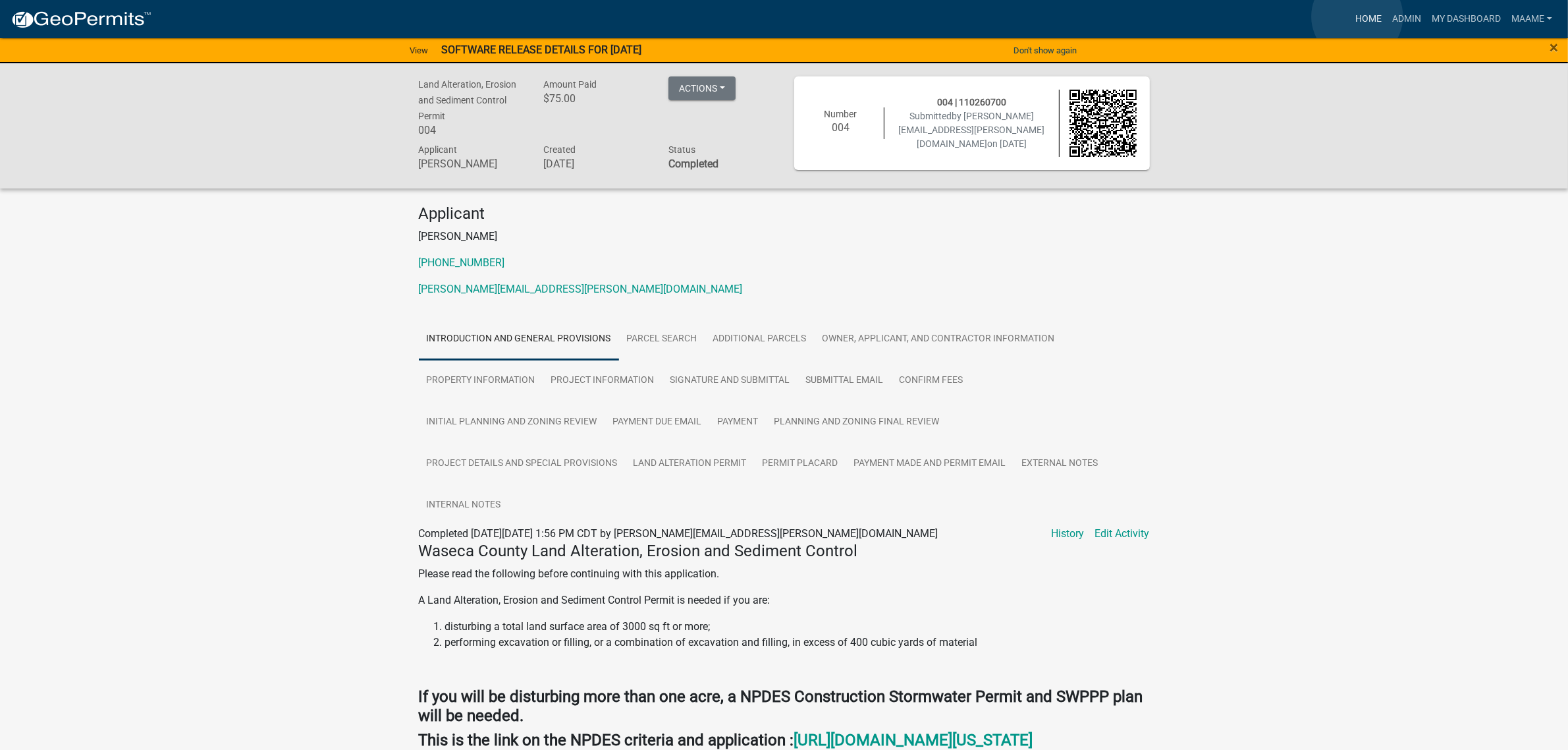
click at [1358, 16] on link "Home" at bounding box center [1369, 19] width 37 height 25
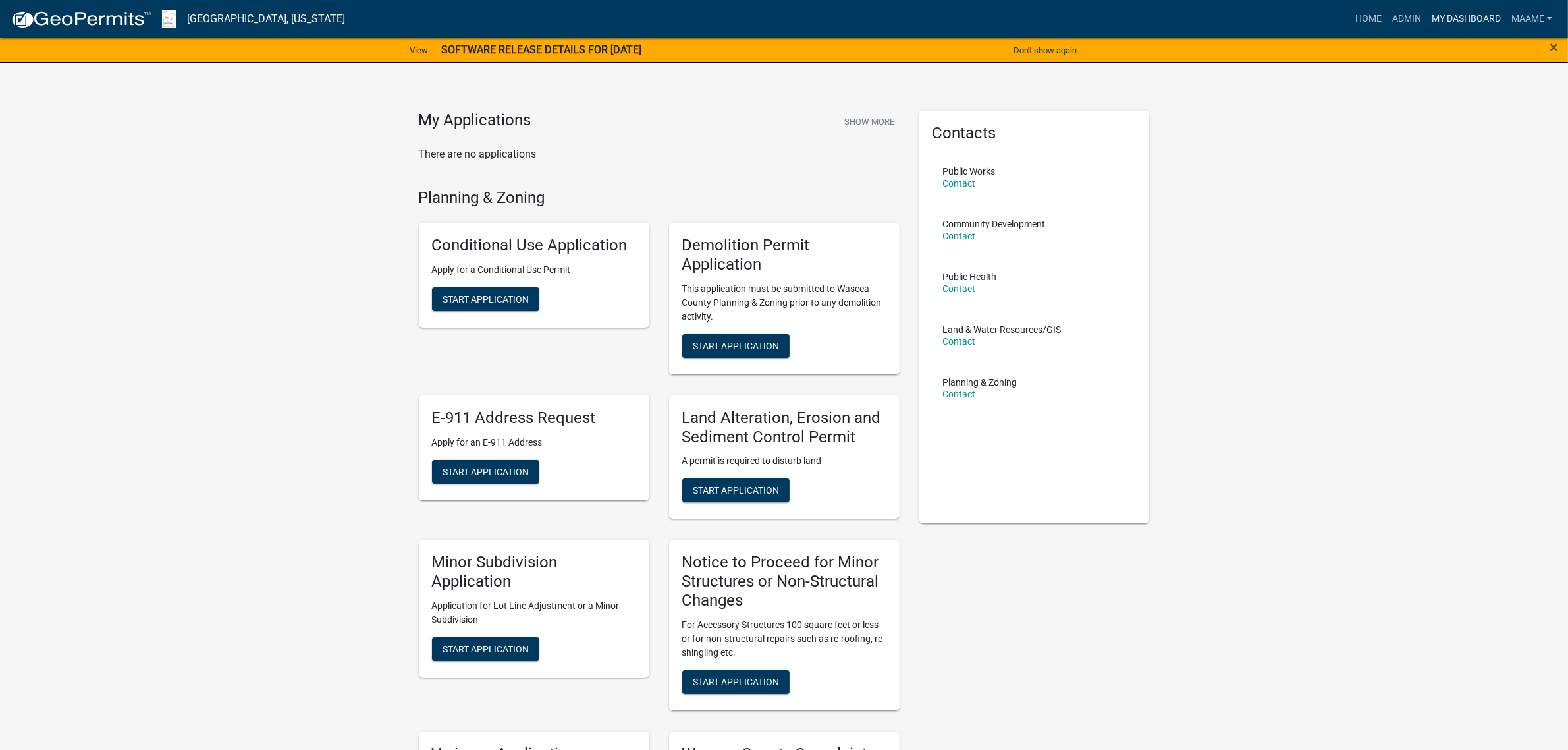
click at [1443, 21] on link "My Dashboard" at bounding box center [1467, 19] width 79 height 25
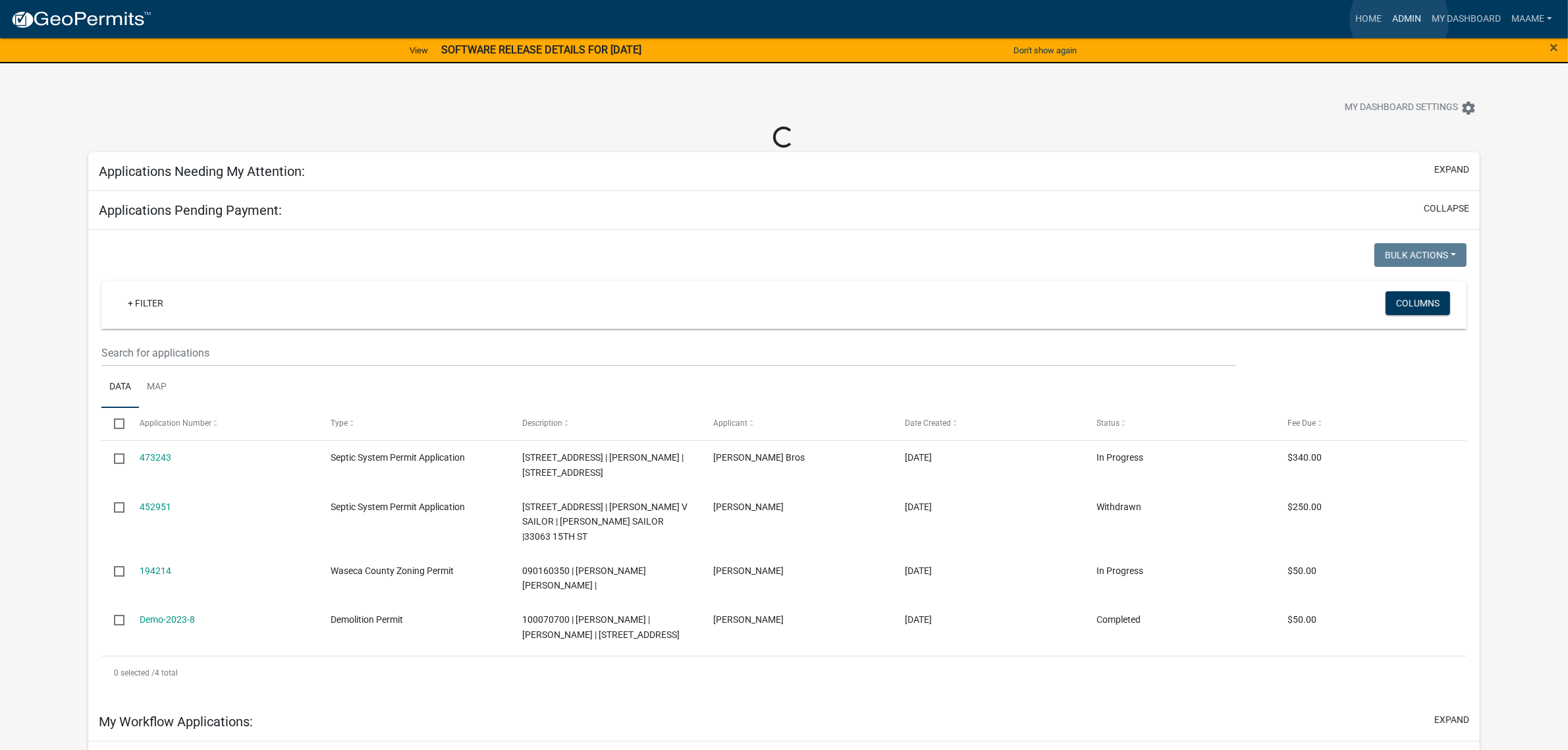
click at [1399, 20] on link "Admin" at bounding box center [1407, 19] width 40 height 25
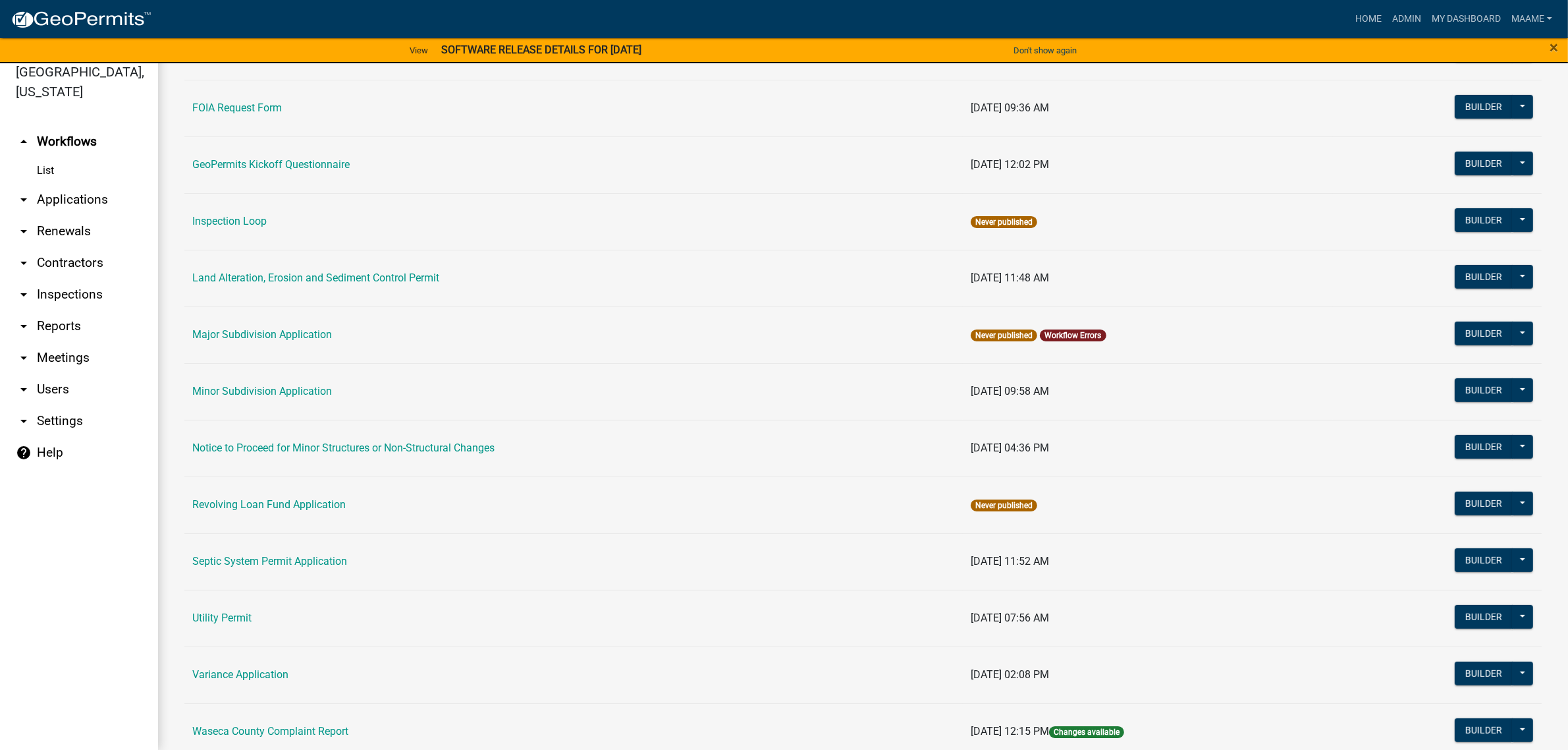
scroll to position [551, 0]
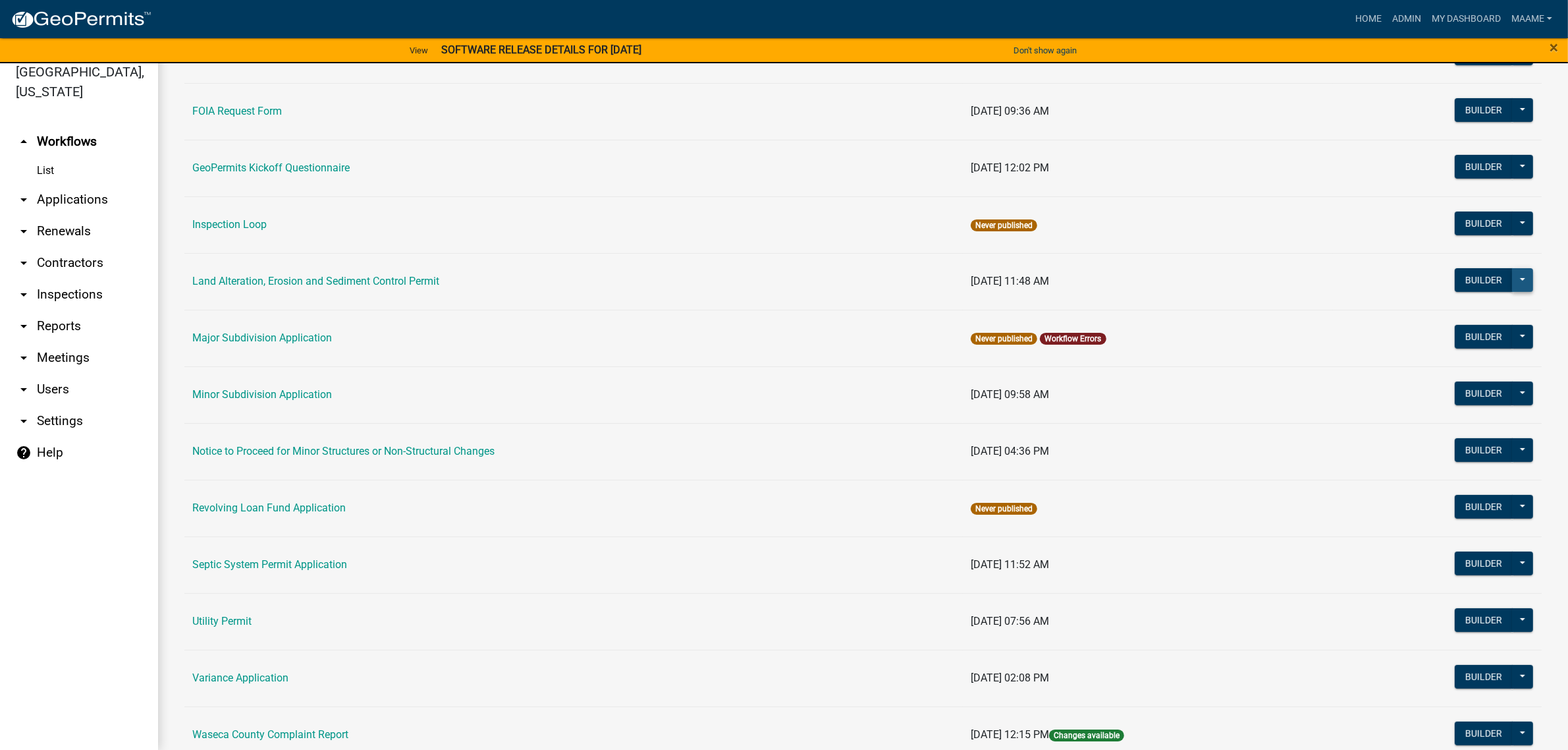
click at [1514, 287] on button at bounding box center [1523, 280] width 21 height 24
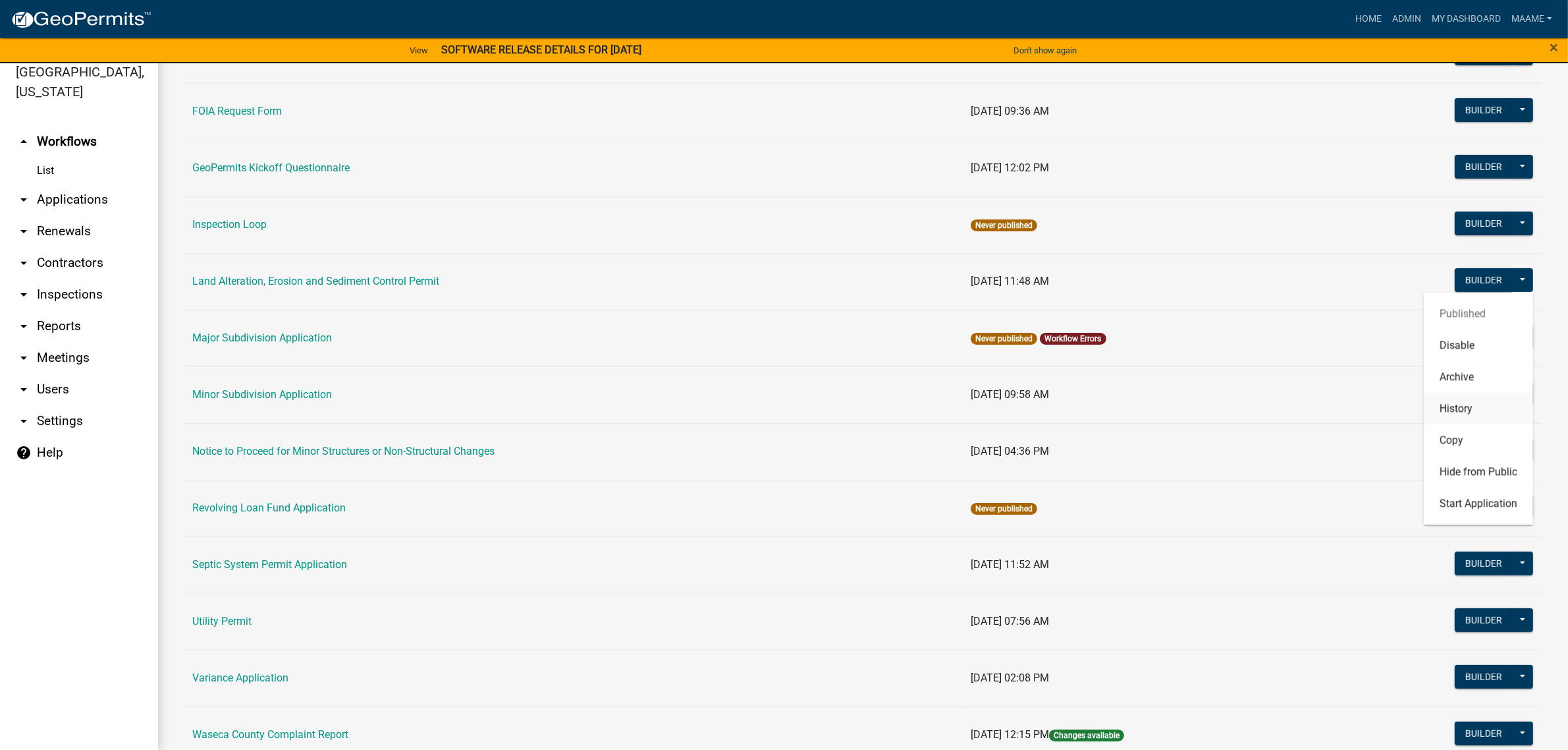
click at [1486, 400] on button "History" at bounding box center [1479, 409] width 110 height 32
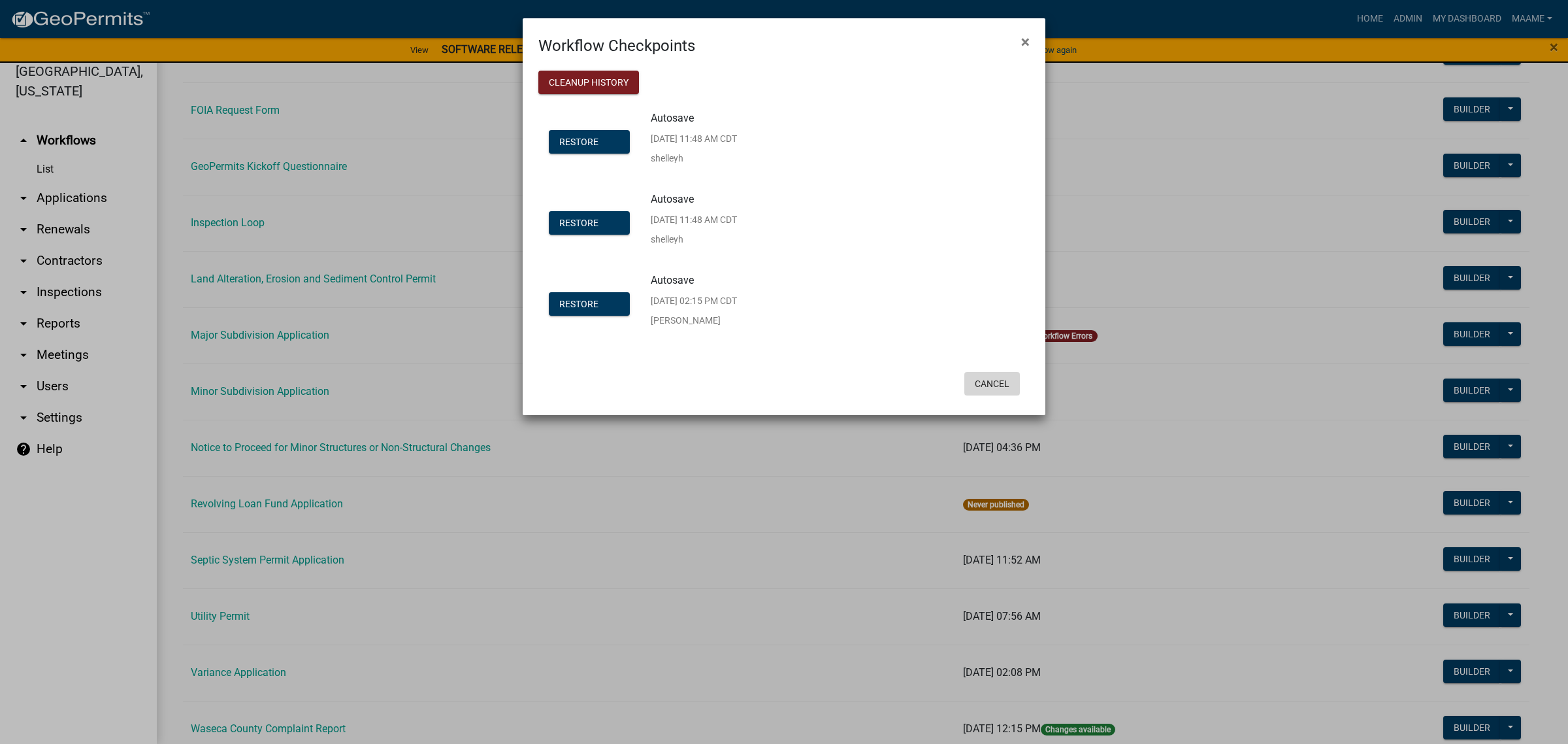
click at [995, 389] on button "Cancel" at bounding box center [992, 384] width 56 height 24
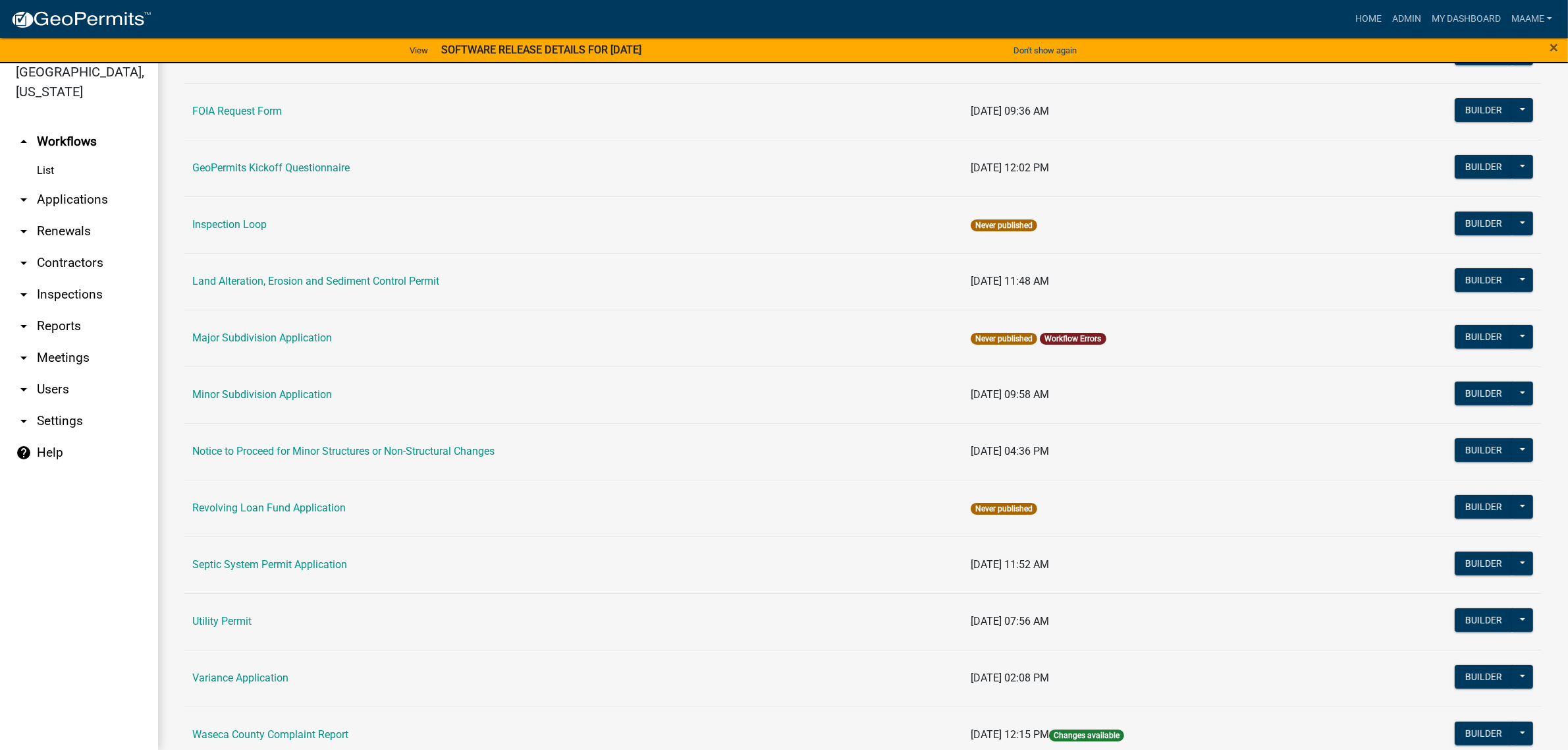
scroll to position [716, 0]
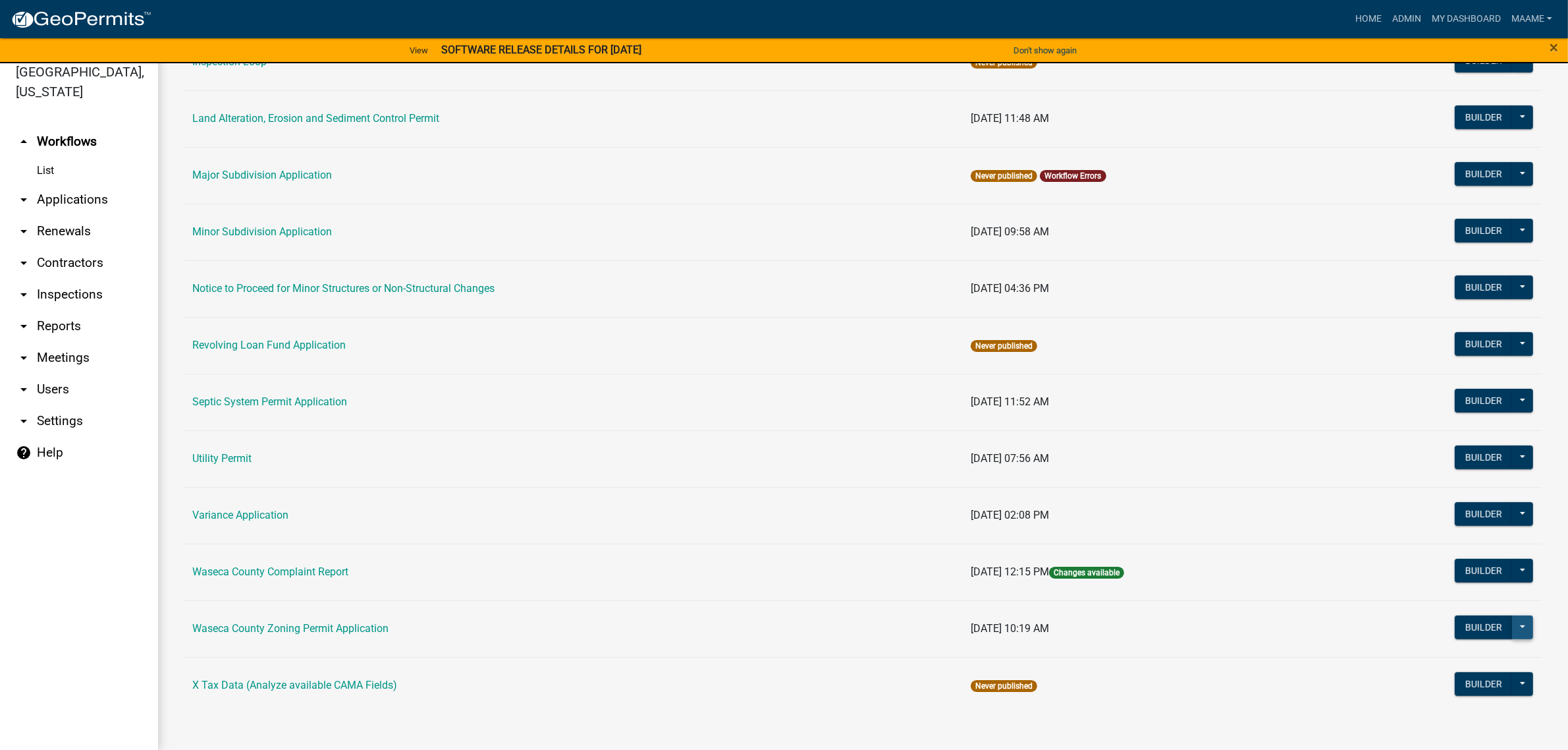
click at [1512, 629] on button at bounding box center [1523, 627] width 21 height 24
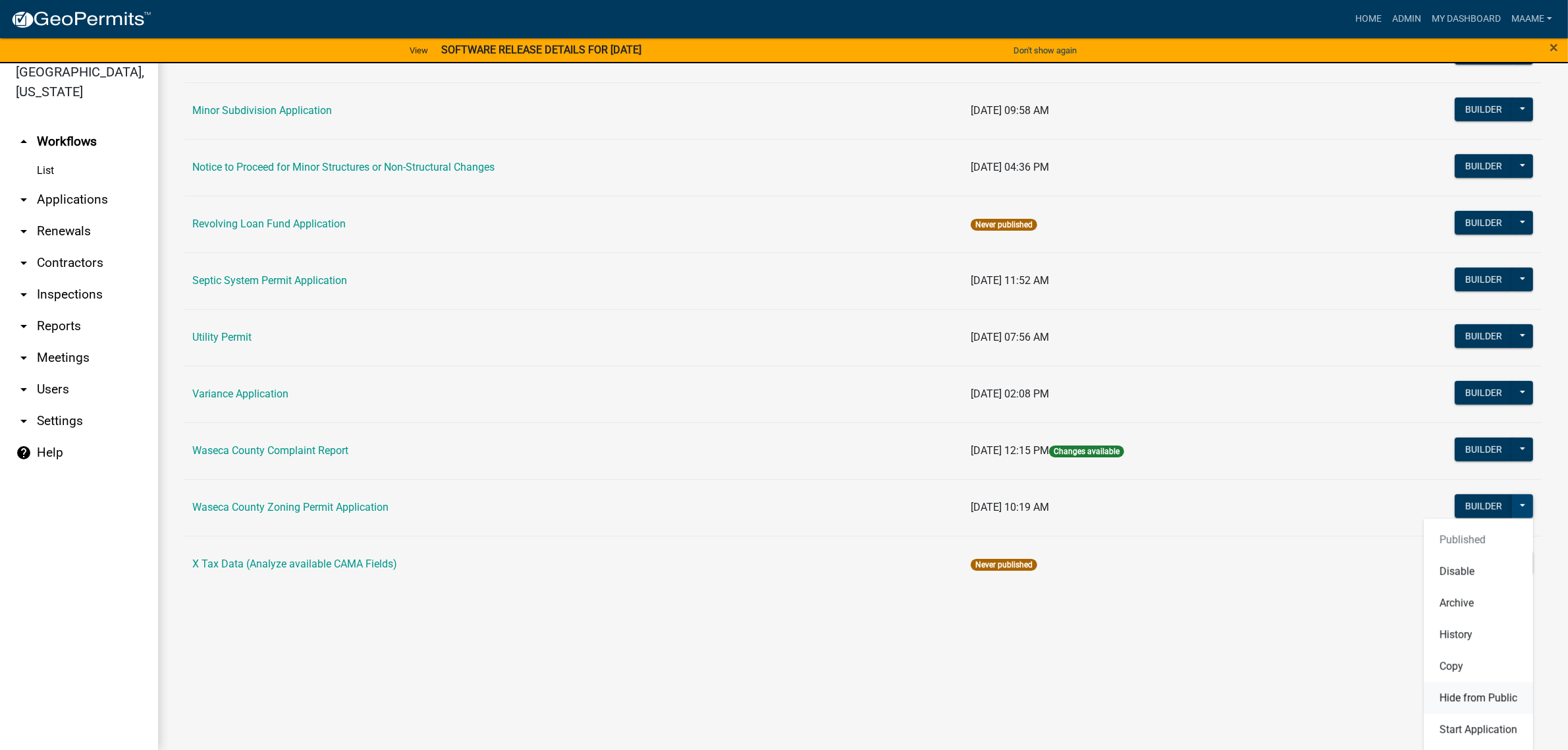
scroll to position [838, 0]
click at [1440, 633] on button "History" at bounding box center [1479, 634] width 110 height 32
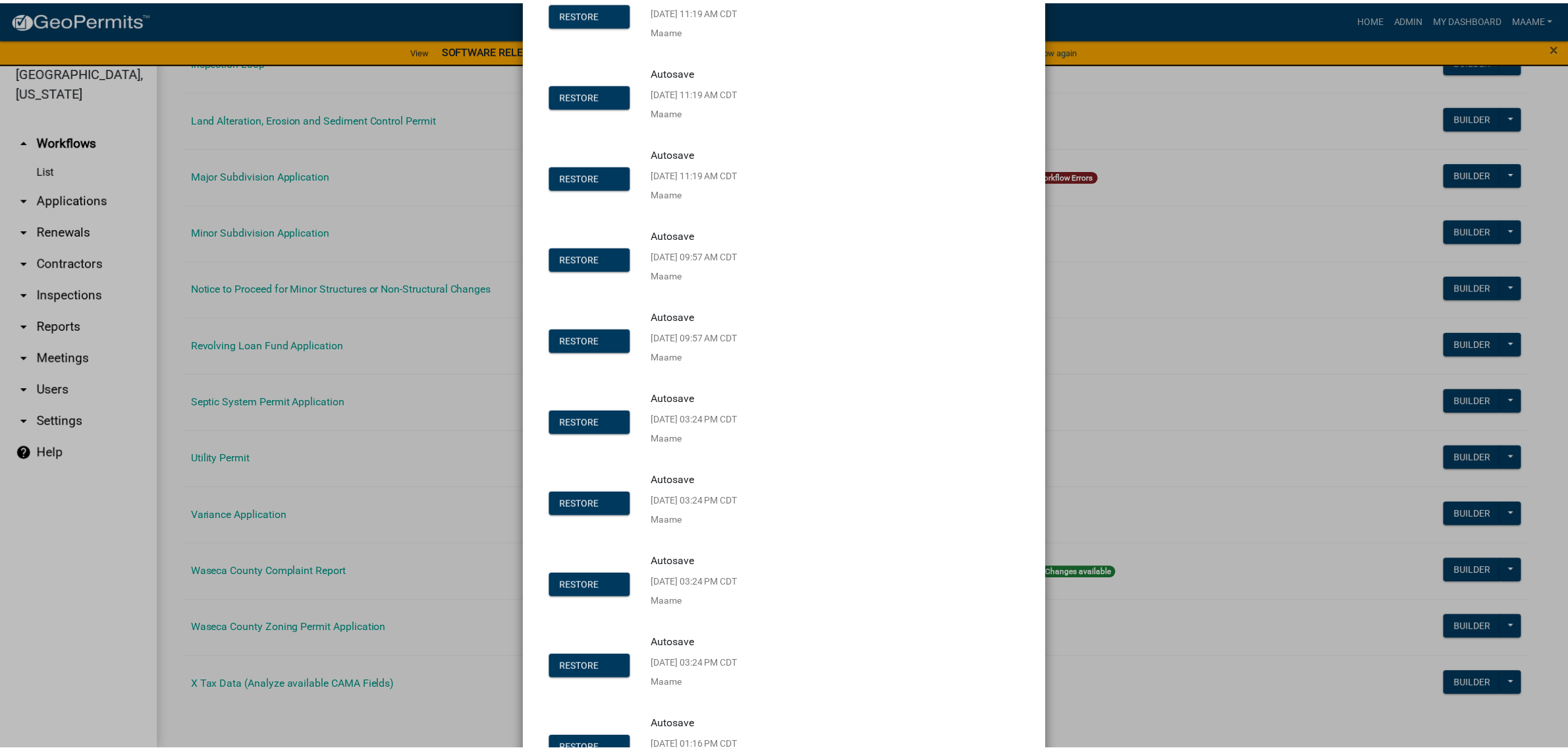
scroll to position [1320, 0]
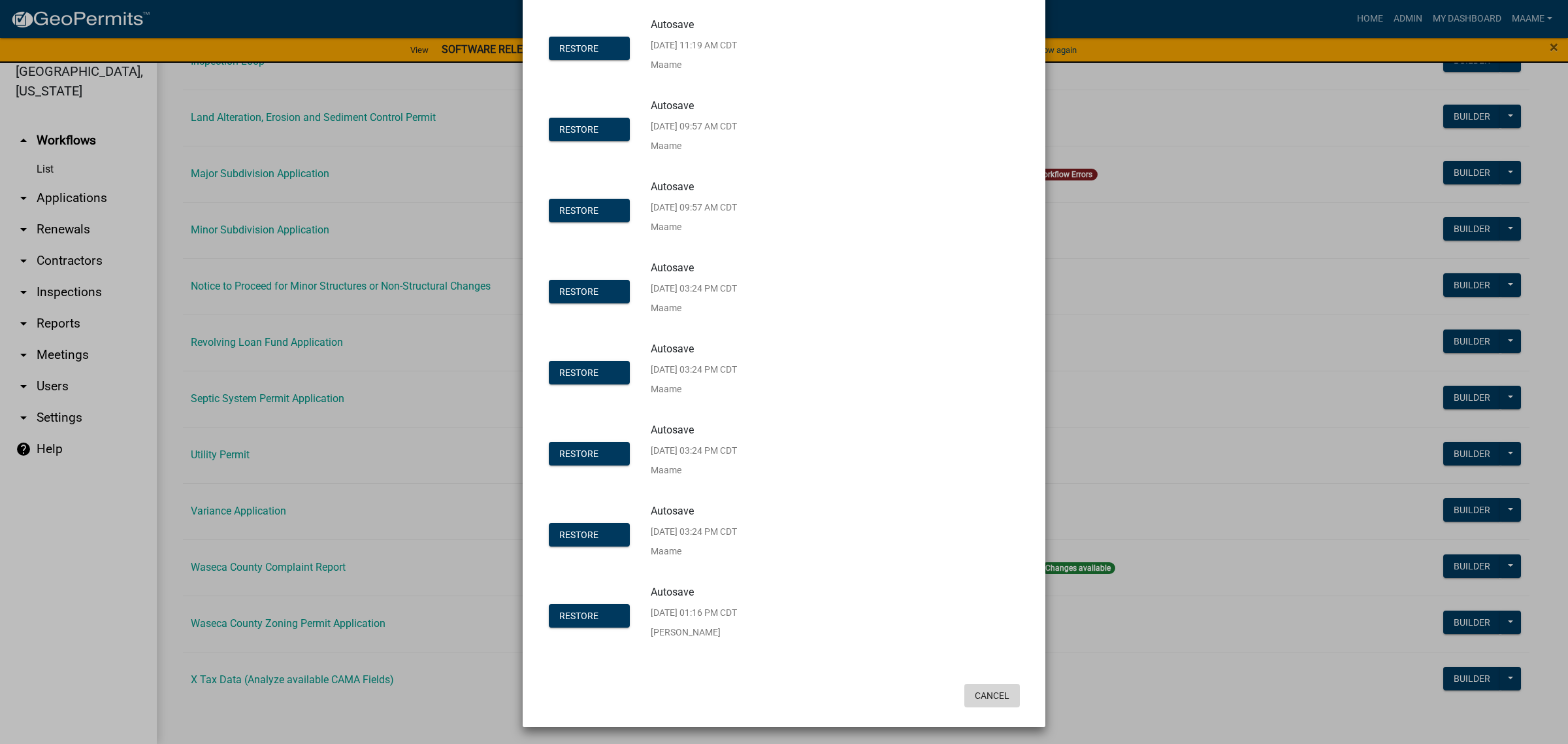
click at [986, 697] on button "Cancel" at bounding box center [992, 695] width 56 height 24
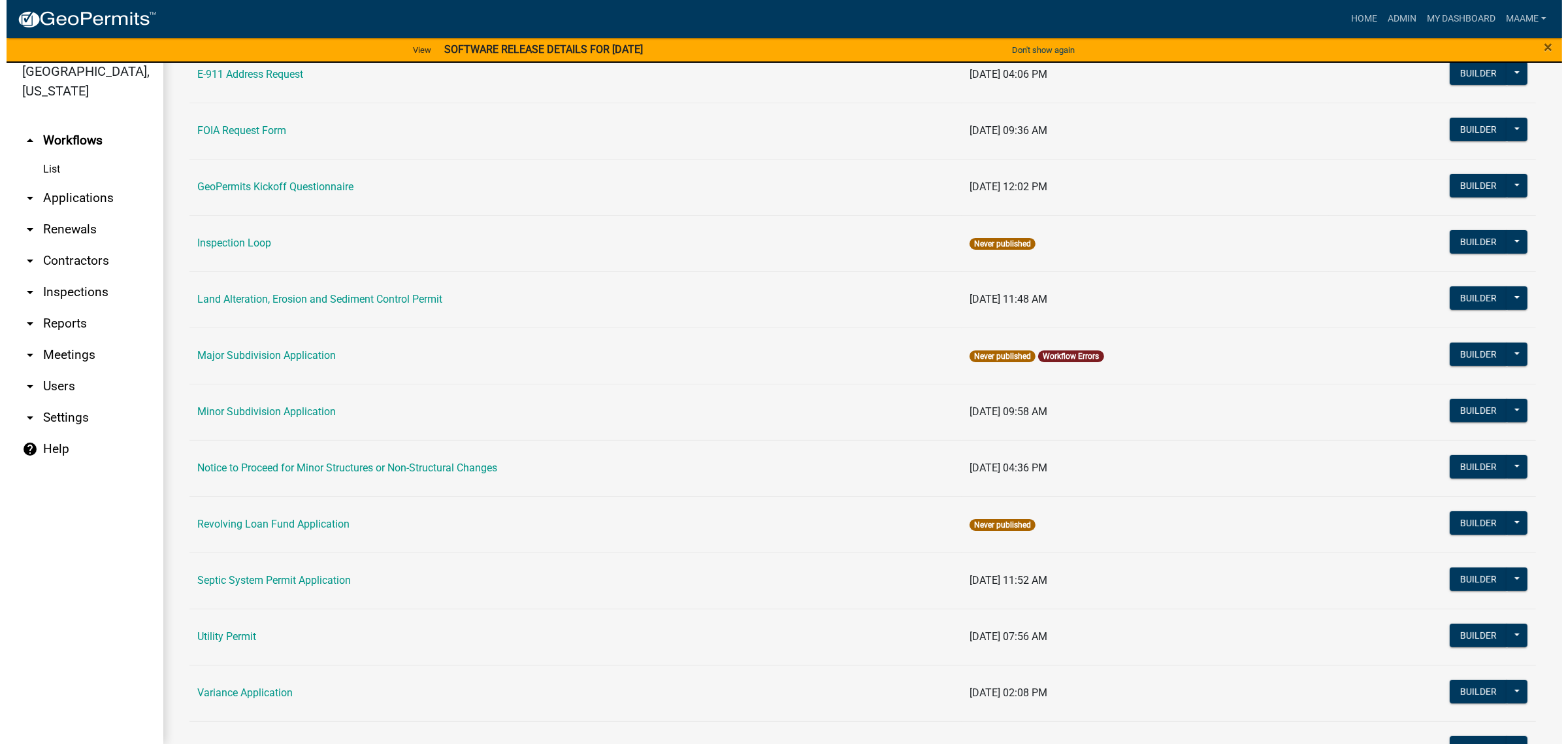
scroll to position [302, 0]
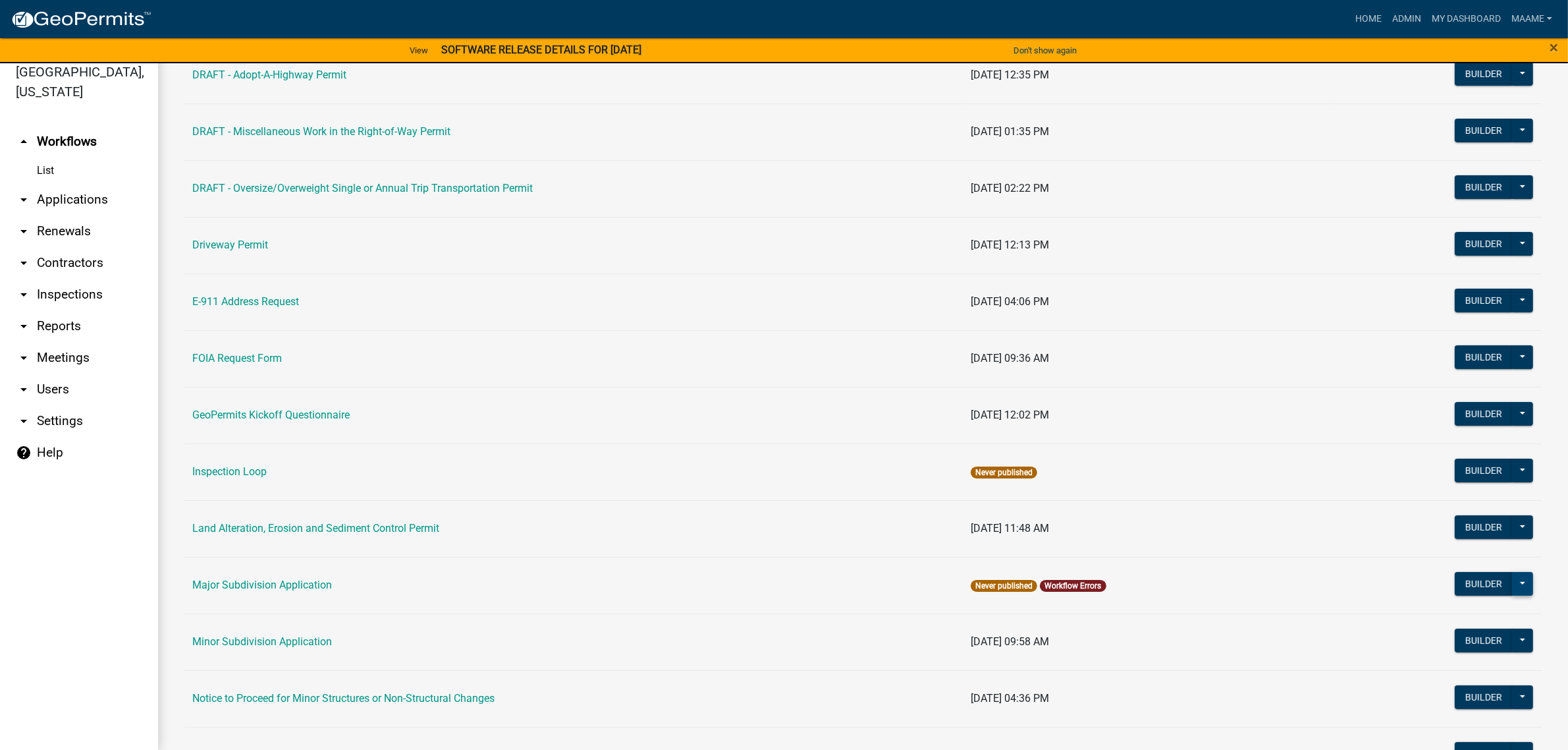
click at [1519, 592] on button at bounding box center [1523, 583] width 21 height 24
click at [1456, 714] on button "History" at bounding box center [1479, 712] width 110 height 32
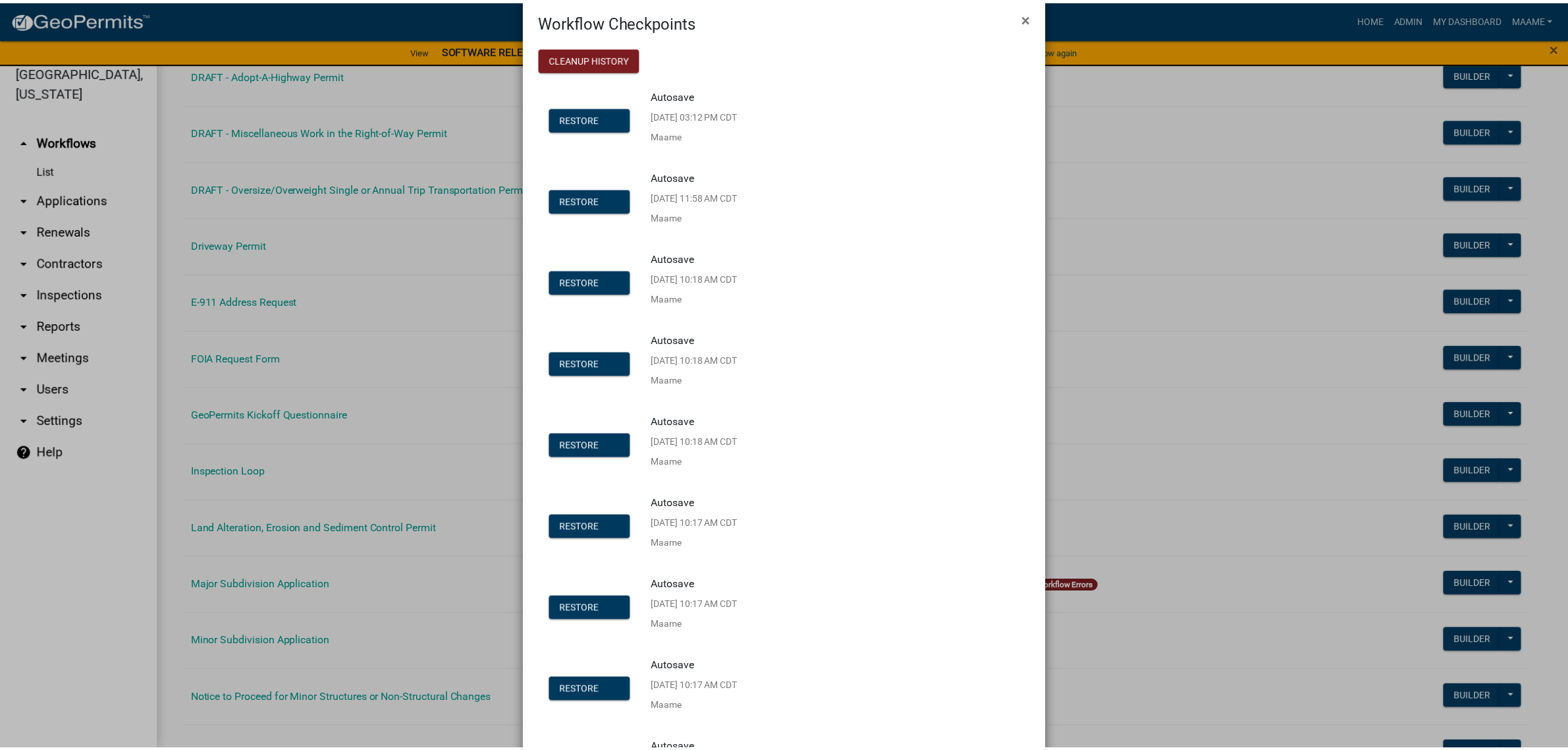
scroll to position [0, 0]
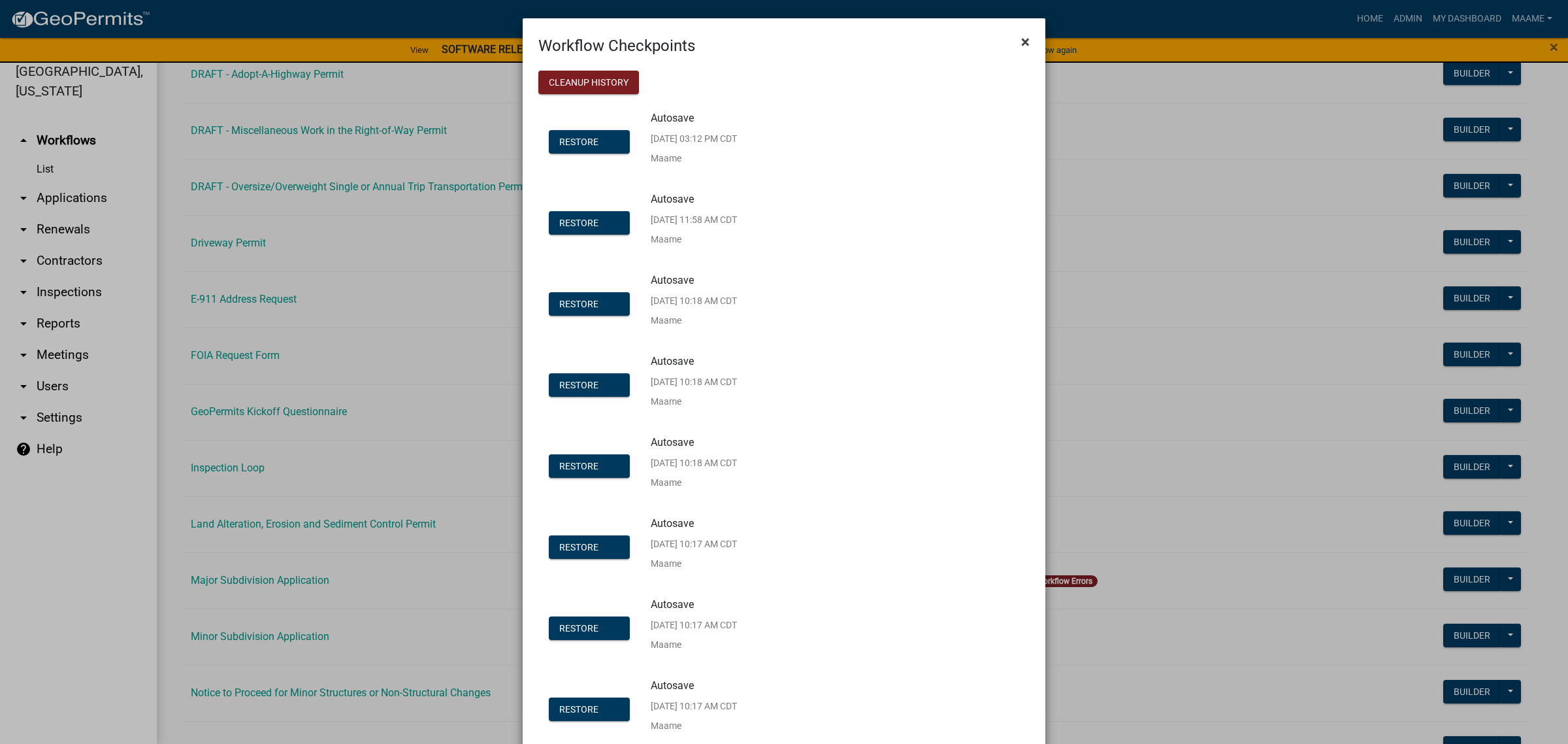
click at [1021, 35] on span "×" at bounding box center [1025, 41] width 8 height 18
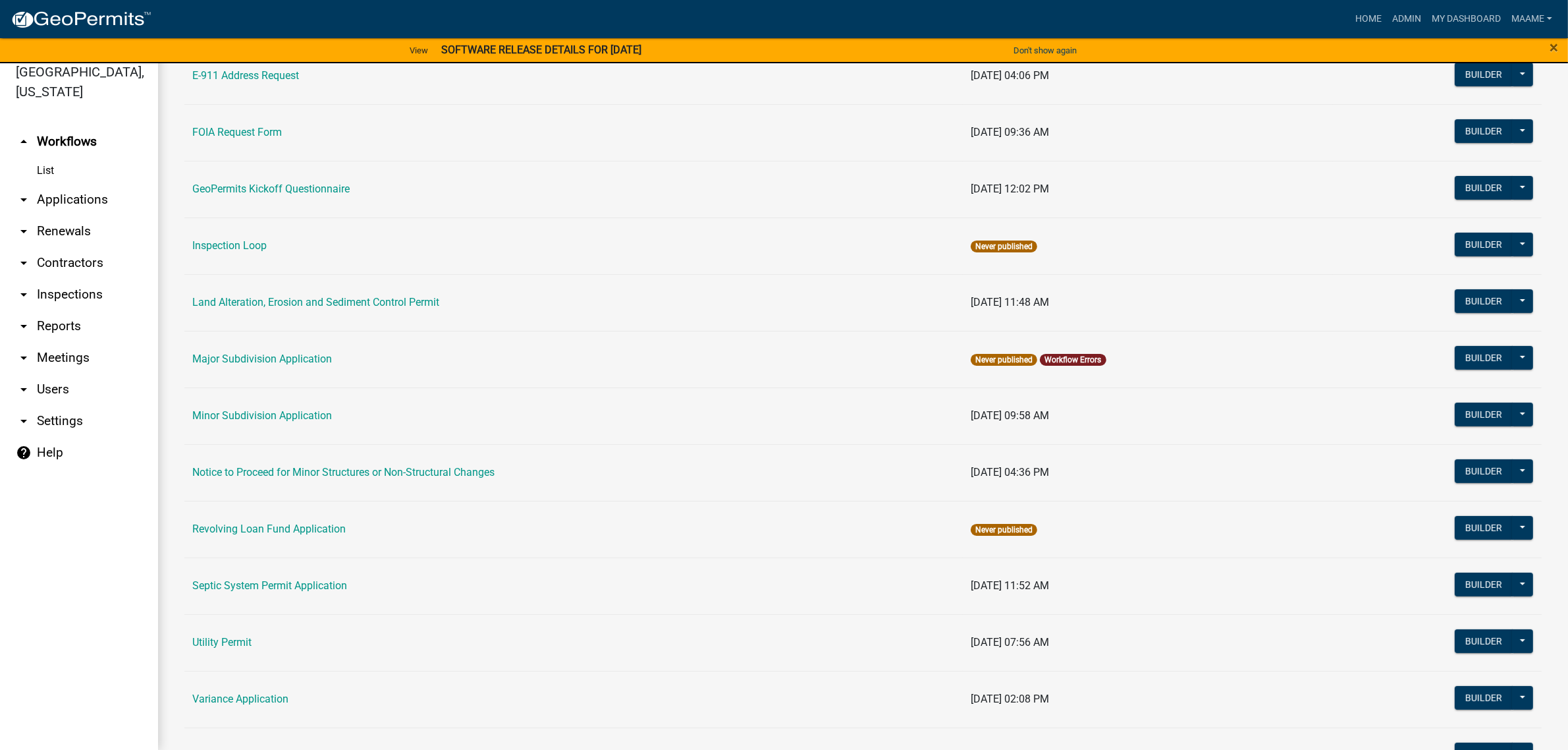
scroll to position [659, 0]
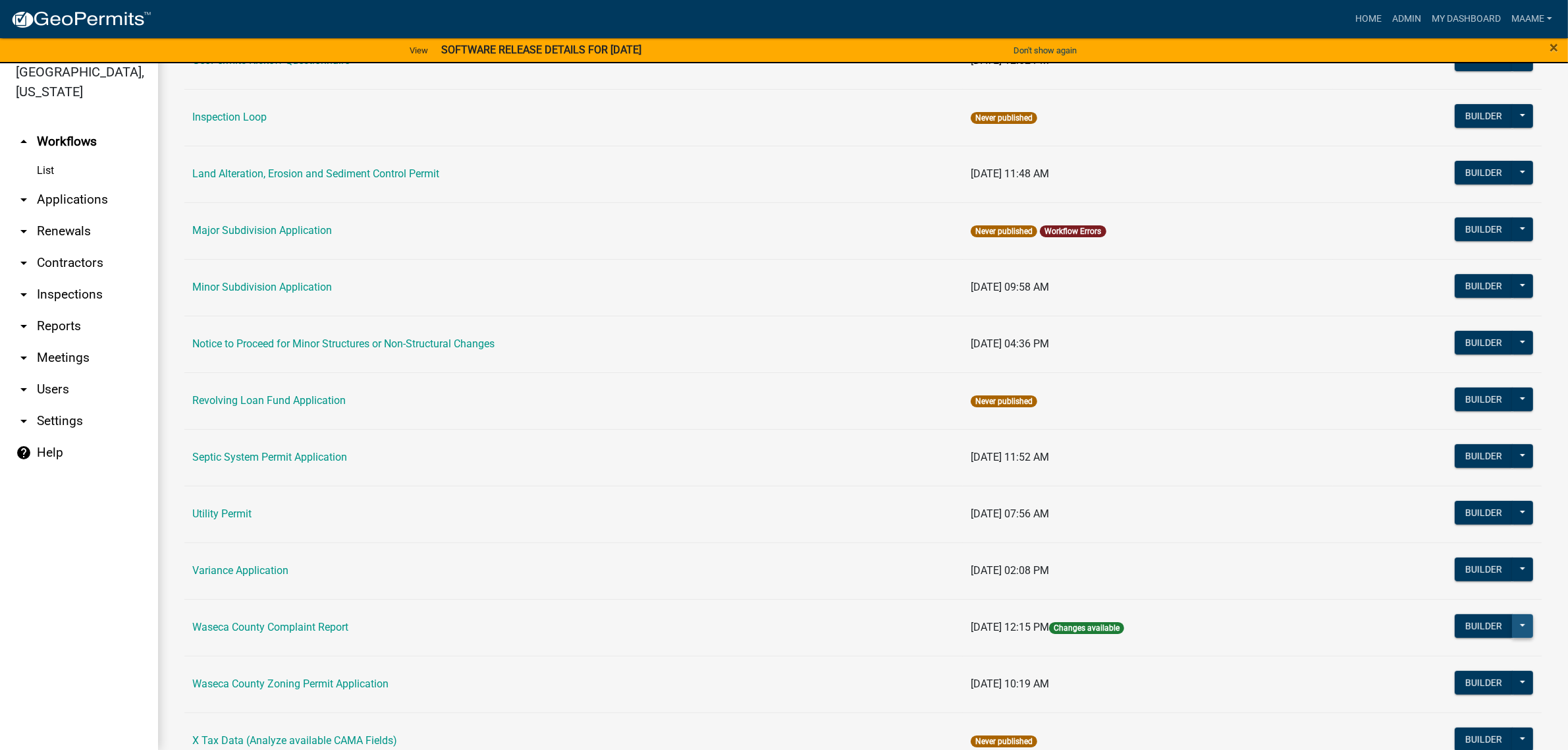
click at [1515, 627] on button at bounding box center [1523, 626] width 21 height 24
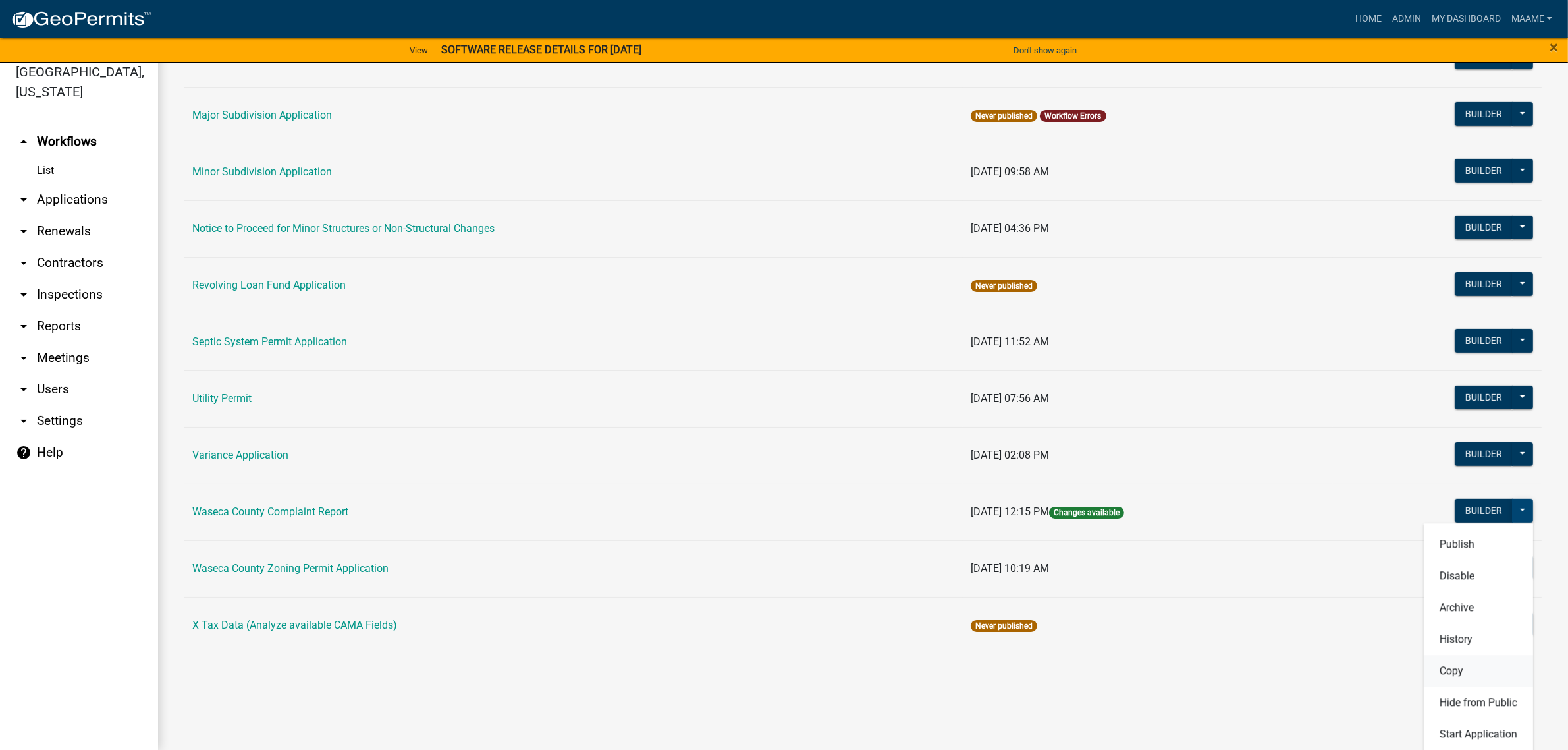
scroll to position [782, 0]
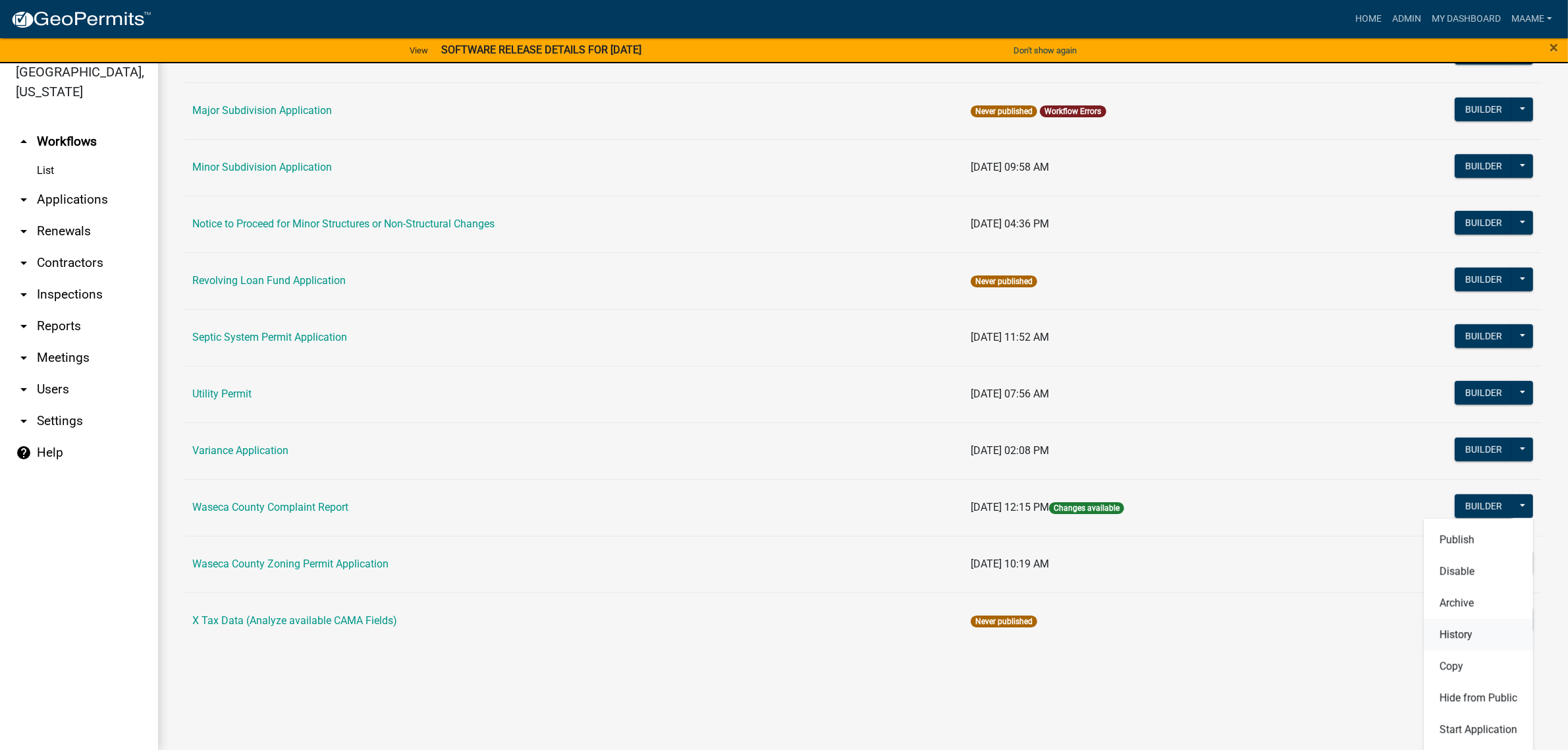
click at [1425, 639] on button "History" at bounding box center [1479, 634] width 110 height 32
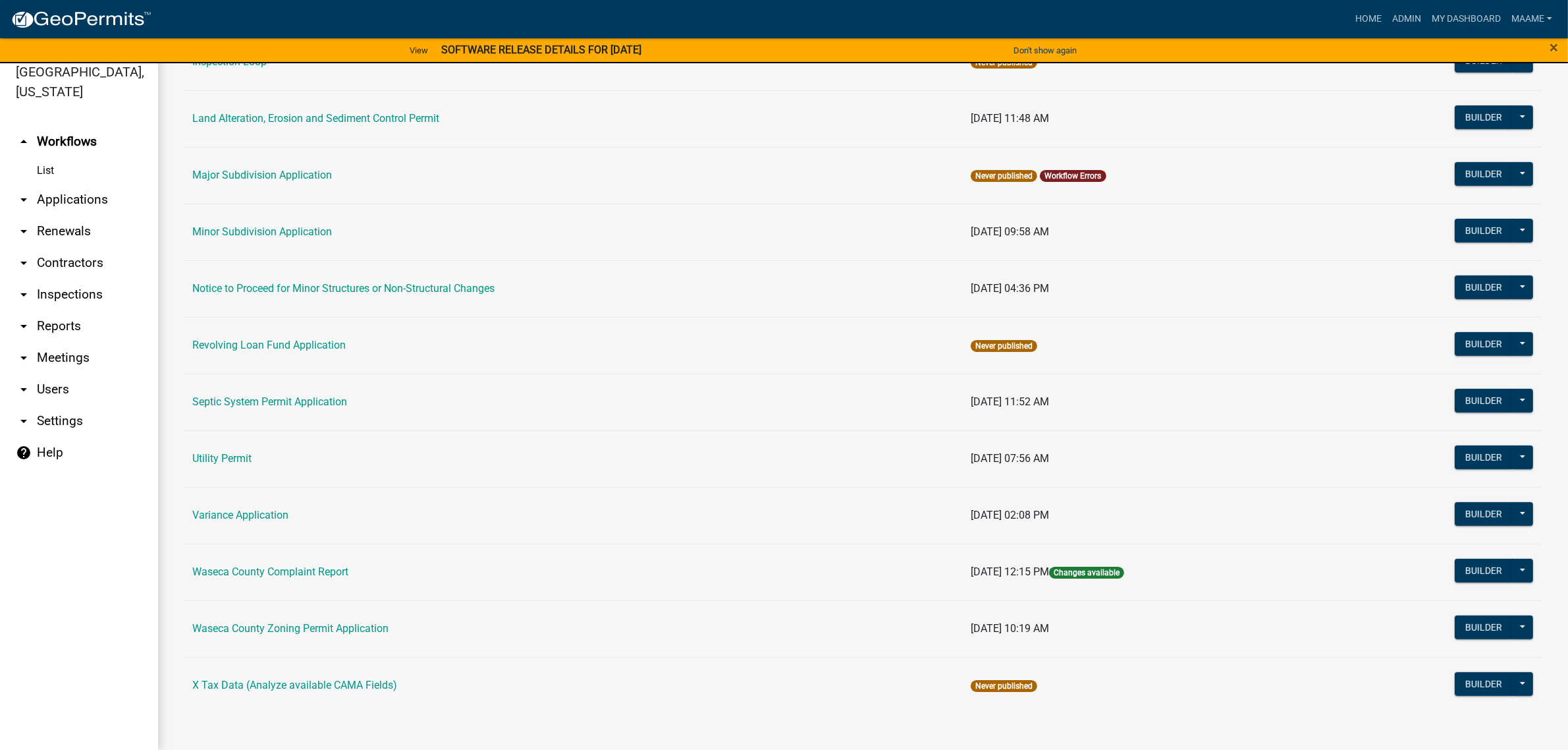
scroll to position [716, 0]
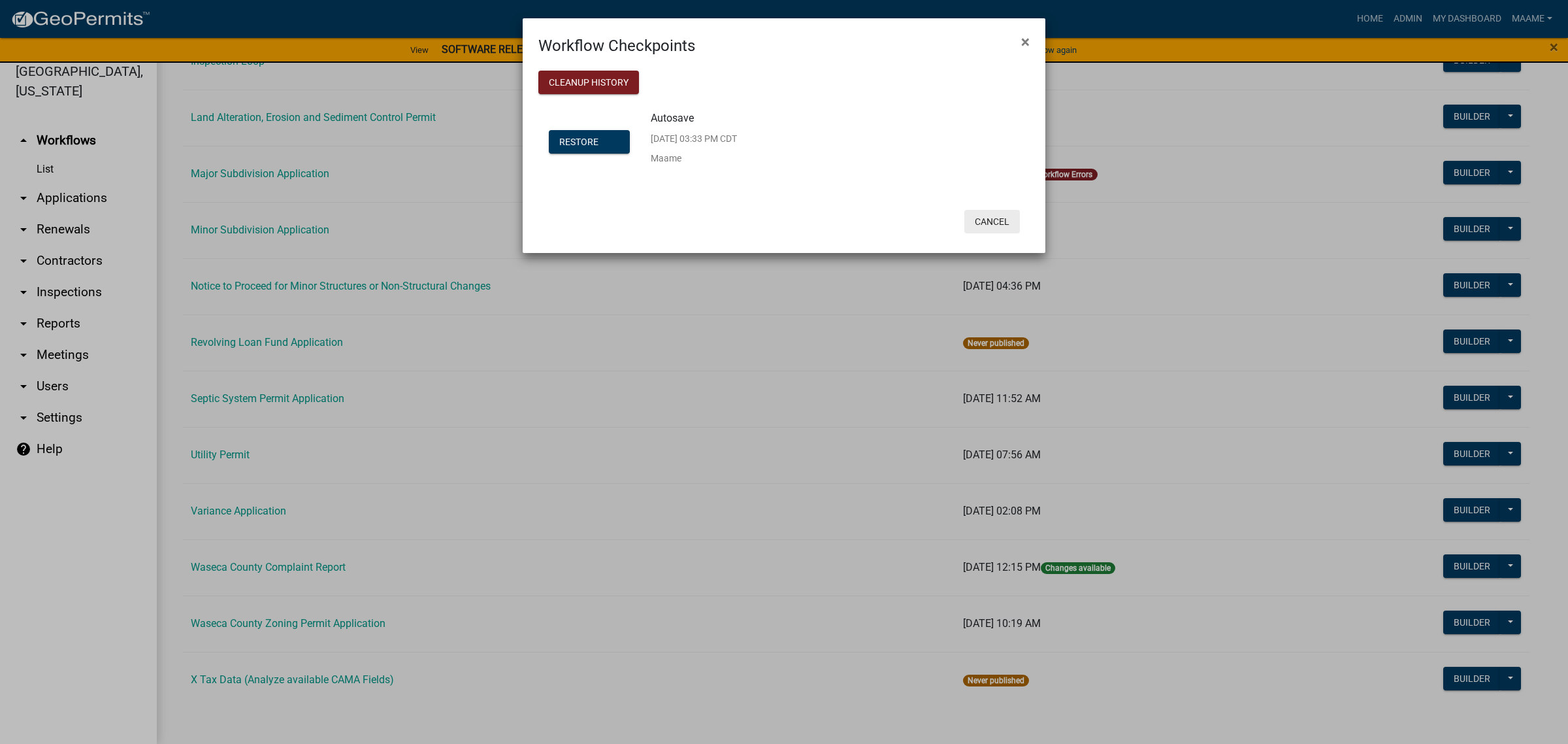
click at [992, 226] on button "Cancel" at bounding box center [992, 222] width 56 height 24
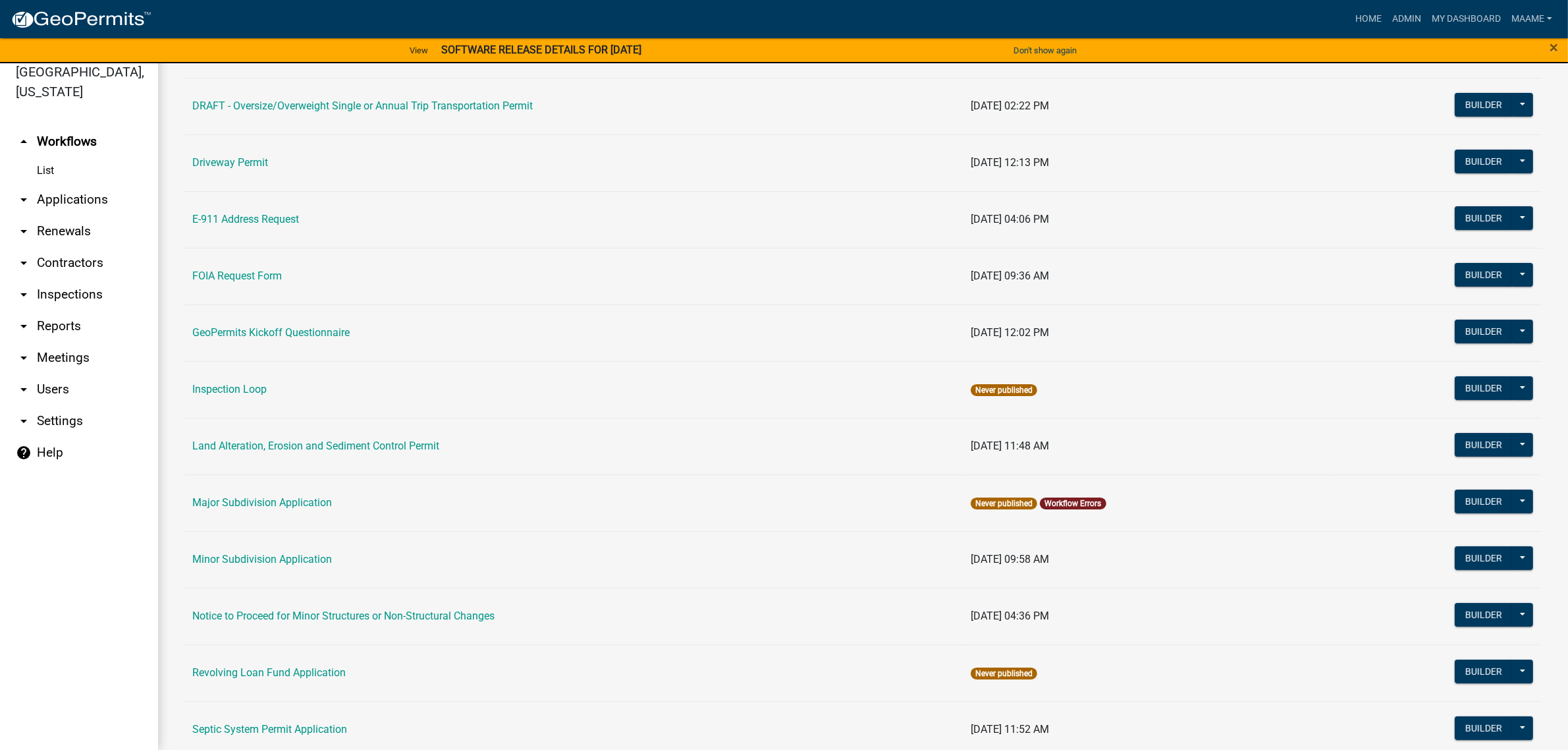
scroll to position [469, 0]
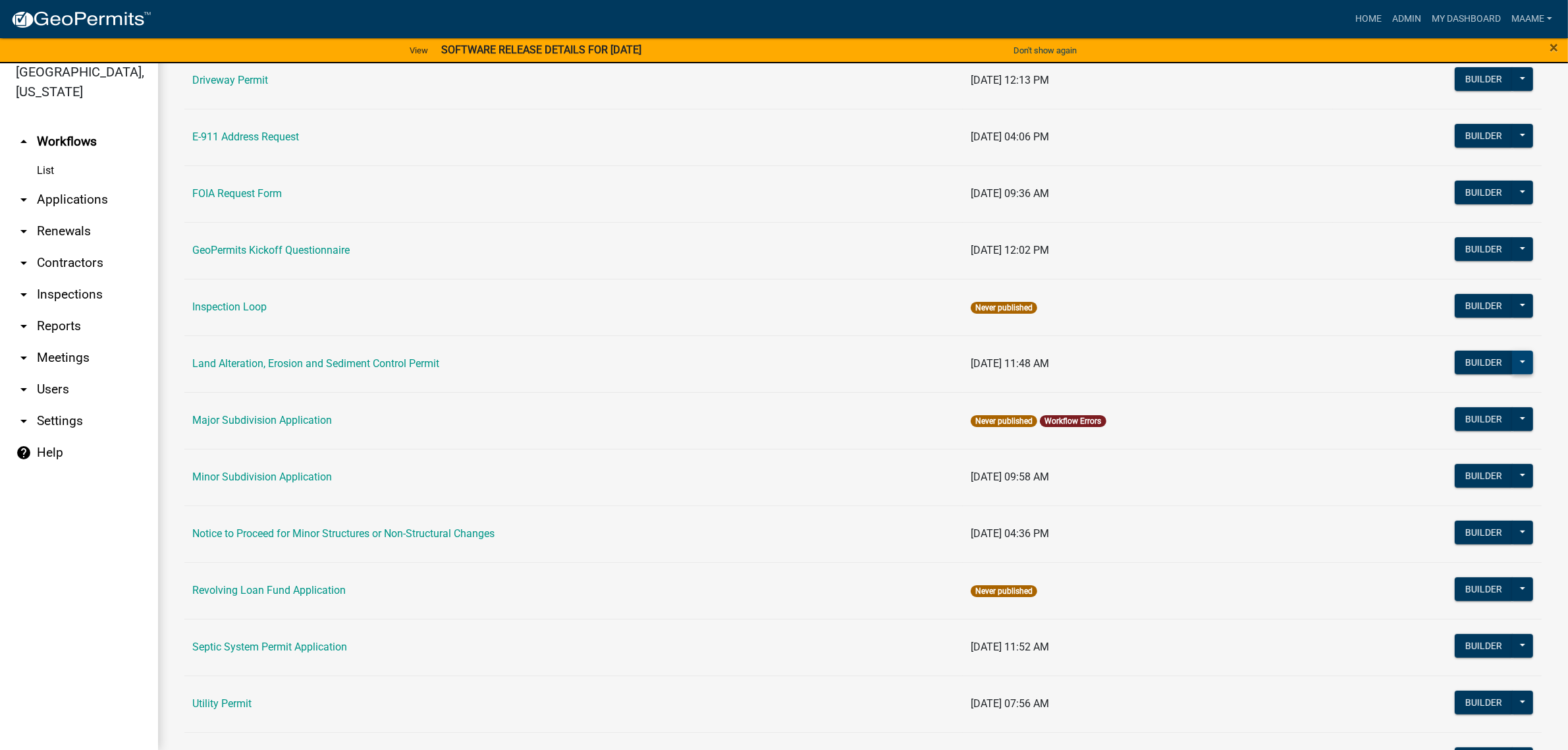
click at [1512, 359] on button at bounding box center [1523, 362] width 21 height 24
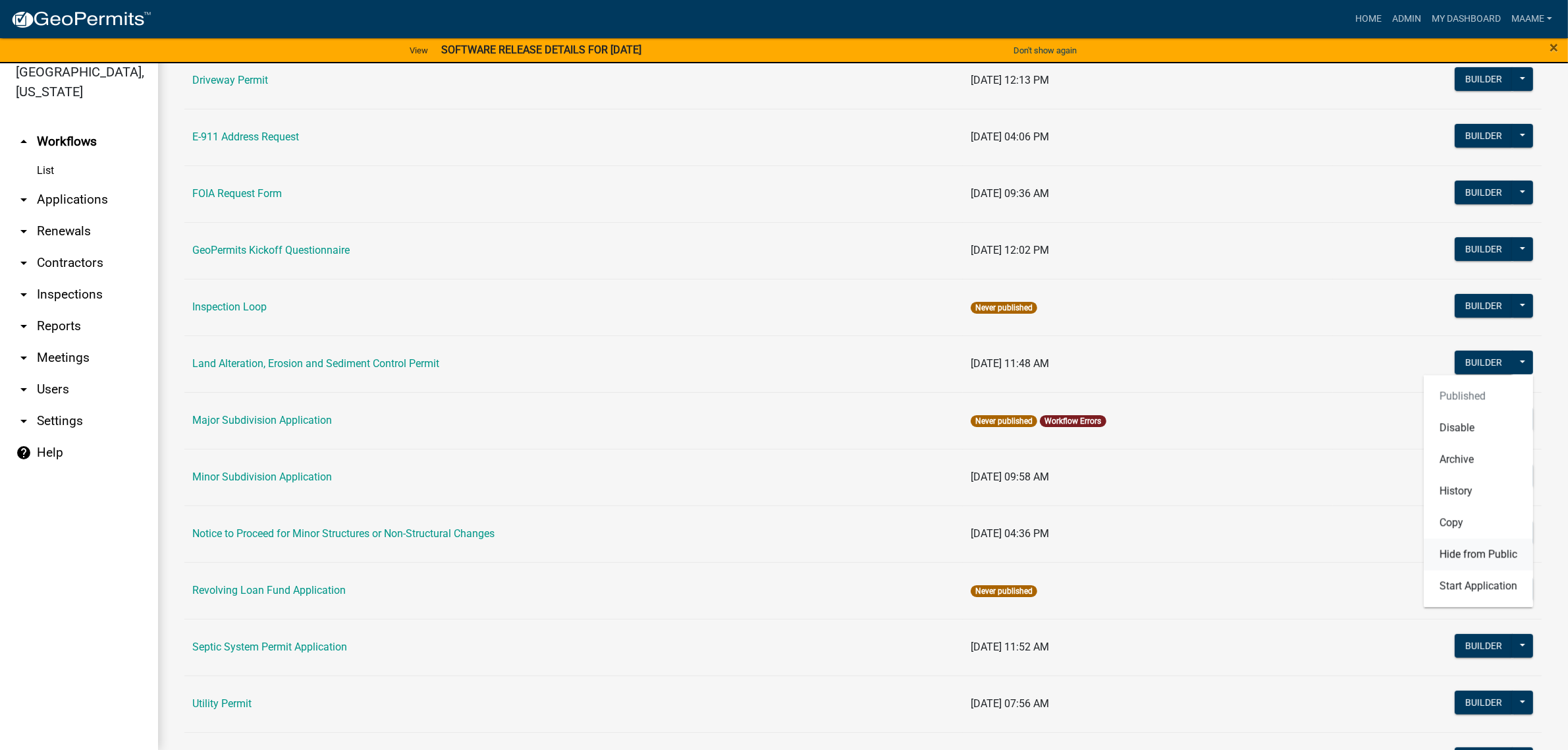
click at [1489, 554] on button "Hide from Public" at bounding box center [1479, 554] width 110 height 32
